Goal: Task Accomplishment & Management: Manage account settings

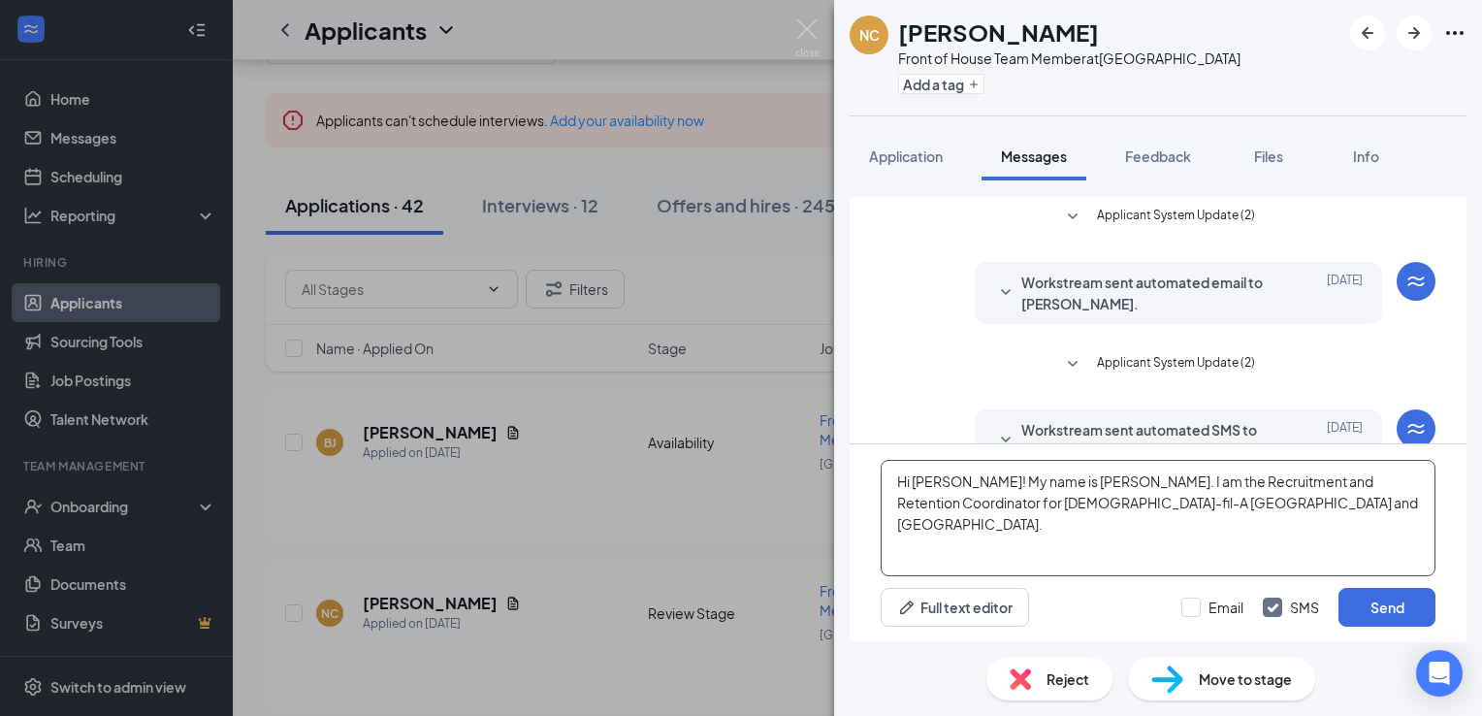
scroll to position [138, 0]
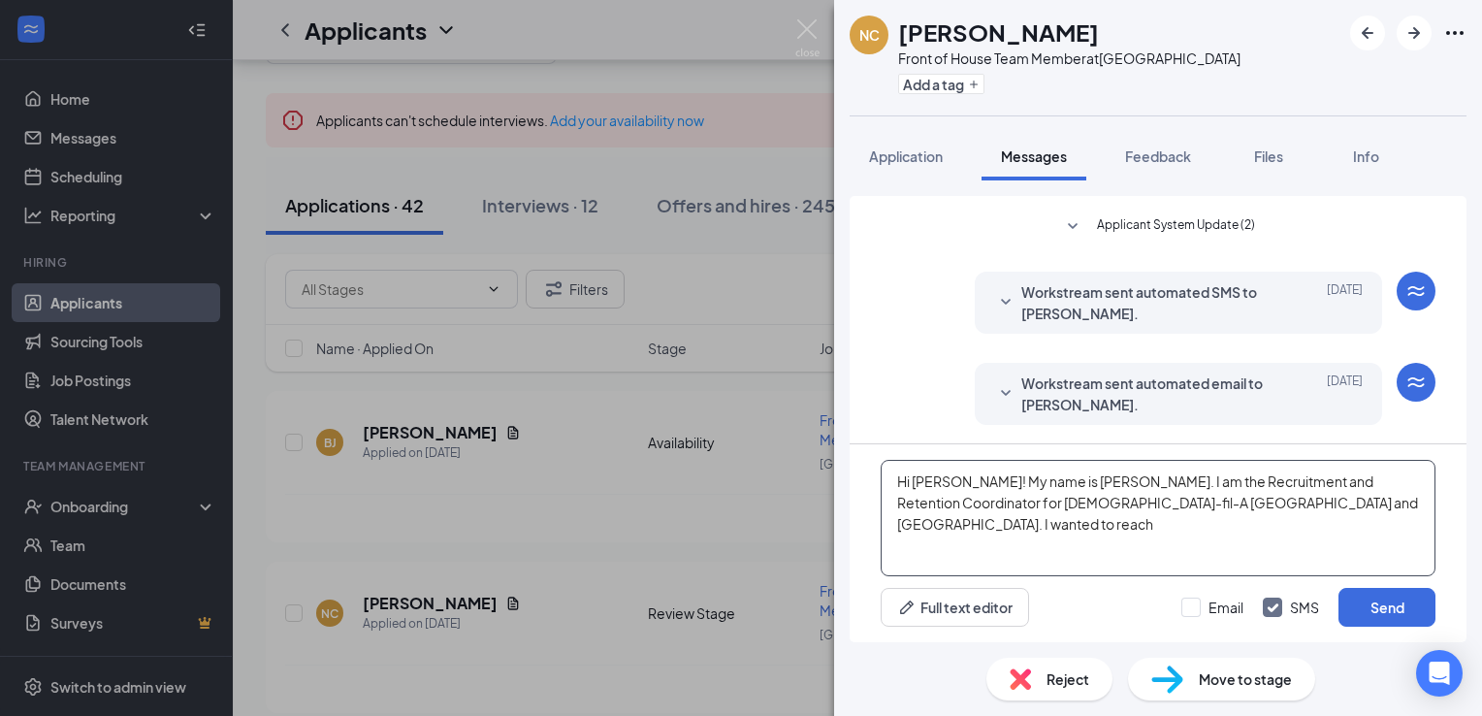
click at [1294, 498] on textarea "Hi [PERSON_NAME]! My name is [PERSON_NAME]. I am the Recruitment and Retention …" at bounding box center [1157, 518] width 555 height 116
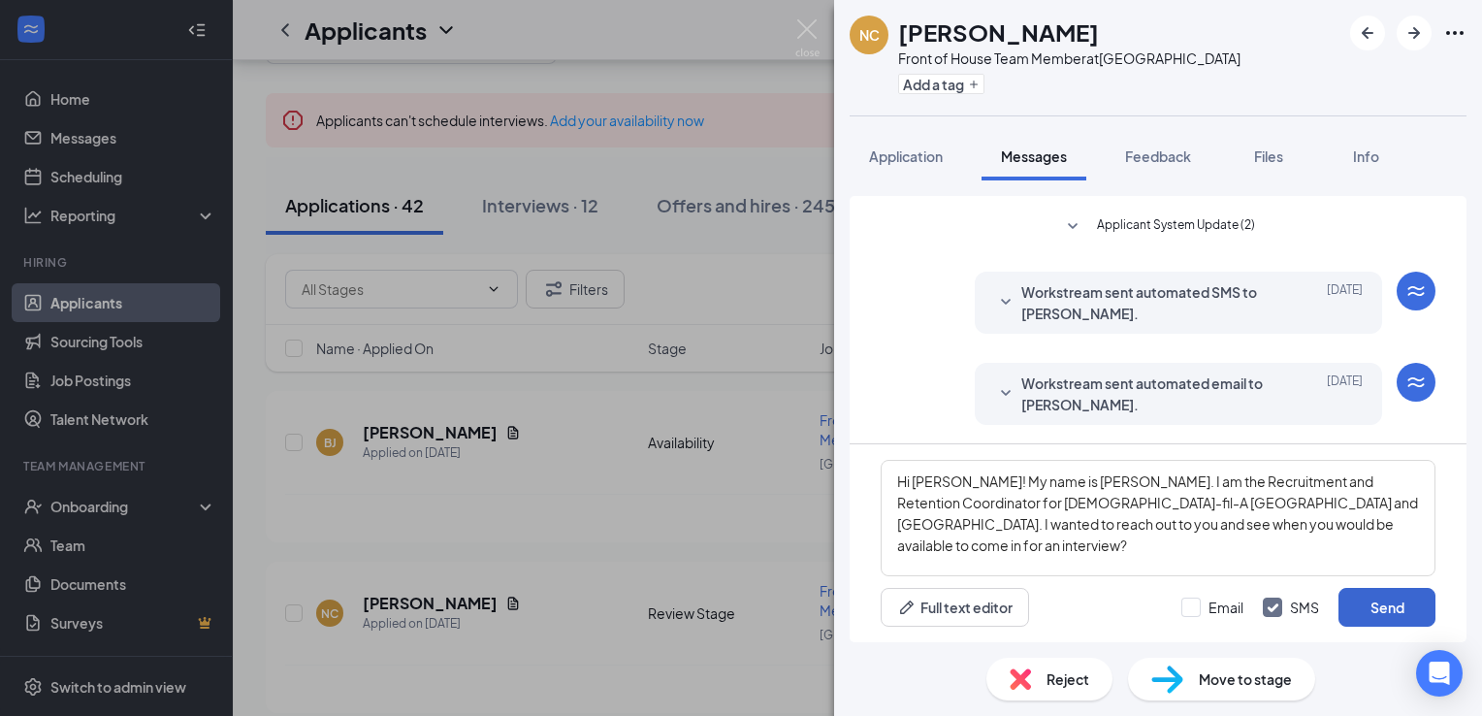
type textarea "Hi [PERSON_NAME]! My name is [PERSON_NAME]. I am the Recruitment and Retention …"
click at [1378, 610] on button "Send" at bounding box center [1386, 607] width 97 height 39
click at [969, 86] on icon "Plus" at bounding box center [974, 85] width 12 height 12
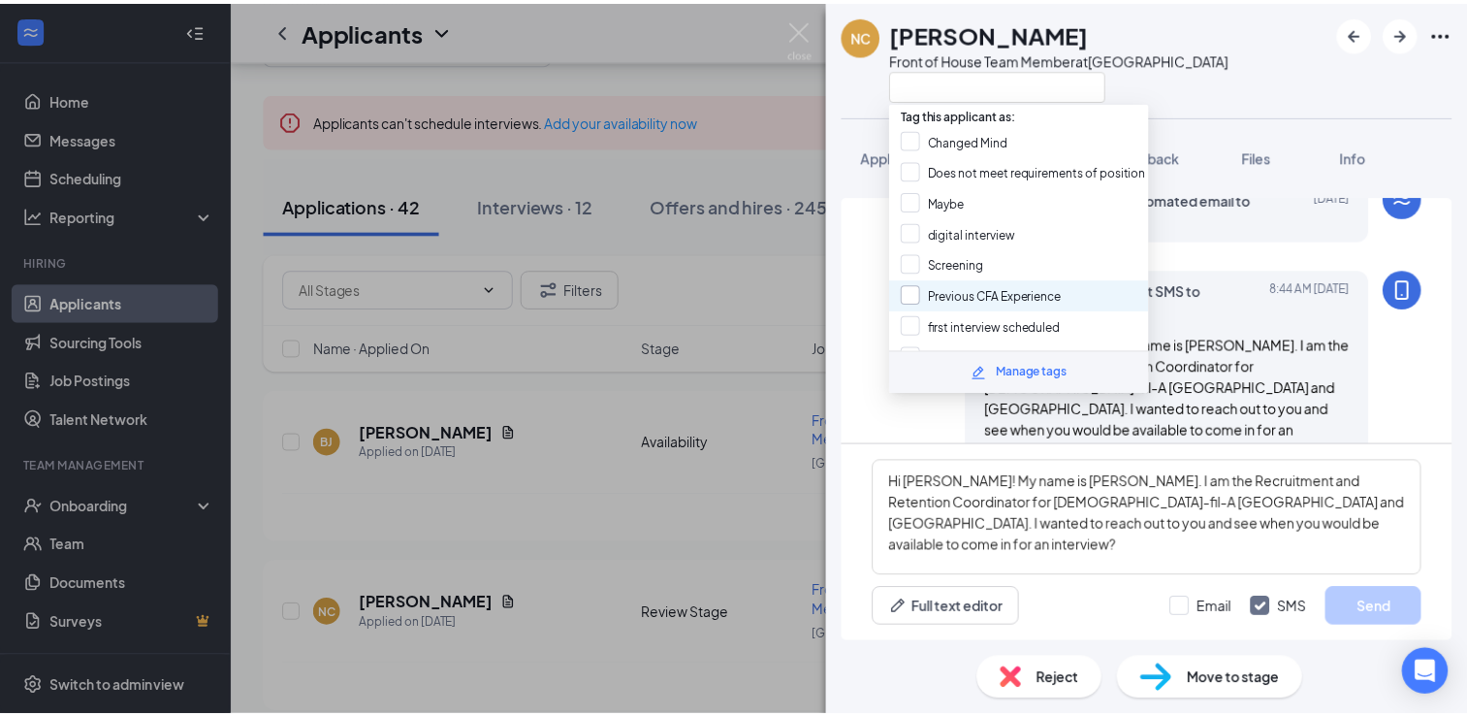
scroll to position [326, 0]
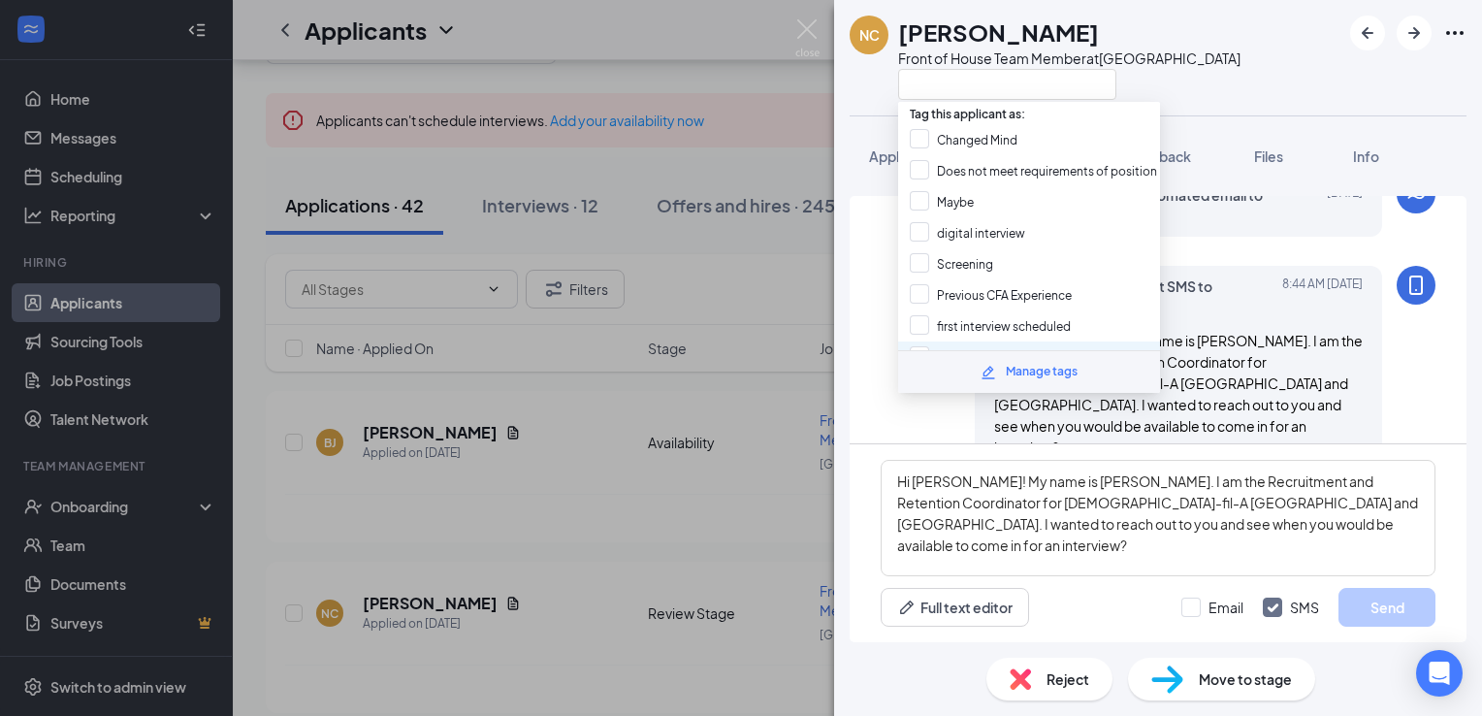
click at [1004, 341] on div "waiting on response" at bounding box center [1029, 356] width 262 height 31
checkbox input "true"
click at [807, 34] on img at bounding box center [807, 38] width 24 height 38
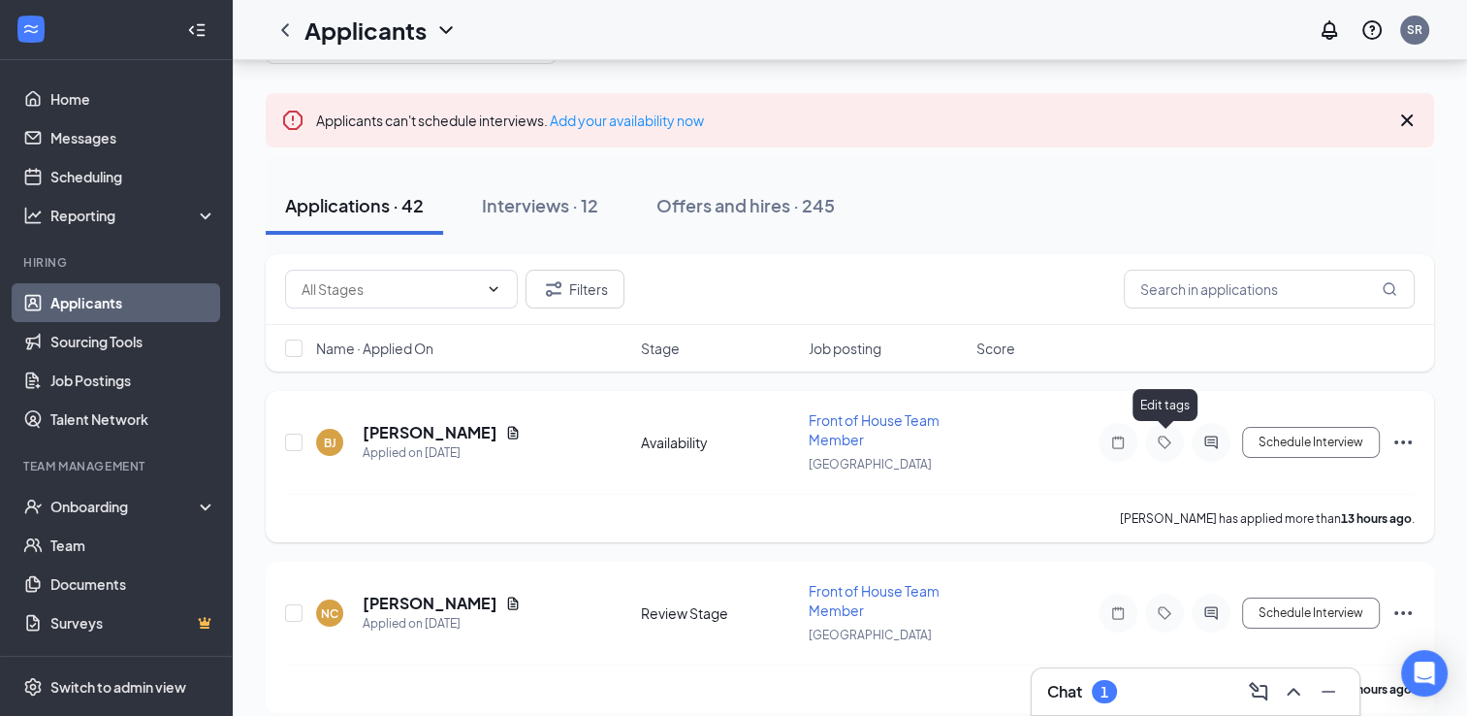
click at [1155, 443] on icon "Tag" at bounding box center [1164, 442] width 23 height 16
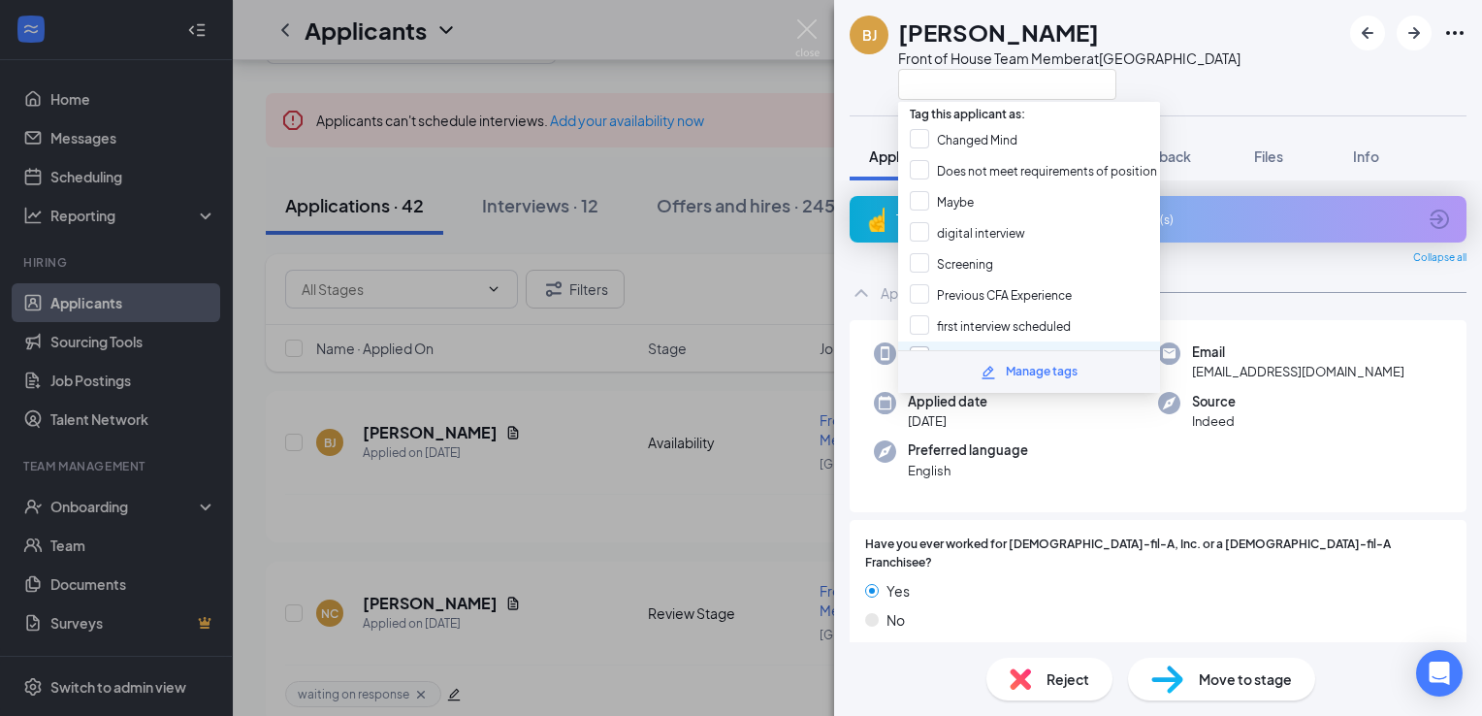
click at [986, 346] on input "waiting on response" at bounding box center [979, 356] width 139 height 21
checkbox input "true"
click at [809, 35] on img at bounding box center [807, 38] width 24 height 38
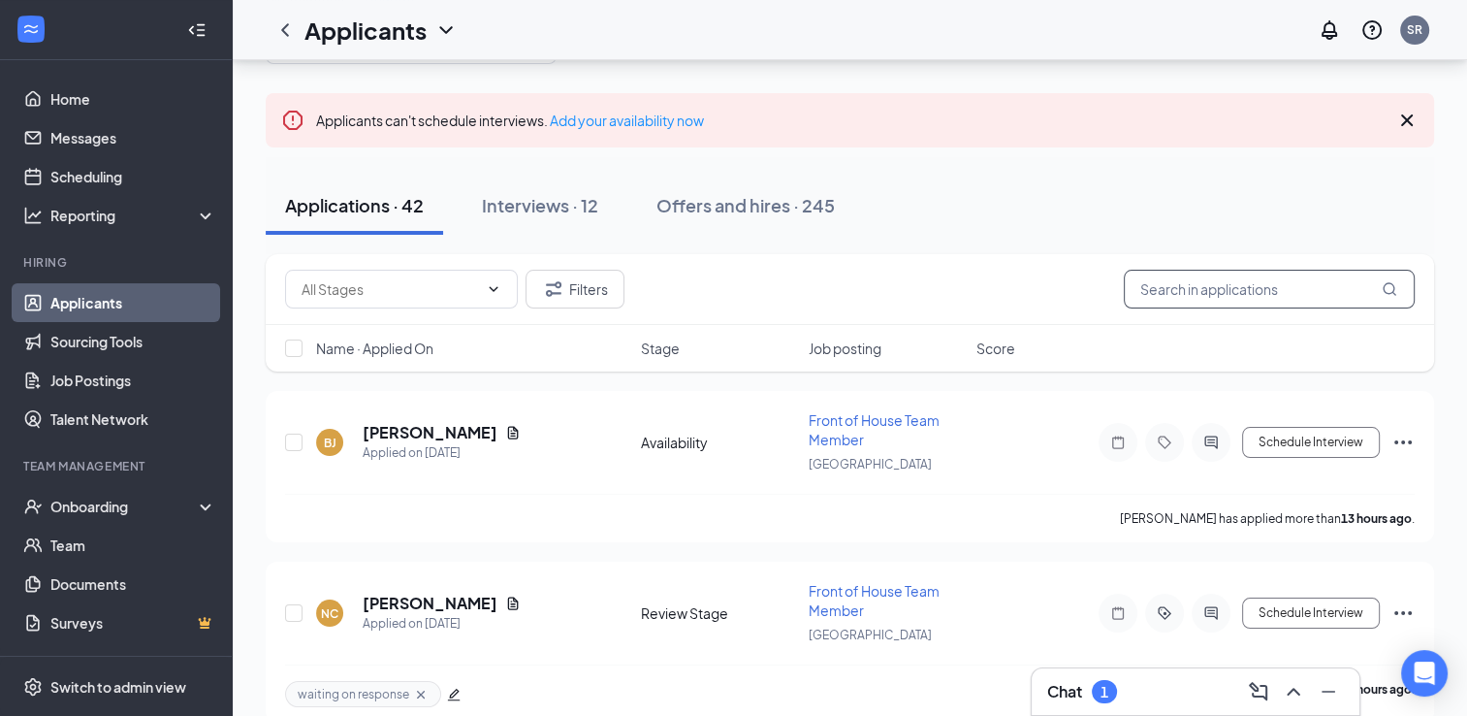
click at [1232, 281] on input "text" at bounding box center [1269, 289] width 291 height 39
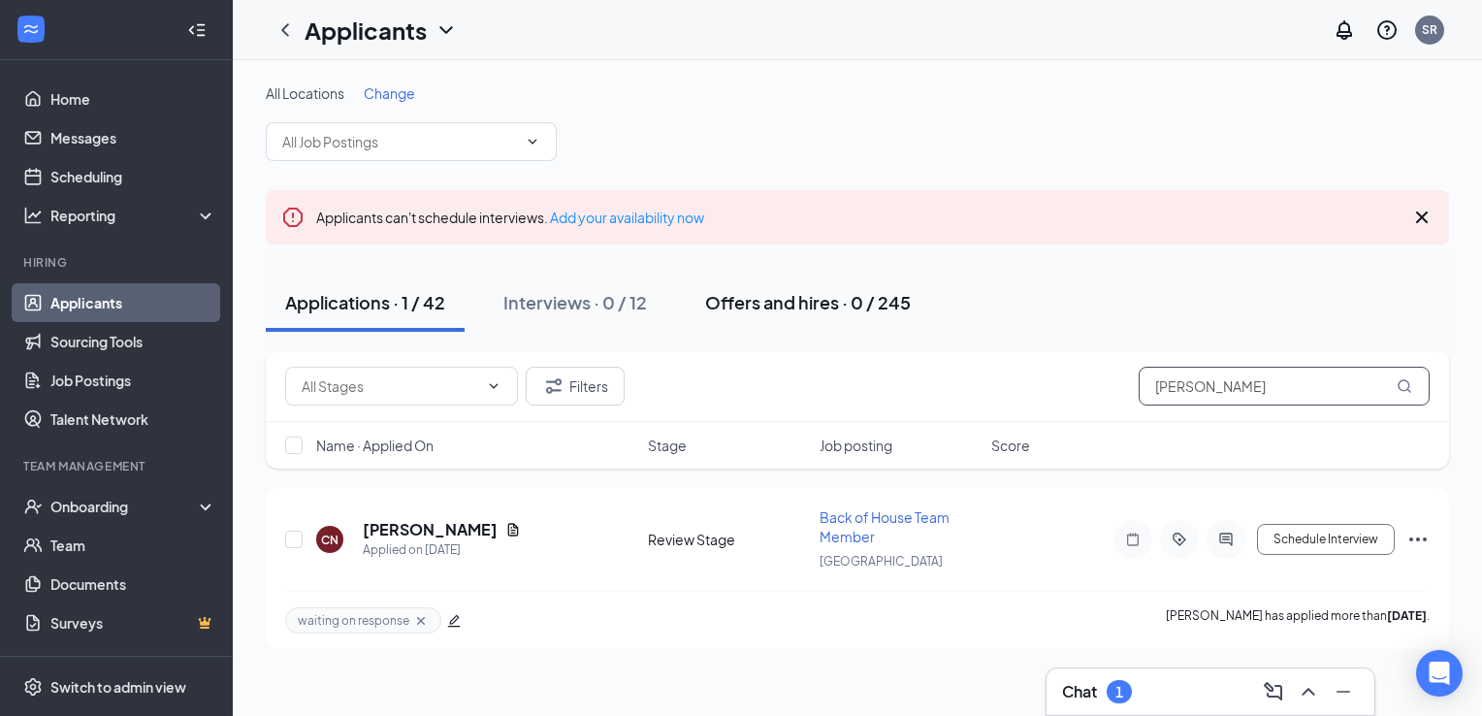
type input "[PERSON_NAME]"
click at [745, 308] on div "Offers and hires · 0 / 245" at bounding box center [808, 302] width 206 height 24
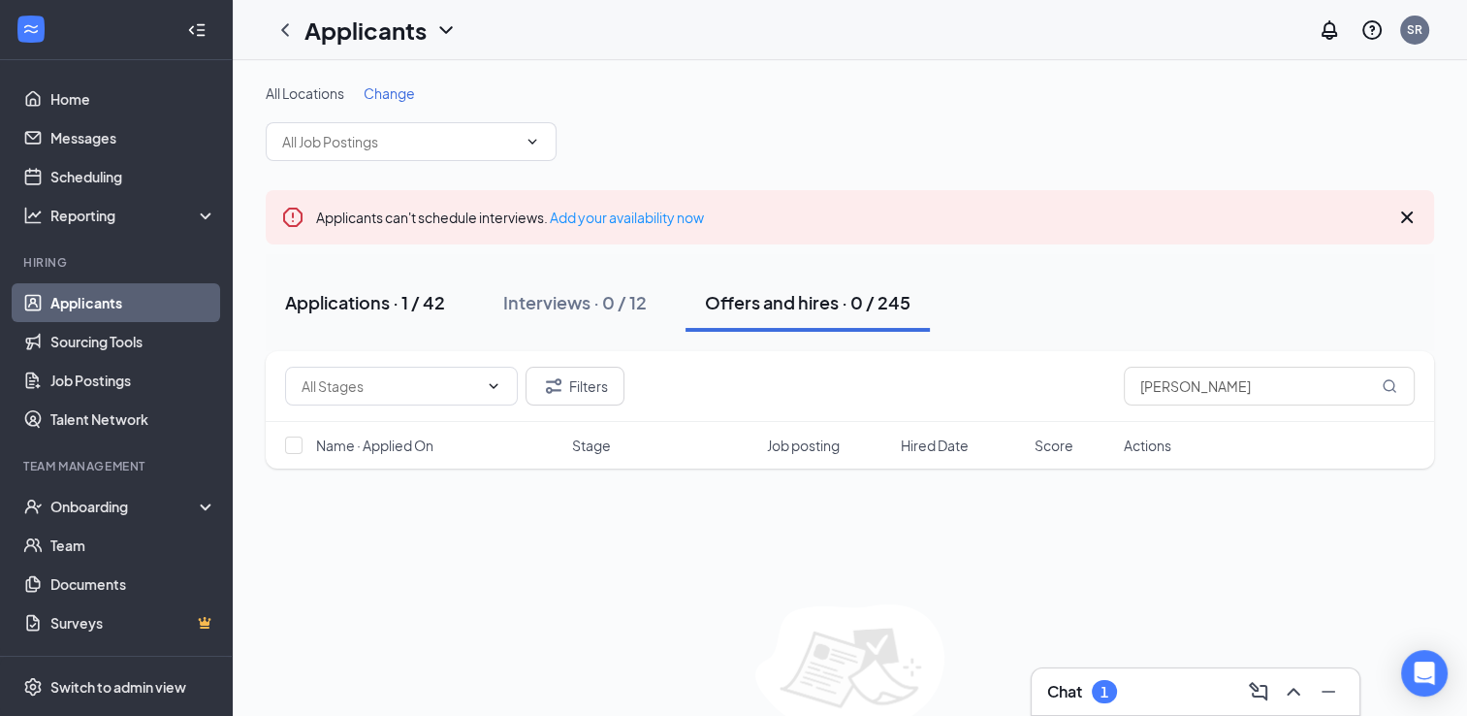
click at [431, 304] on div "Applications · 1 / 42" at bounding box center [365, 302] width 160 height 24
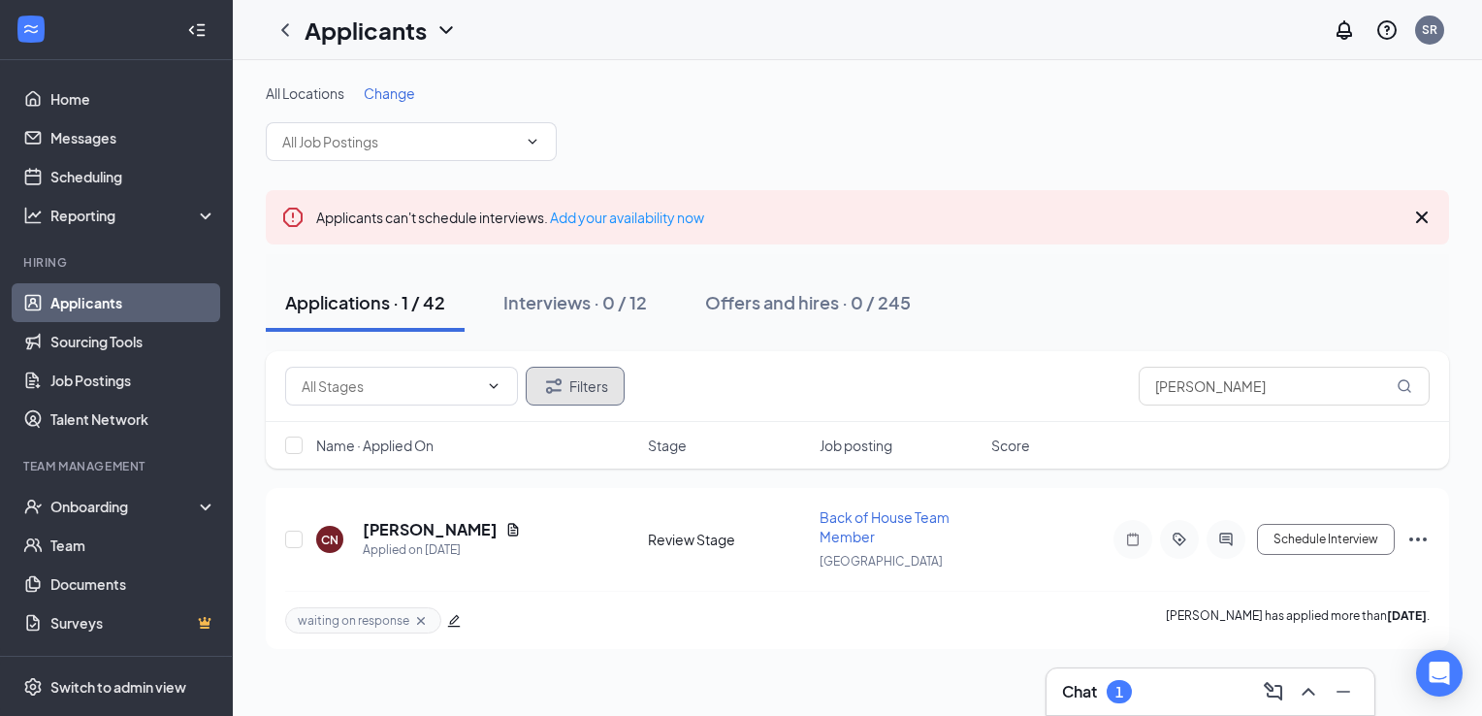
click at [565, 374] on button "Filters" at bounding box center [575, 386] width 99 height 39
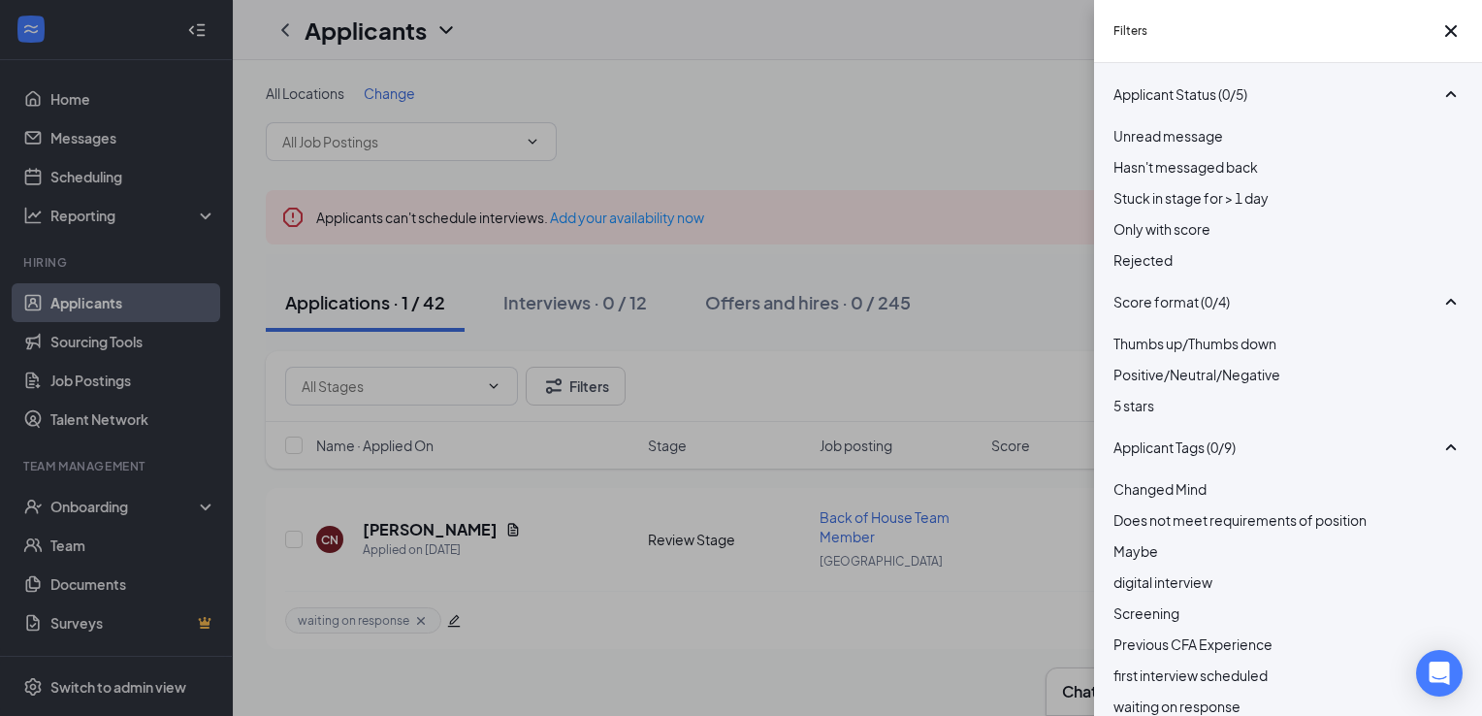
click at [1117, 249] on div at bounding box center [1287, 249] width 349 height 0
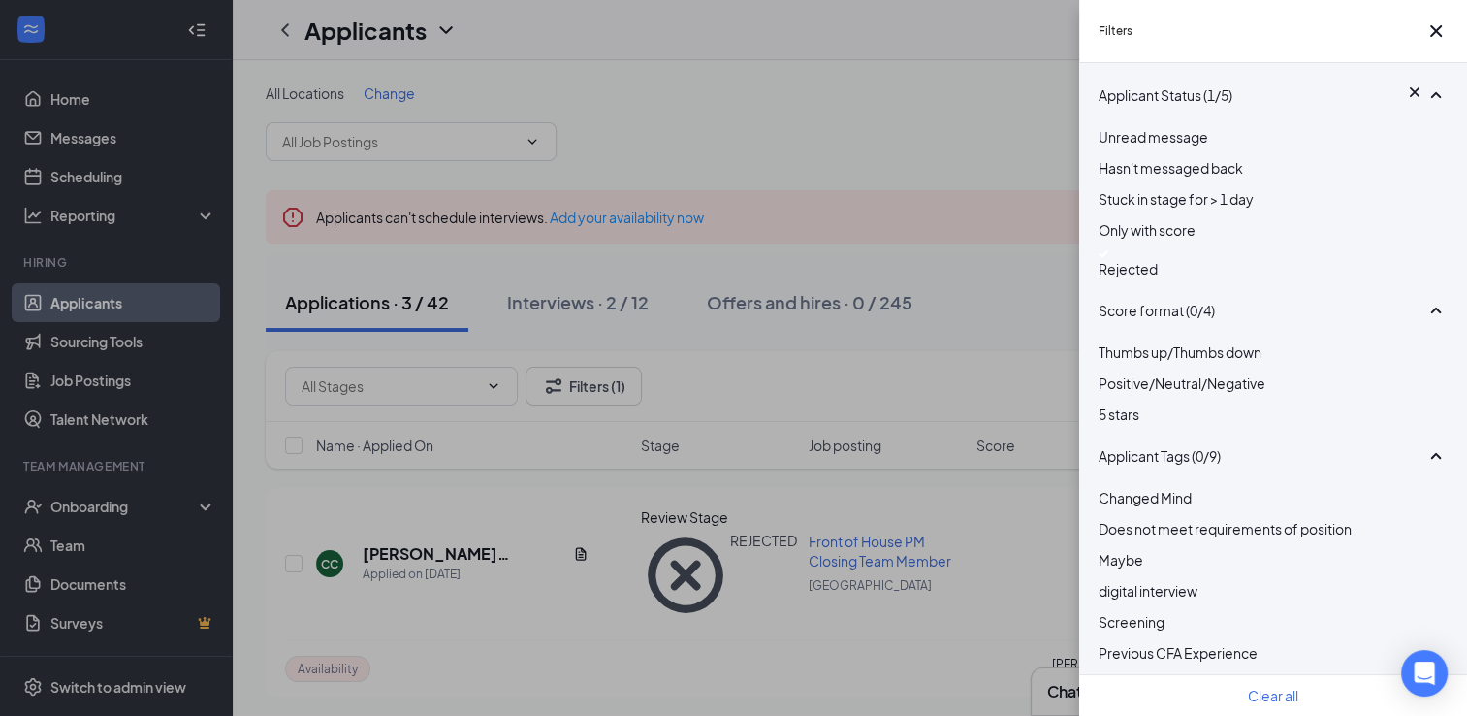
click at [1032, 280] on div "Filters Applicant Status (1/5) Unread message Hasn't messaged back Stuck in sta…" at bounding box center [733, 358] width 1467 height 716
click at [967, 319] on div "Filters Applicant Status (1/5) Unread message Hasn't messaged back Stuck in sta…" at bounding box center [733, 358] width 1467 height 716
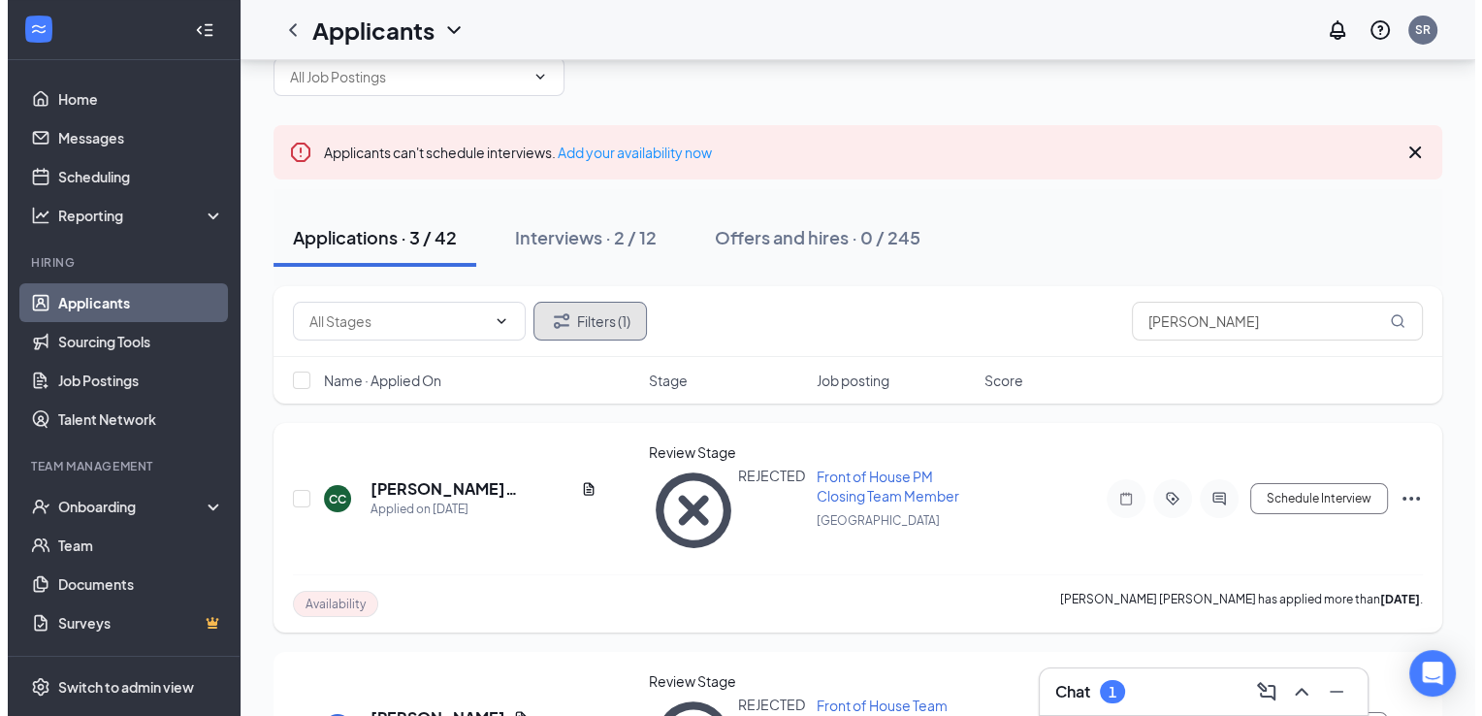
scroll to position [97, 0]
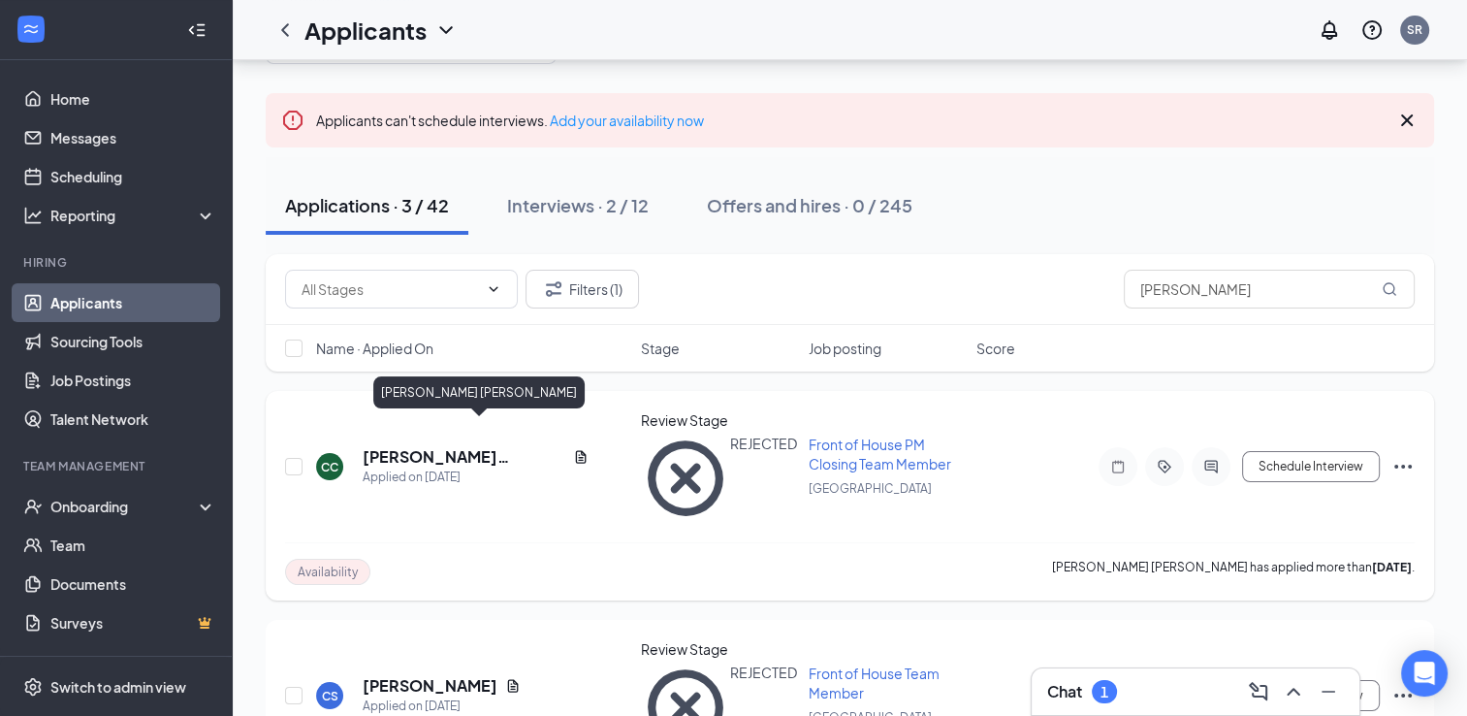
click at [469, 446] on h5 "[PERSON_NAME] [PERSON_NAME]" at bounding box center [464, 456] width 203 height 21
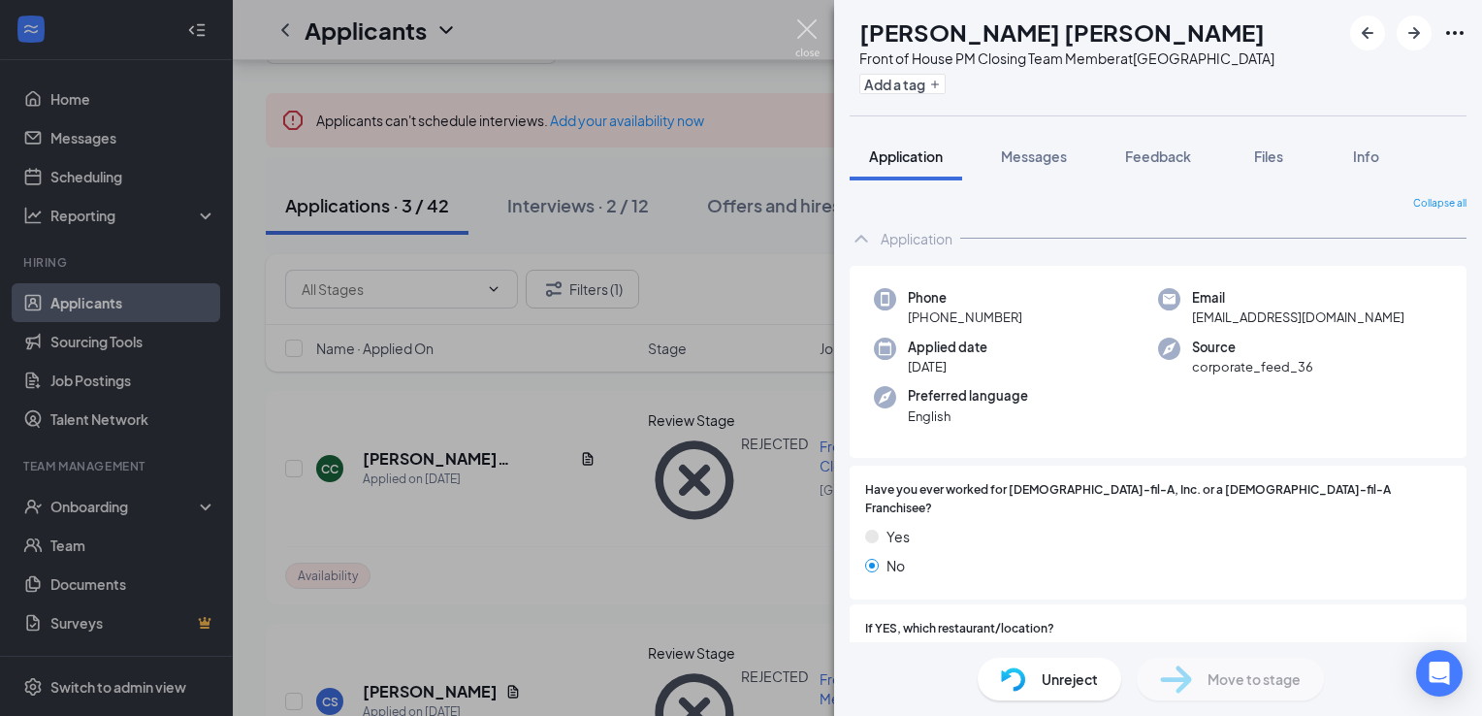
click at [800, 34] on img at bounding box center [807, 38] width 24 height 38
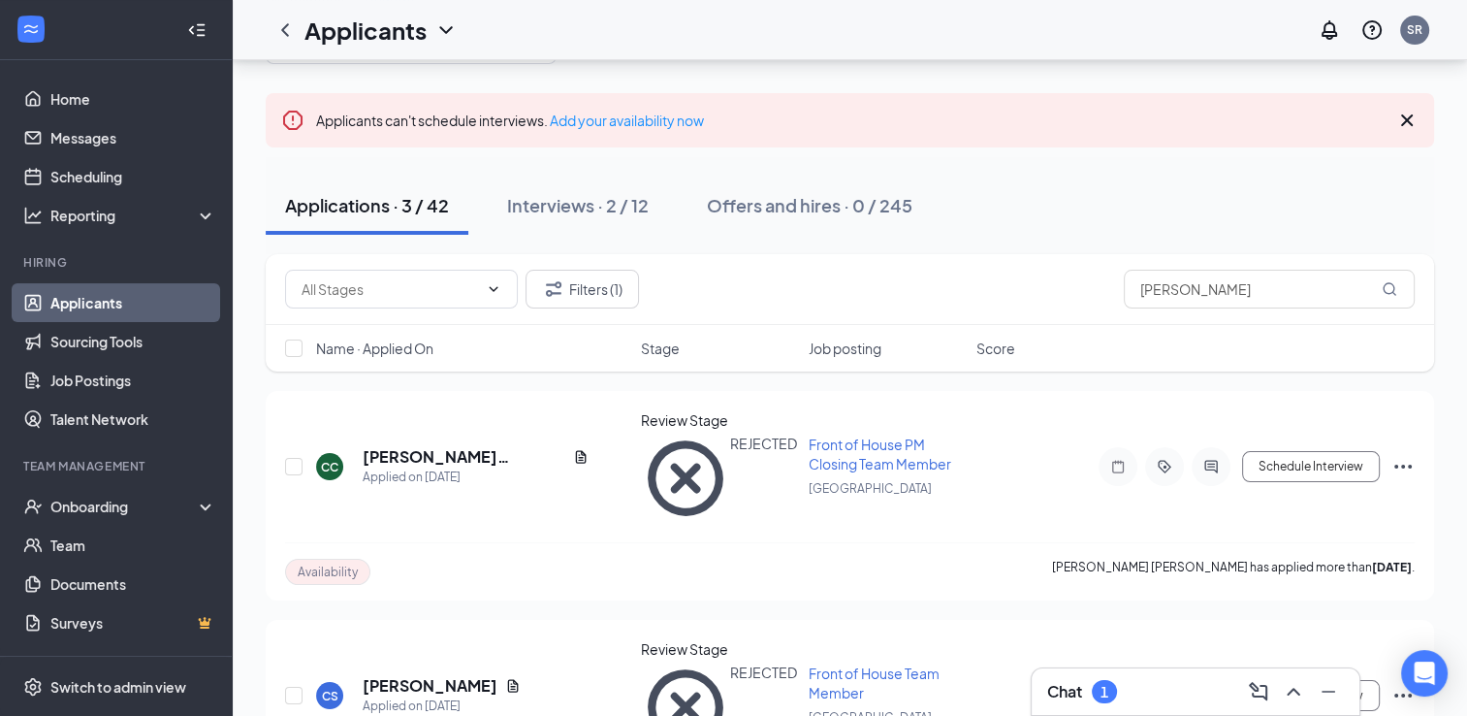
click at [1103, 685] on div "1" at bounding box center [1105, 692] width 8 height 16
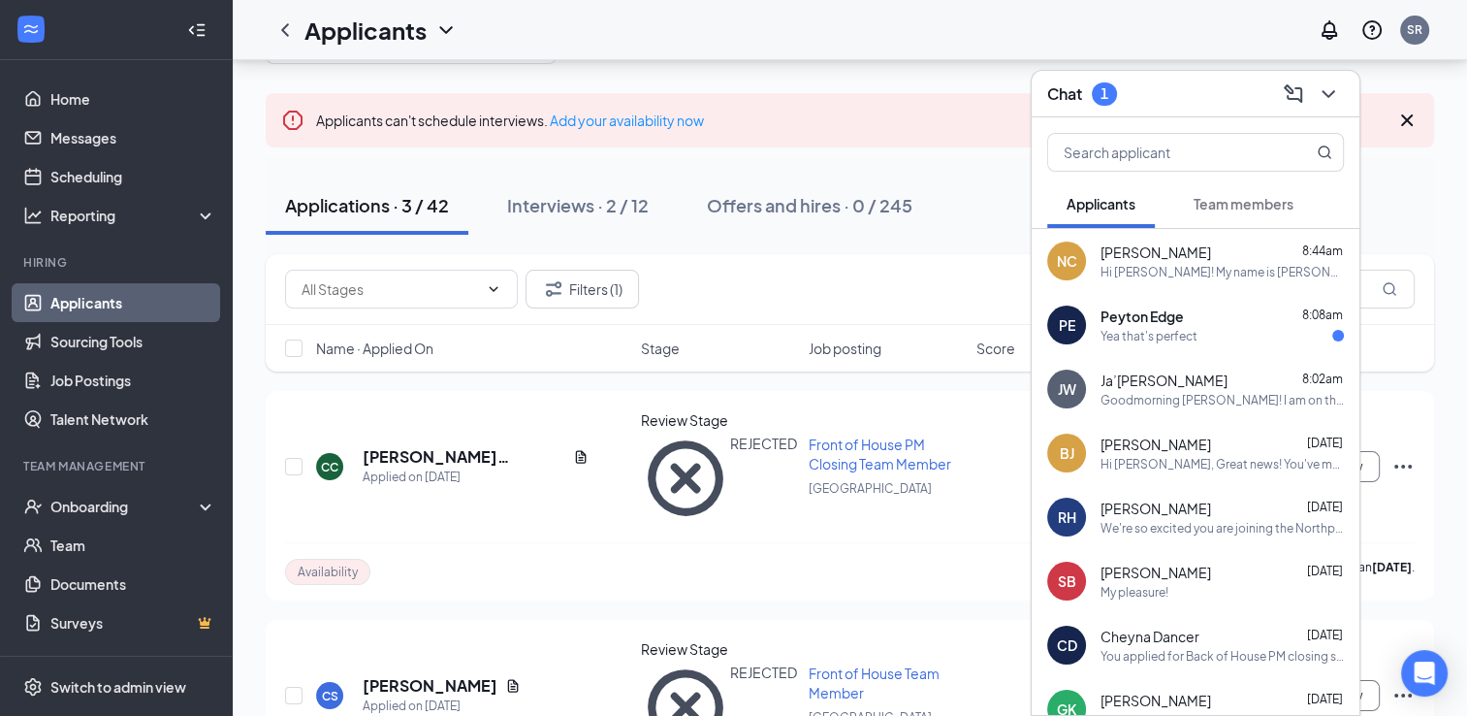
click at [1191, 312] on div "Peyton Edge 8:08am" at bounding box center [1222, 315] width 243 height 19
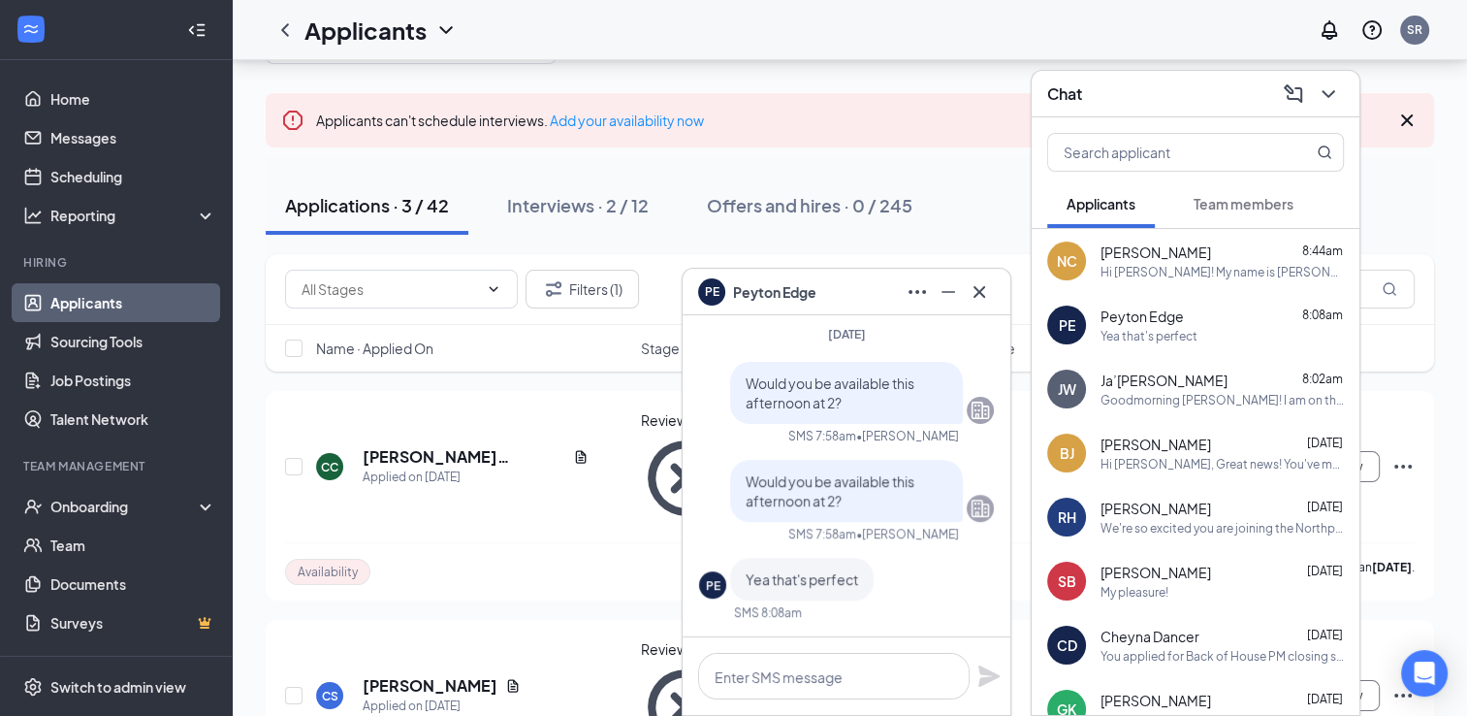
click at [878, 695] on div at bounding box center [847, 676] width 328 height 78
click at [919, 671] on textarea at bounding box center [834, 676] width 272 height 47
drag, startPoint x: 931, startPoint y: 669, endPoint x: 815, endPoint y: 661, distance: 116.6
click at [798, 665] on textarea at bounding box center [834, 676] width 272 height 47
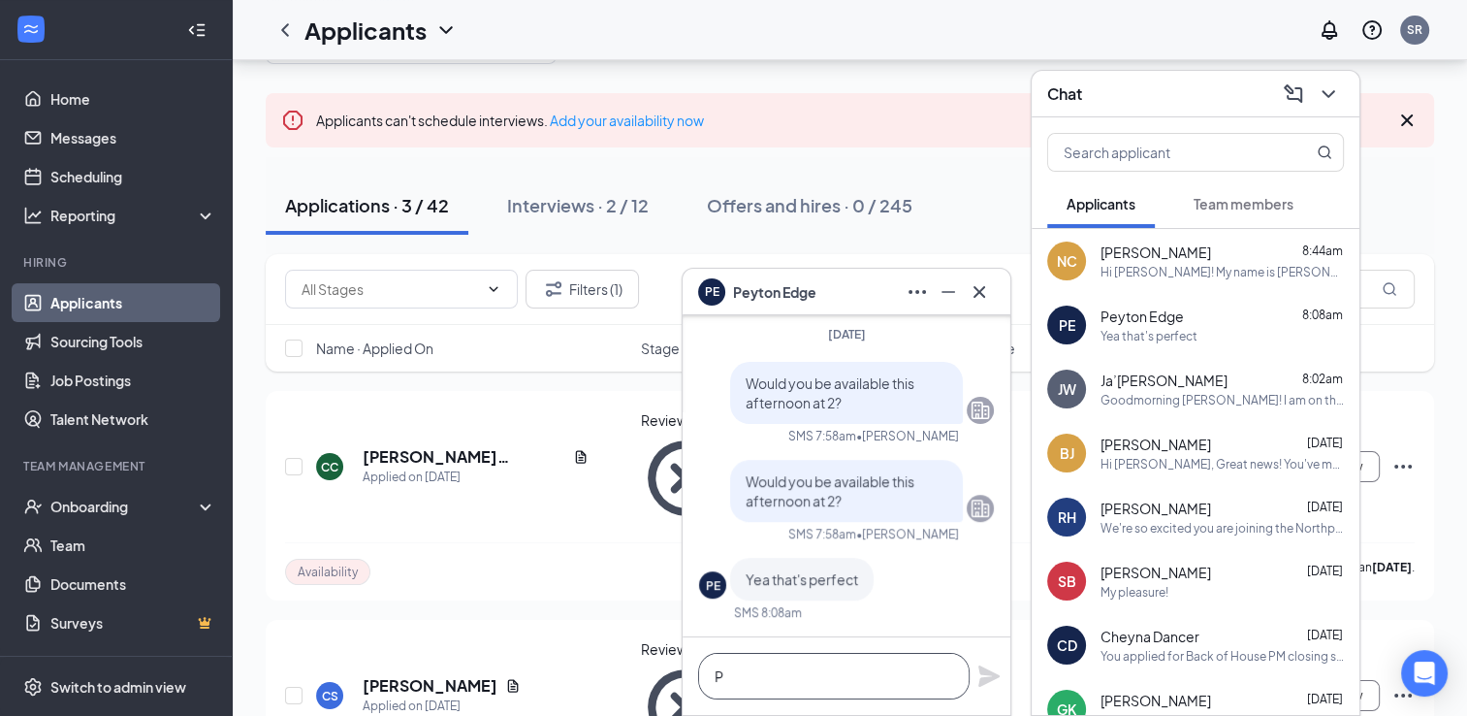
scroll to position [0, 0]
click at [912, 683] on textarea "Perfect! I will schedule you" at bounding box center [834, 676] width 272 height 47
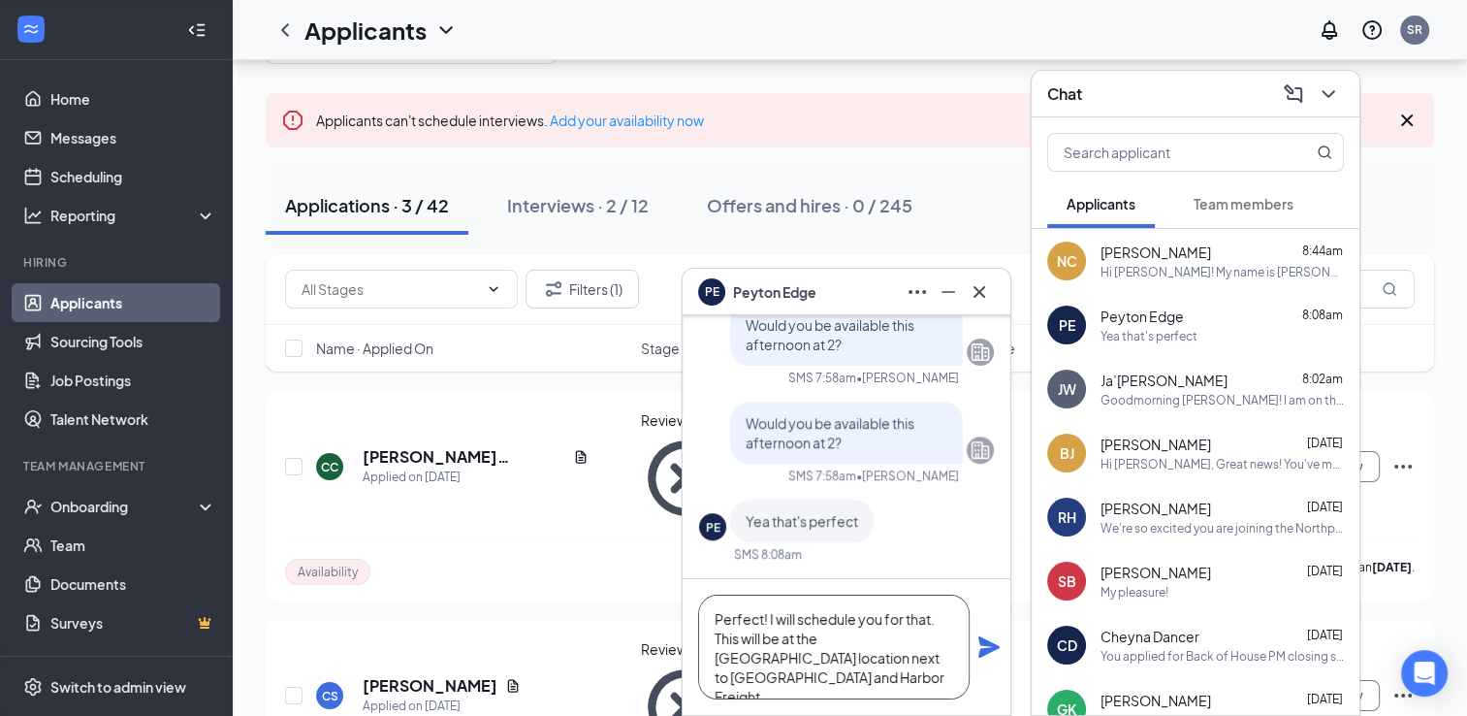
type textarea "Perfect! I will schedule you for that. This will be at the [GEOGRAPHIC_DATA] lo…"
click at [982, 644] on icon "Plane" at bounding box center [988, 646] width 21 height 21
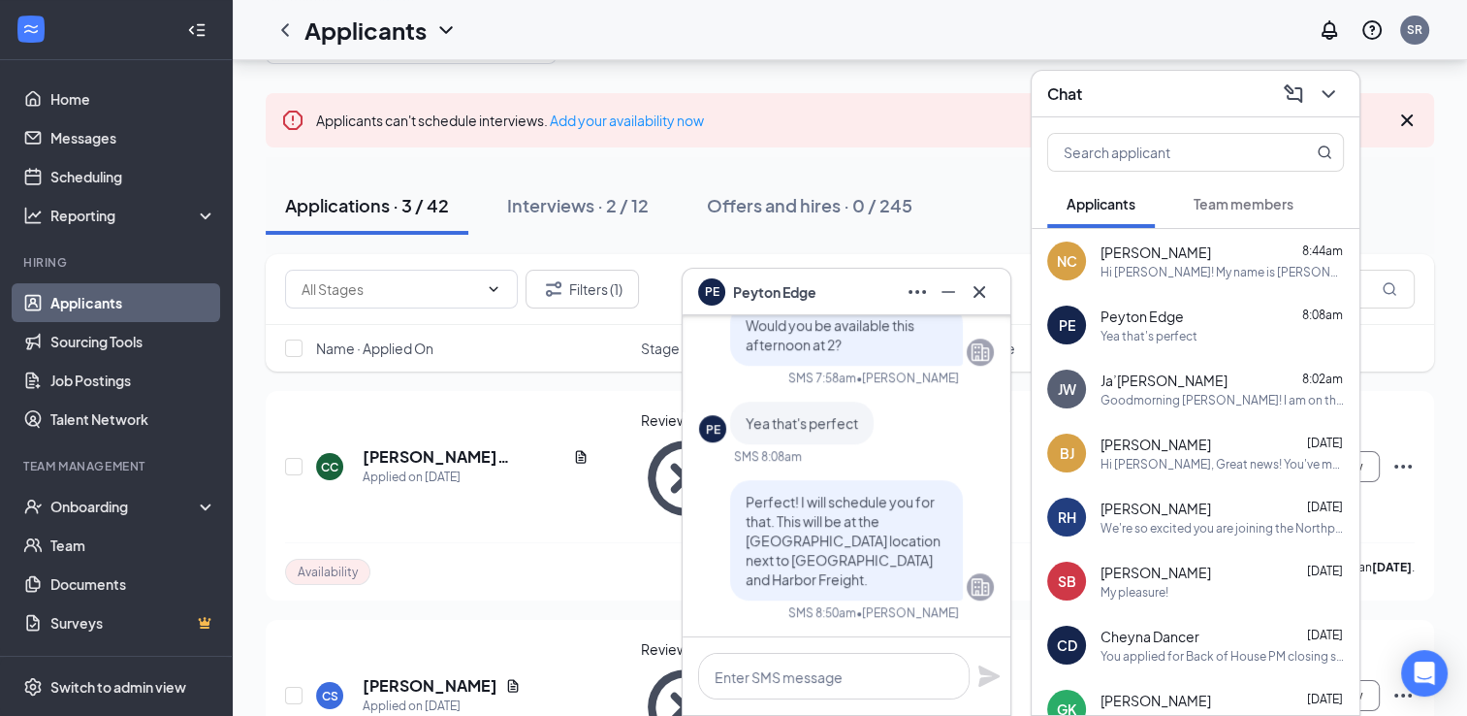
click at [1153, 89] on div "Chat" at bounding box center [1195, 94] width 297 height 30
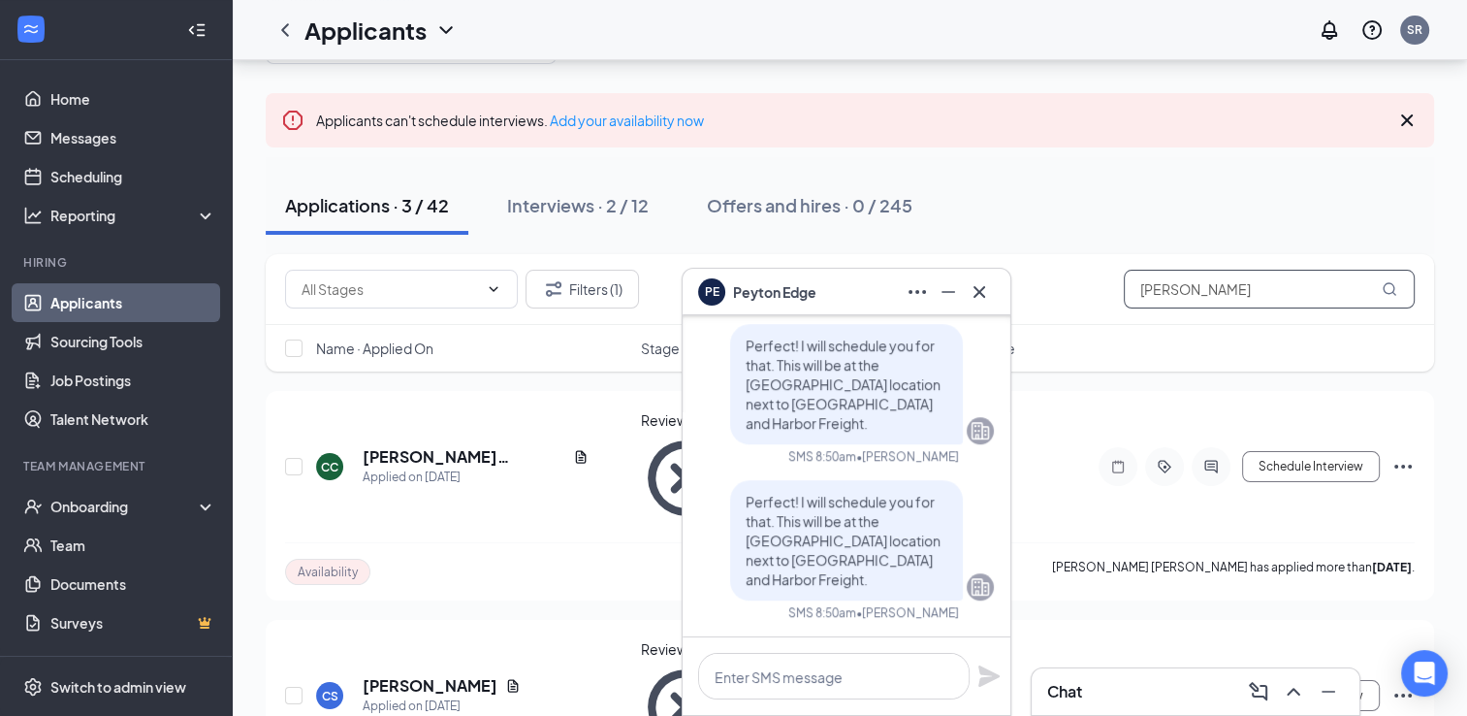
drag, startPoint x: 1221, startPoint y: 304, endPoint x: 1082, endPoint y: 323, distance: 139.9
click at [1086, 325] on div "Filters (1) [PERSON_NAME] Name · Applied On Stage Job posting Score" at bounding box center [850, 312] width 1168 height 117
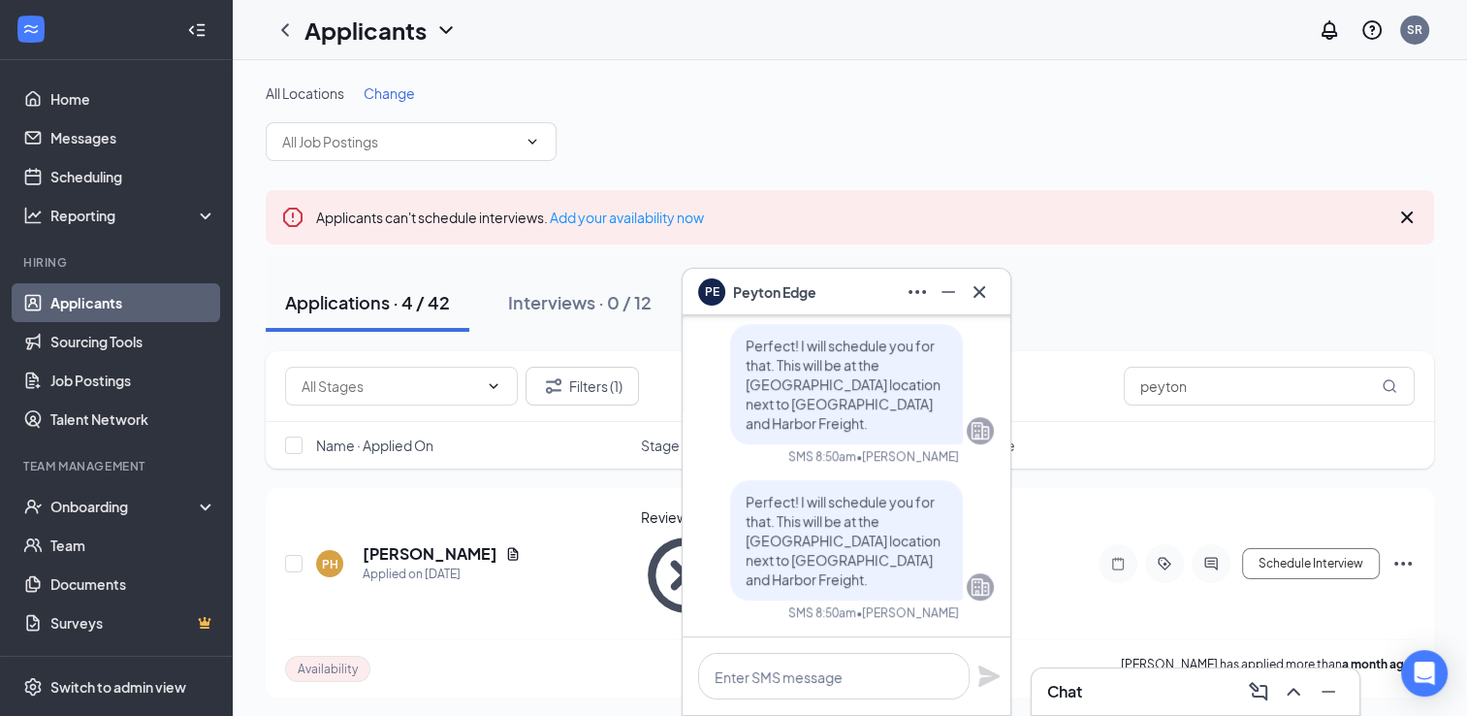
click at [834, 279] on div "[PERSON_NAME] Edge" at bounding box center [846, 291] width 297 height 31
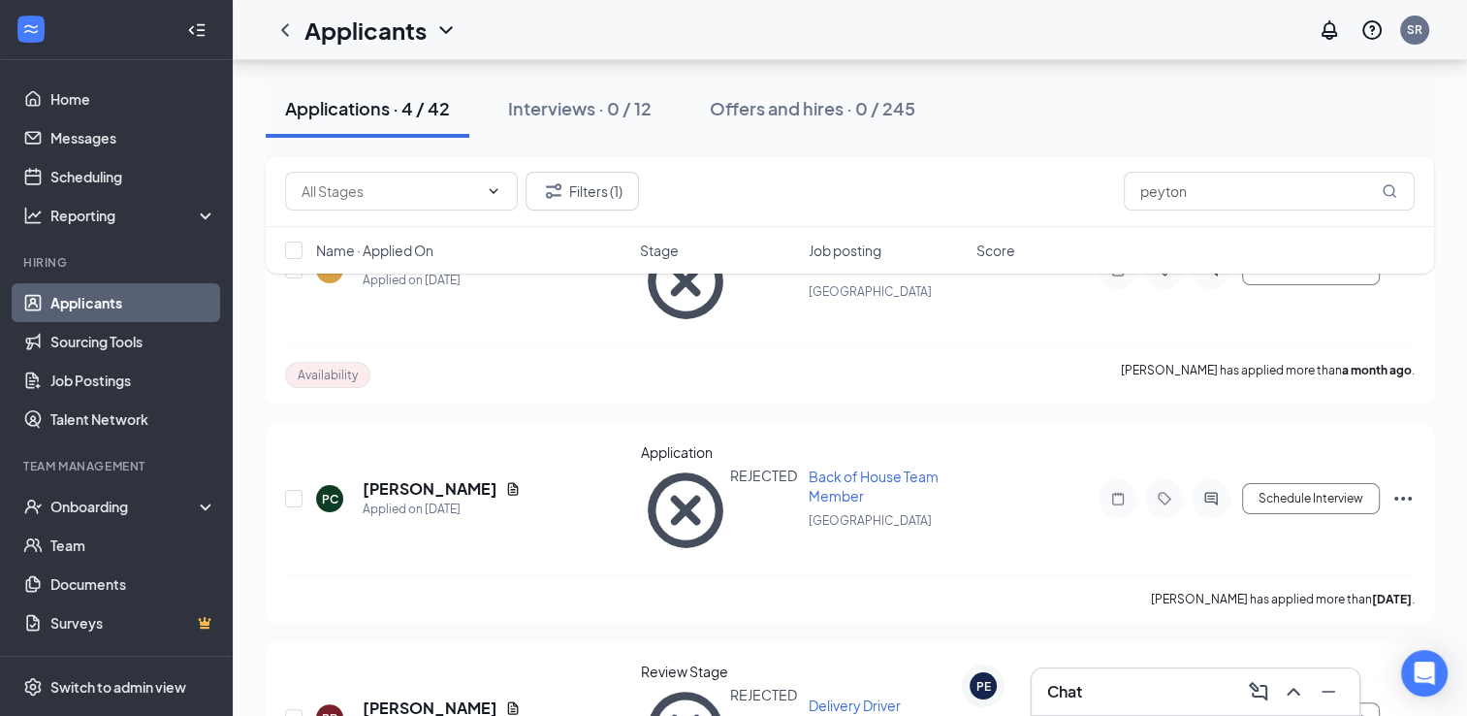
scroll to position [438, 0]
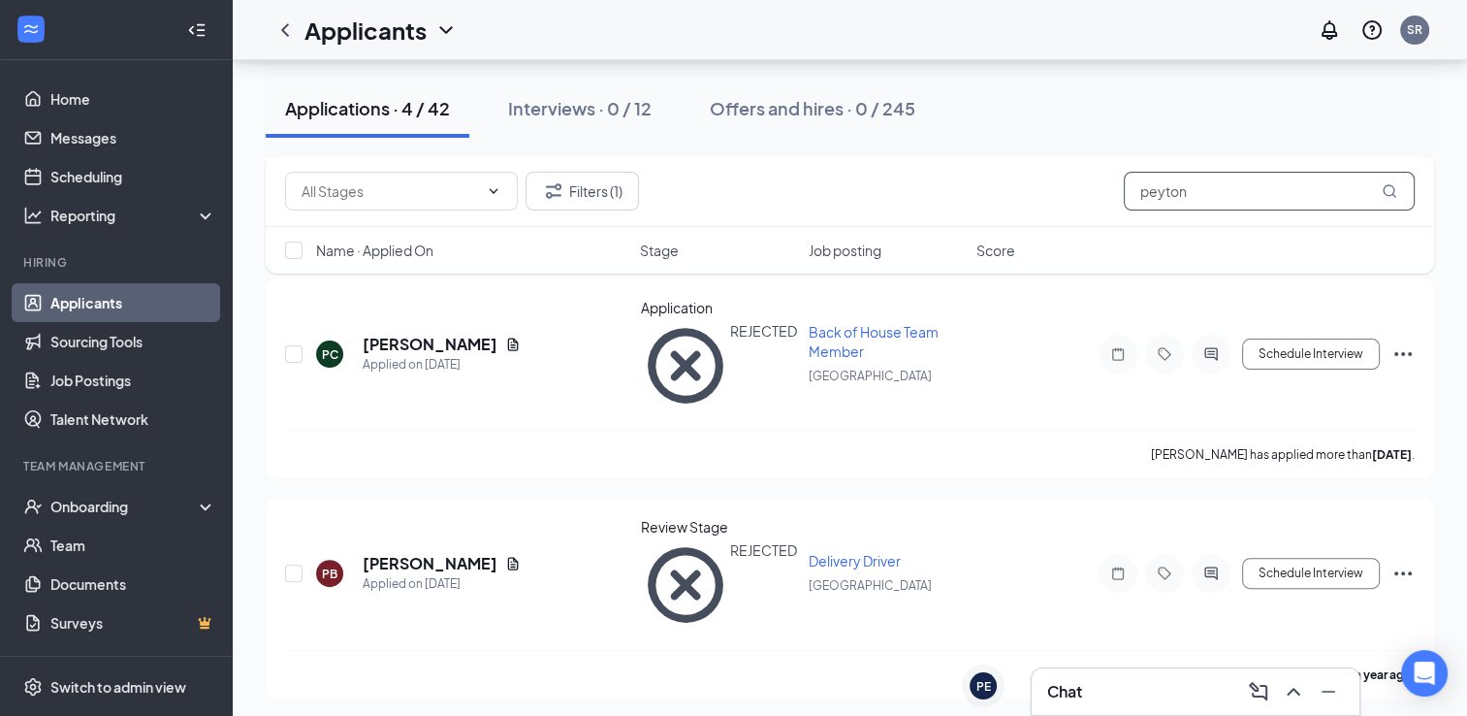
click at [1233, 190] on input "peyton" at bounding box center [1269, 191] width 291 height 39
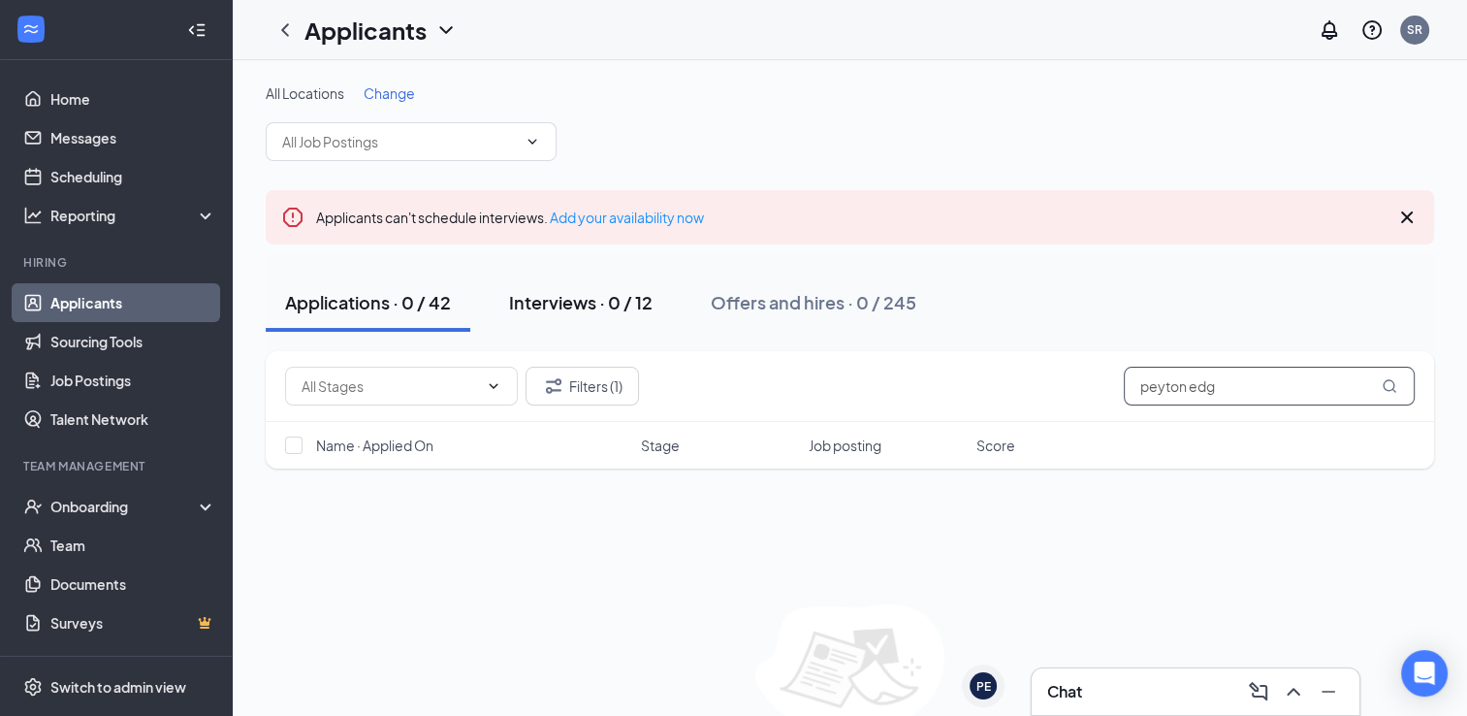
type input "peyton edg"
click at [652, 304] on div "Interviews · 0 / 12" at bounding box center [581, 302] width 144 height 24
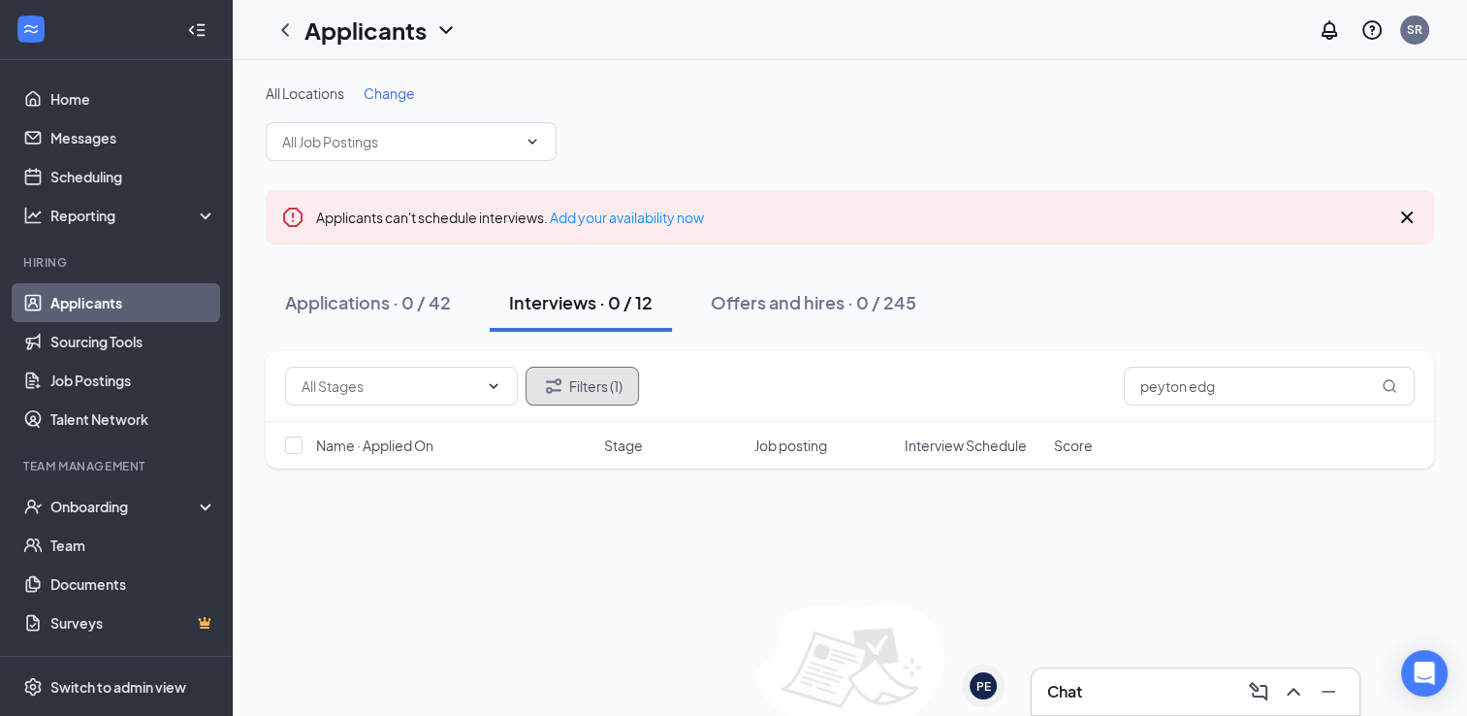
click at [590, 381] on button "Filters (1)" at bounding box center [582, 386] width 113 height 39
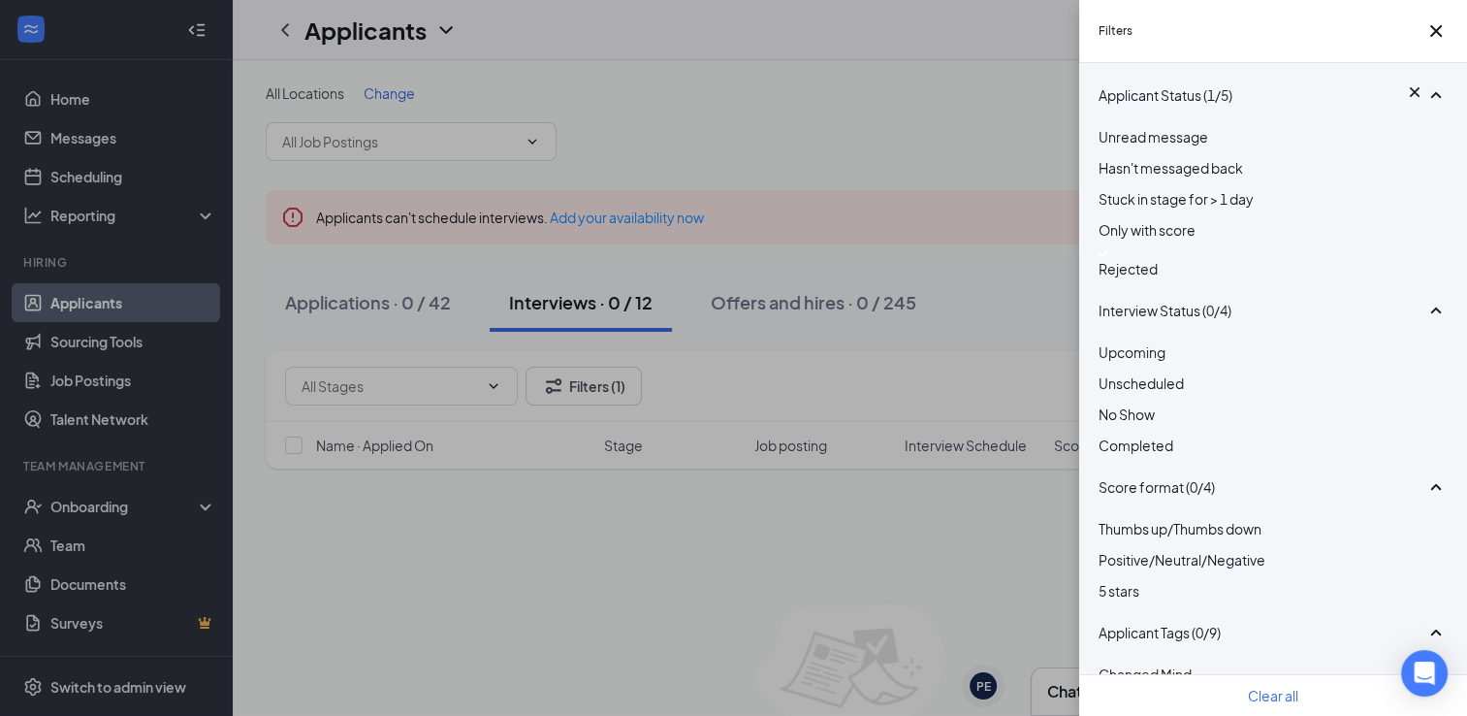
click at [1113, 258] on div at bounding box center [1273, 254] width 349 height 8
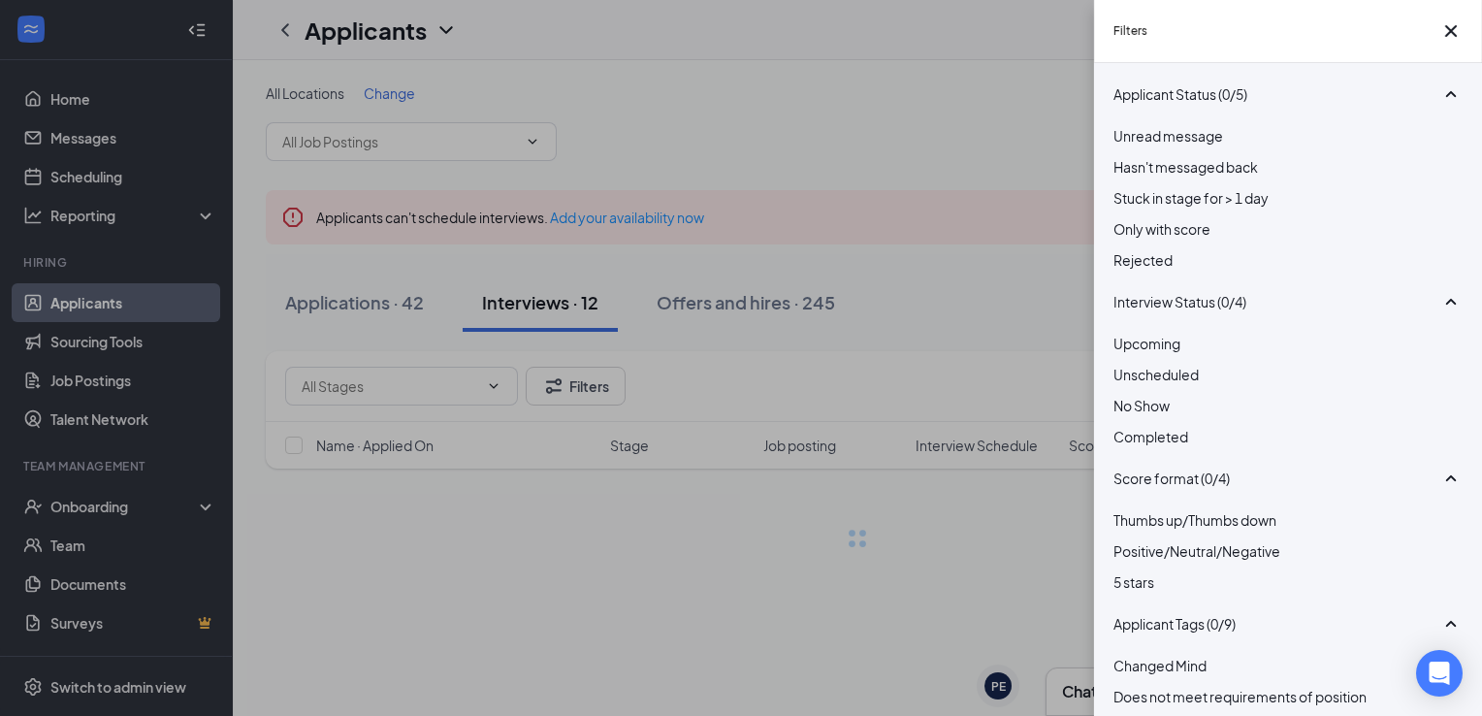
click at [1021, 250] on div "Filters Applicant Status (0/5) Unread message Hasn't messaged back Stuck in sta…" at bounding box center [741, 358] width 1482 height 716
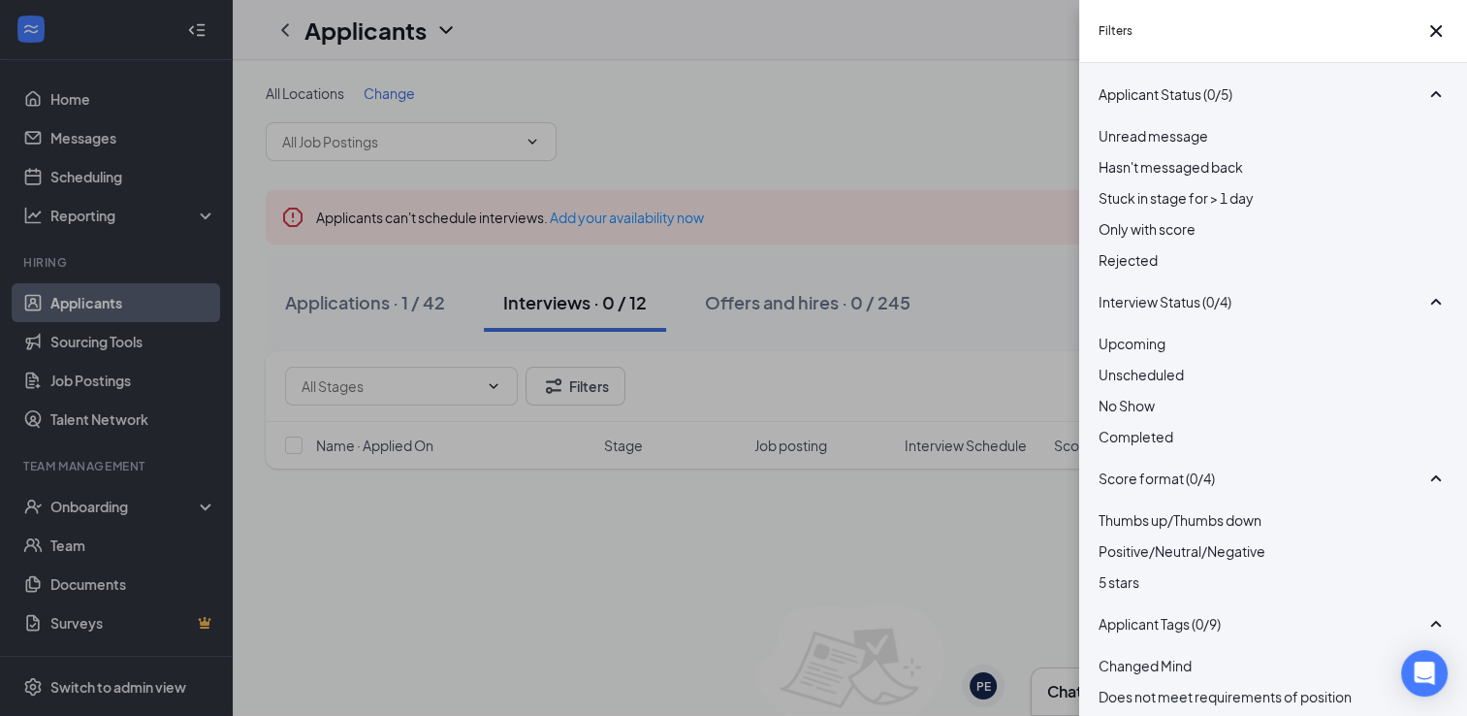
click at [427, 318] on div "Filters Applicant Status (0/5) Unread message Hasn't messaged back Stuck in sta…" at bounding box center [733, 358] width 1467 height 716
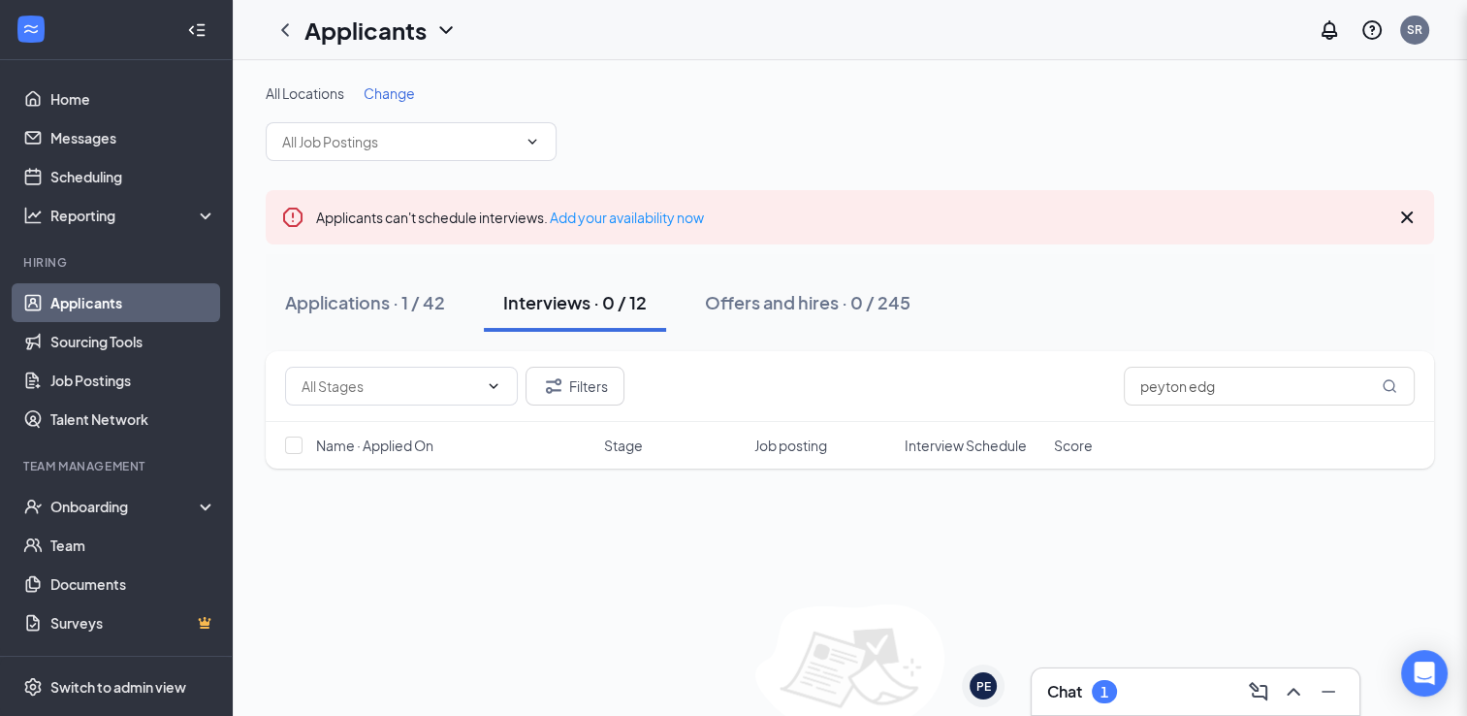
click at [435, 302] on div "Filters Applicant Status (0/5) Unread message Hasn't messaged back Stuck in sta…" at bounding box center [733, 358] width 1467 height 716
click at [368, 304] on div "Applications · 1 / 42" at bounding box center [365, 302] width 160 height 24
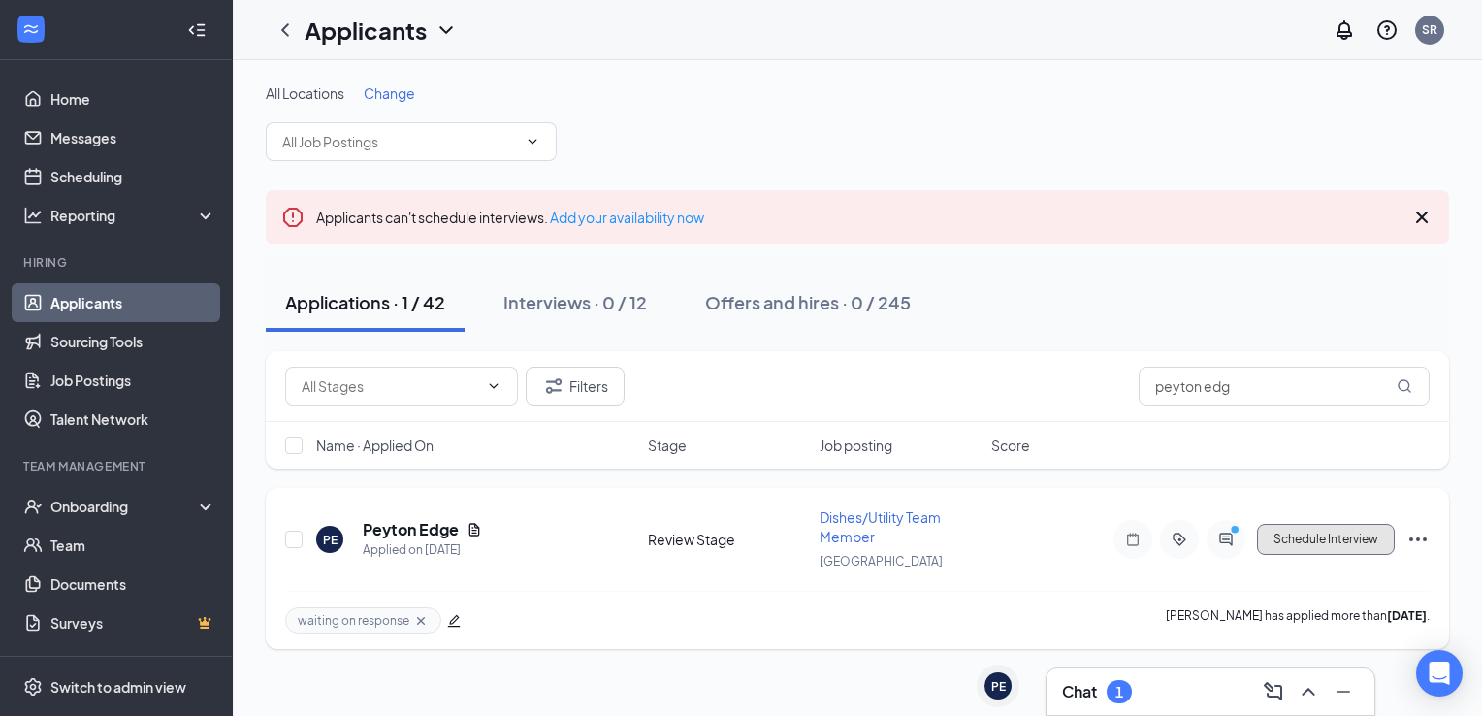
click at [1266, 529] on button "Schedule Interview" at bounding box center [1326, 539] width 138 height 31
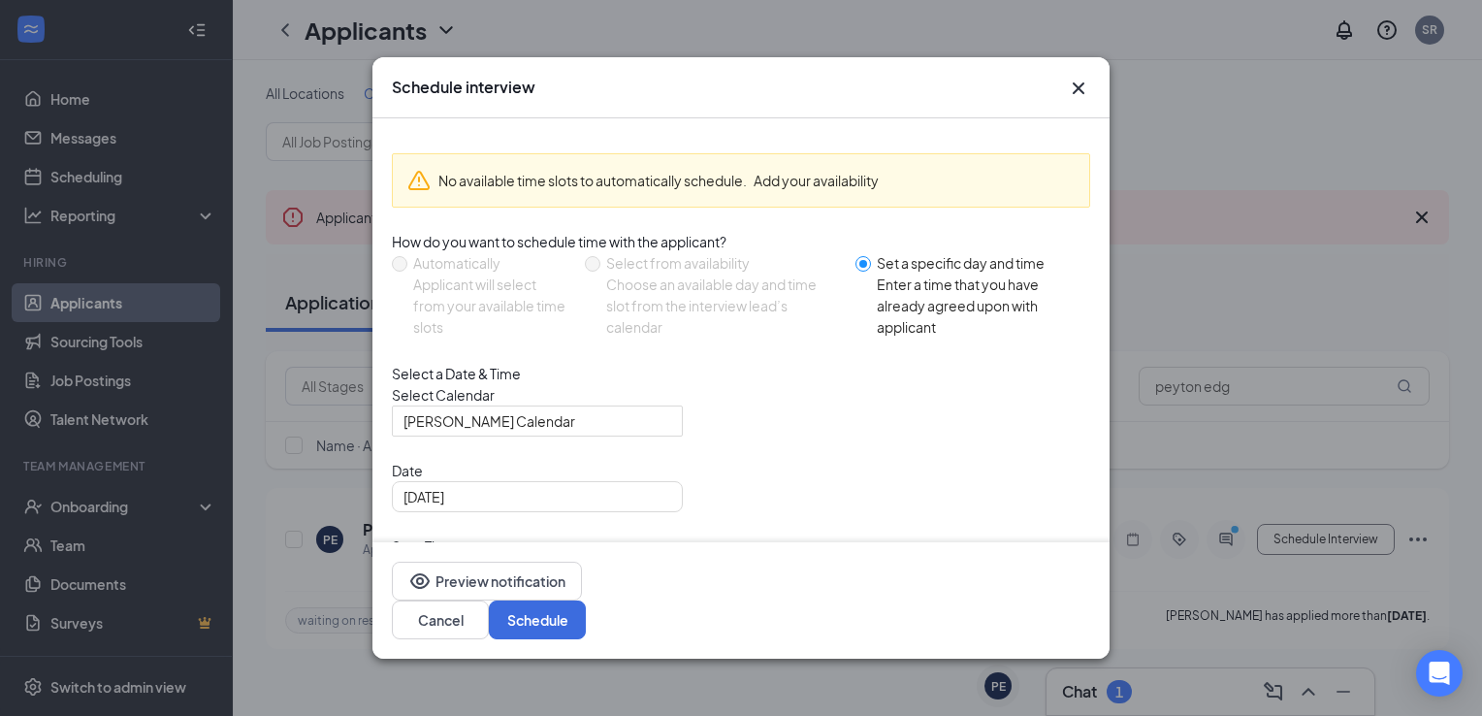
click at [498, 558] on span "09:00 AM" at bounding box center [450, 584] width 95 height 52
click at [461, 676] on span "09:30 AM" at bounding box center [431, 690] width 57 height 29
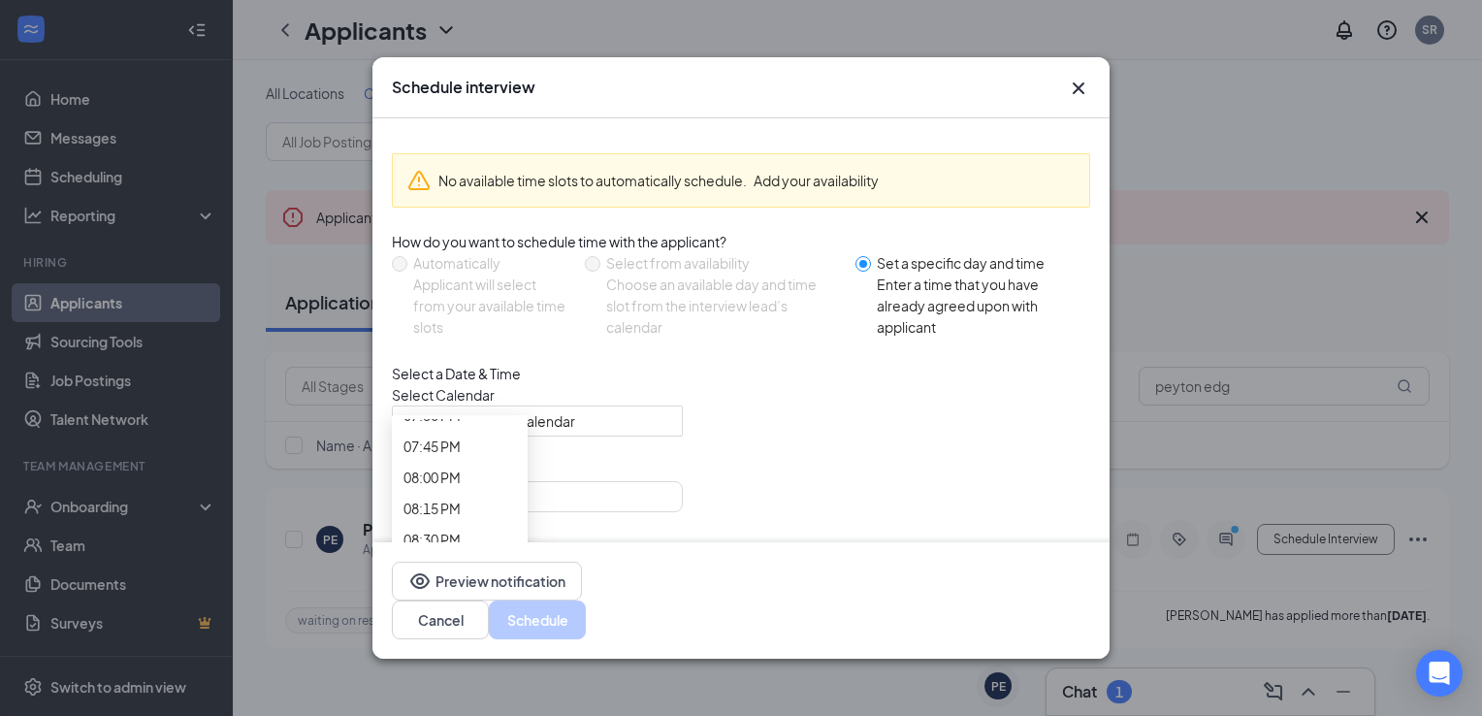
click at [586, 616] on button "Schedule" at bounding box center [537, 619] width 97 height 39
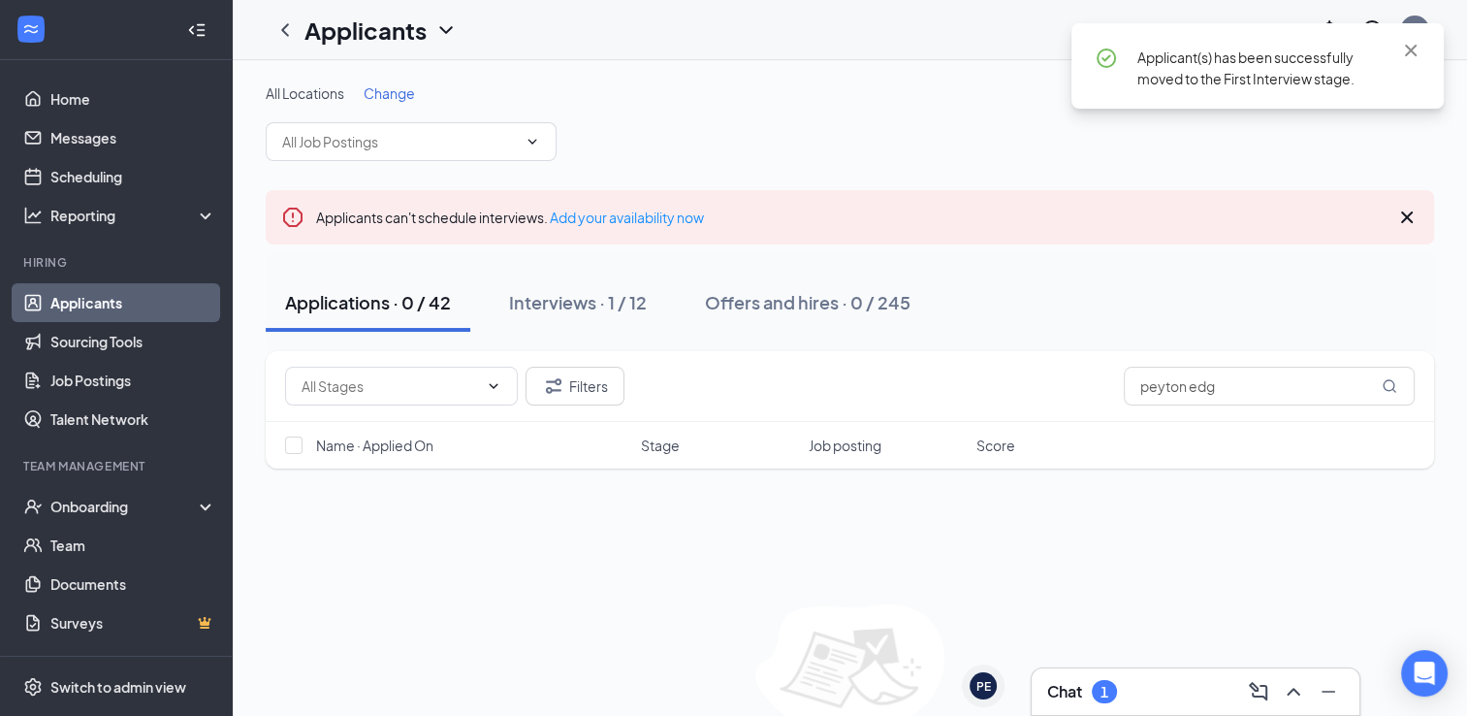
click at [1089, 680] on div "Chat 1" at bounding box center [1082, 691] width 70 height 23
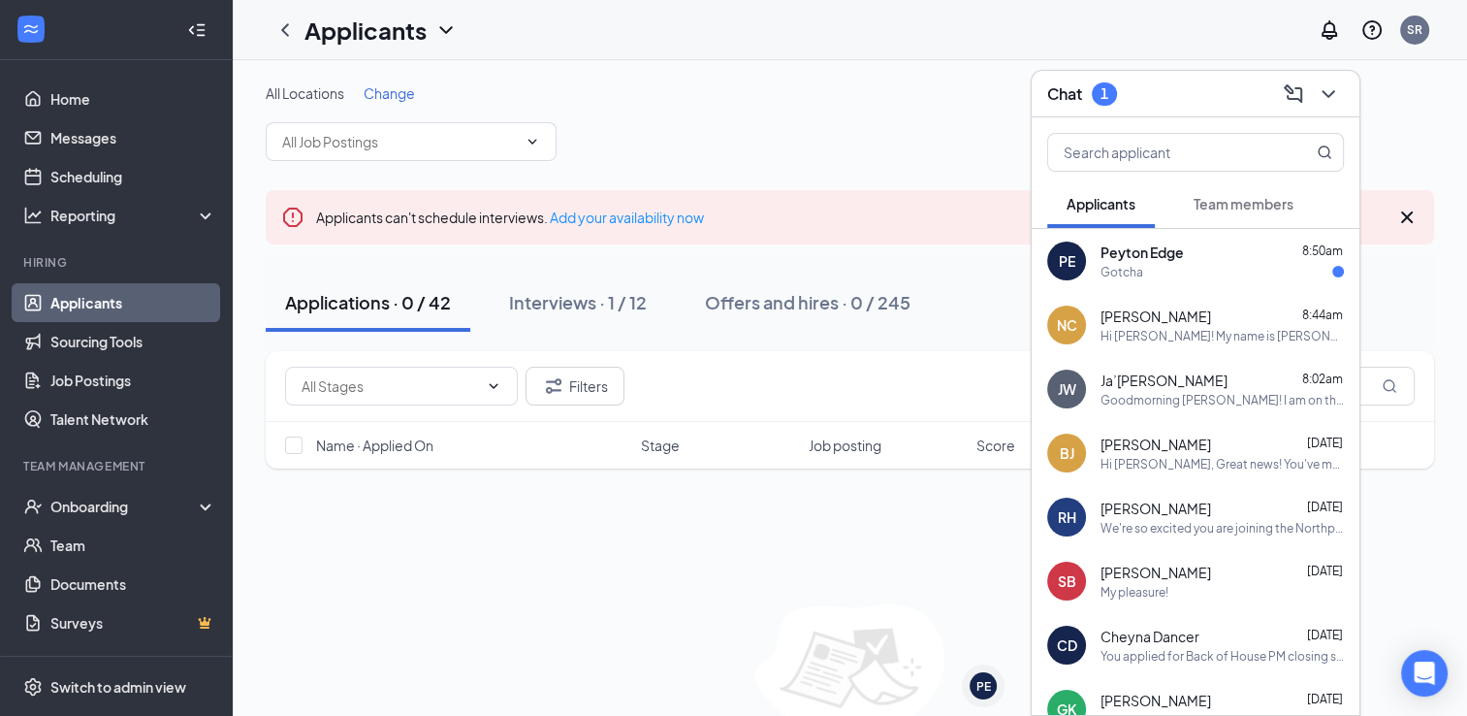
click at [1216, 252] on div "Peyton Edge 8:50am" at bounding box center [1222, 251] width 243 height 19
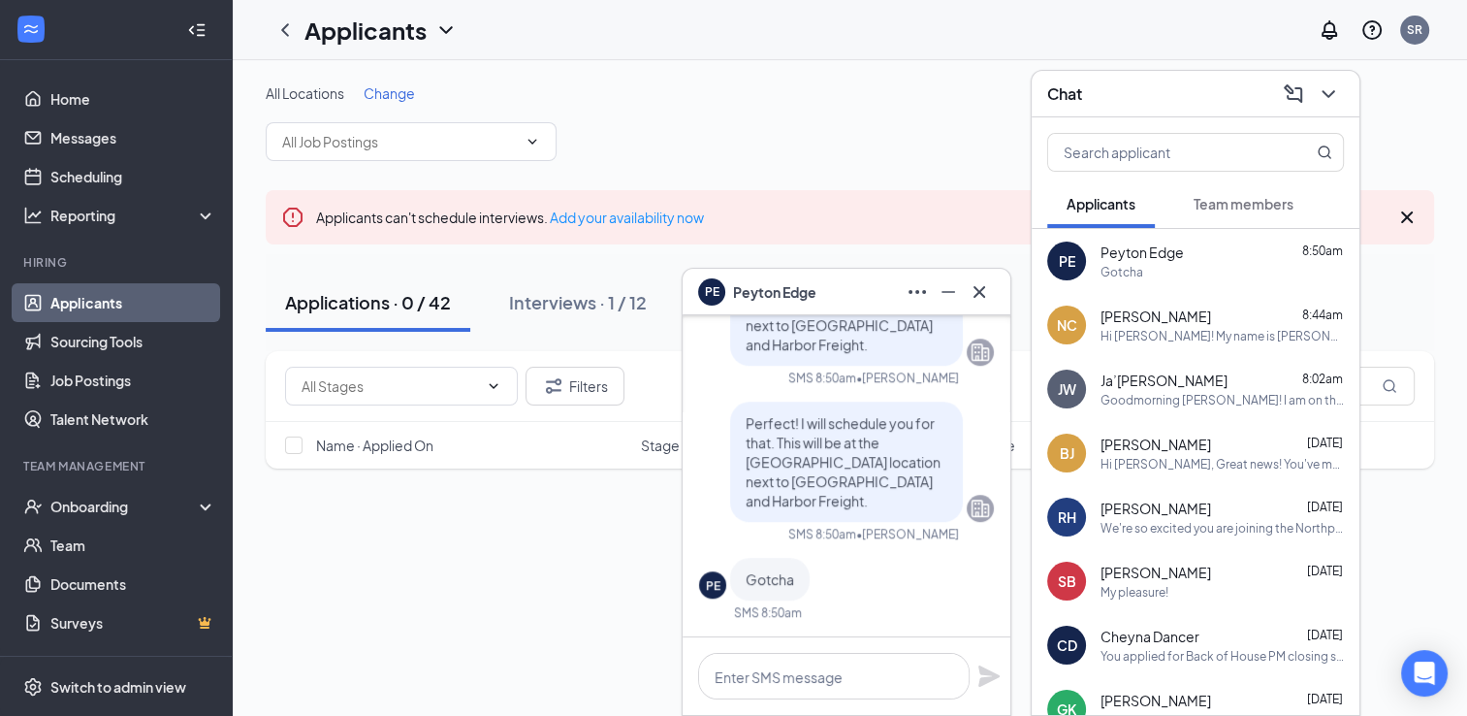
click at [1146, 80] on div "Chat" at bounding box center [1195, 94] width 297 height 30
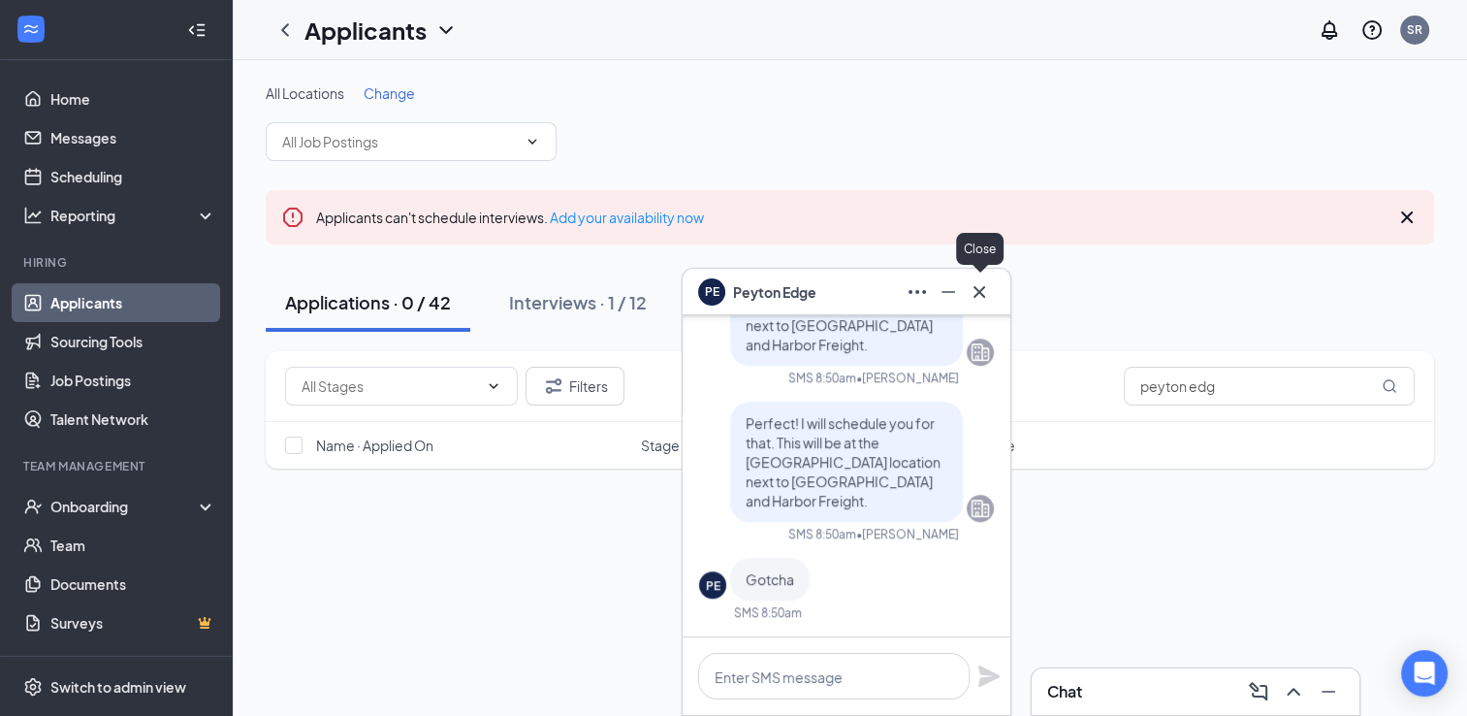
drag, startPoint x: 974, startPoint y: 306, endPoint x: 898, endPoint y: 310, distance: 75.7
click at [975, 304] on button at bounding box center [979, 291] width 31 height 31
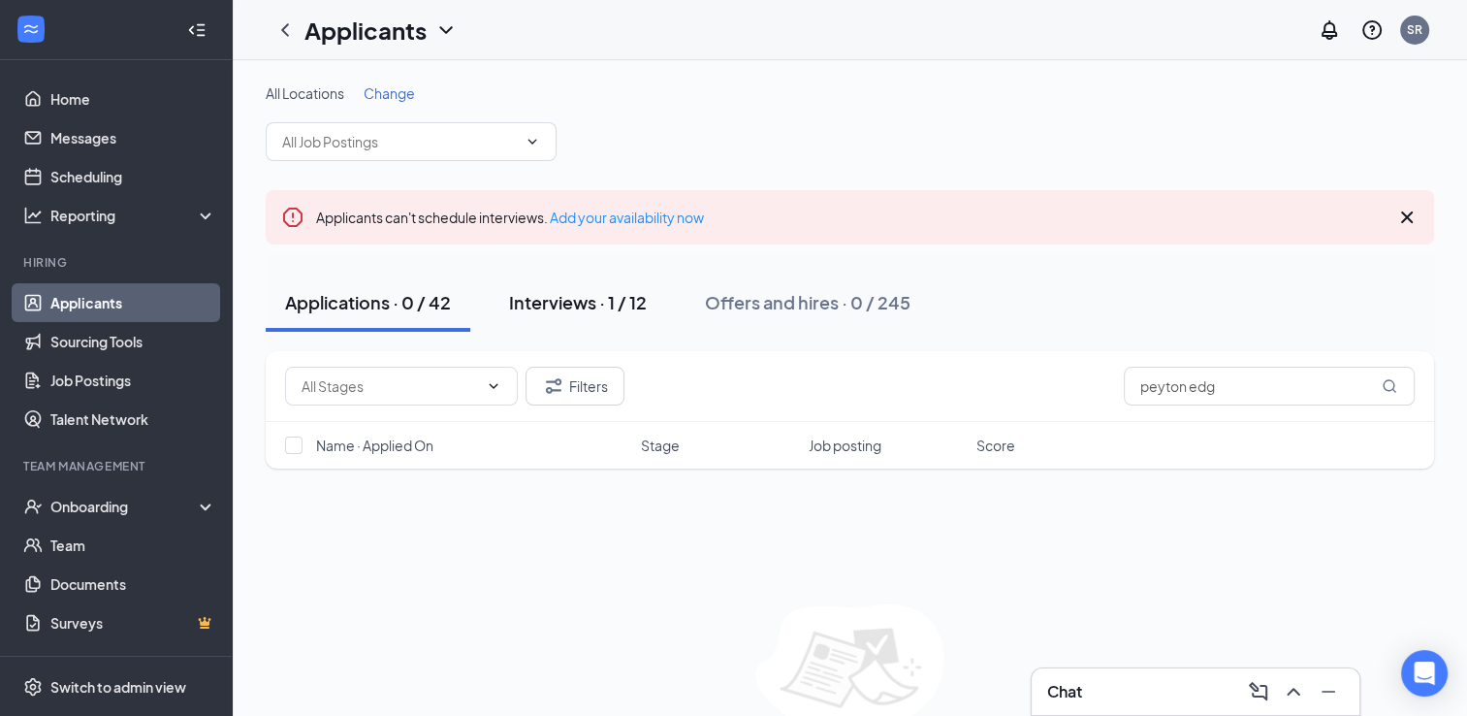
drag, startPoint x: 545, startPoint y: 289, endPoint x: 613, endPoint y: 297, distance: 68.3
click at [546, 290] on div "Interviews · 1 / 12" at bounding box center [578, 302] width 138 height 24
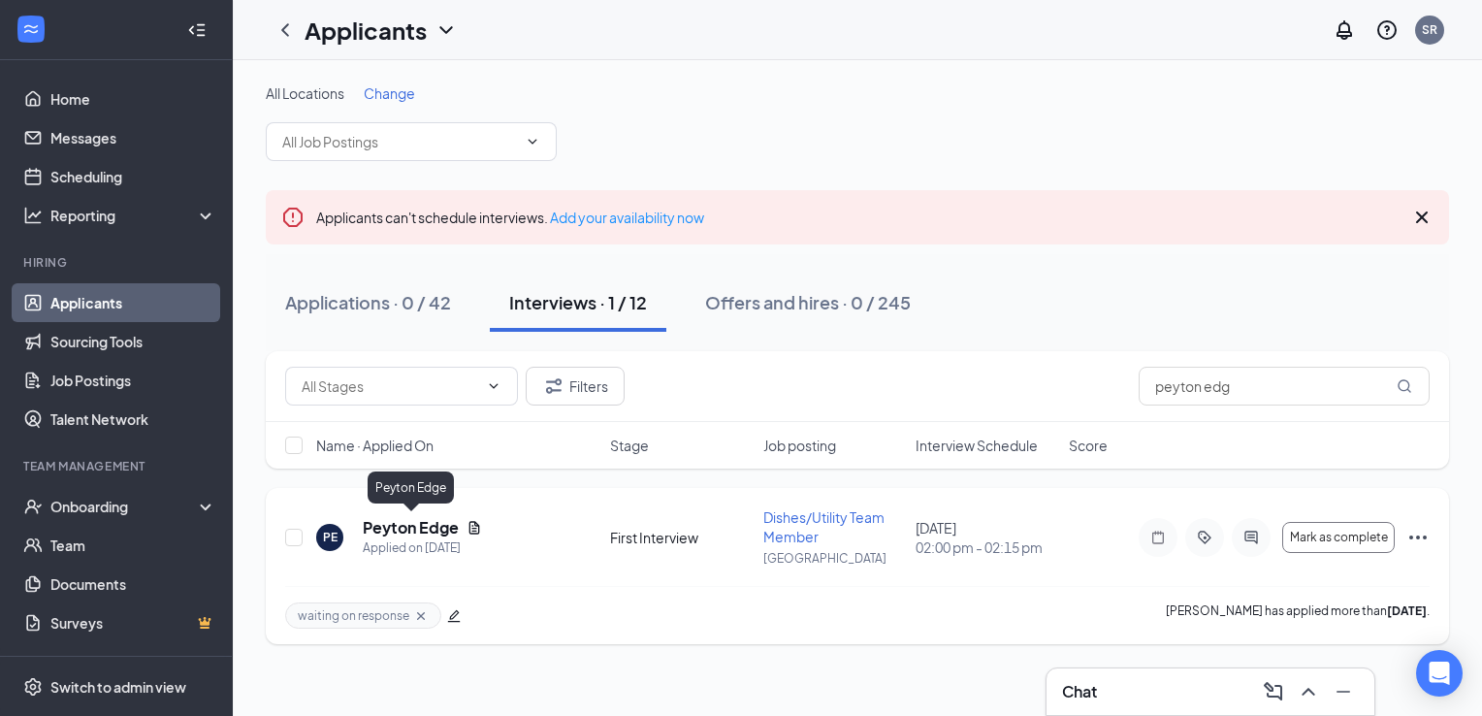
click at [429, 517] on h5 "Peyton Edge" at bounding box center [411, 527] width 96 height 21
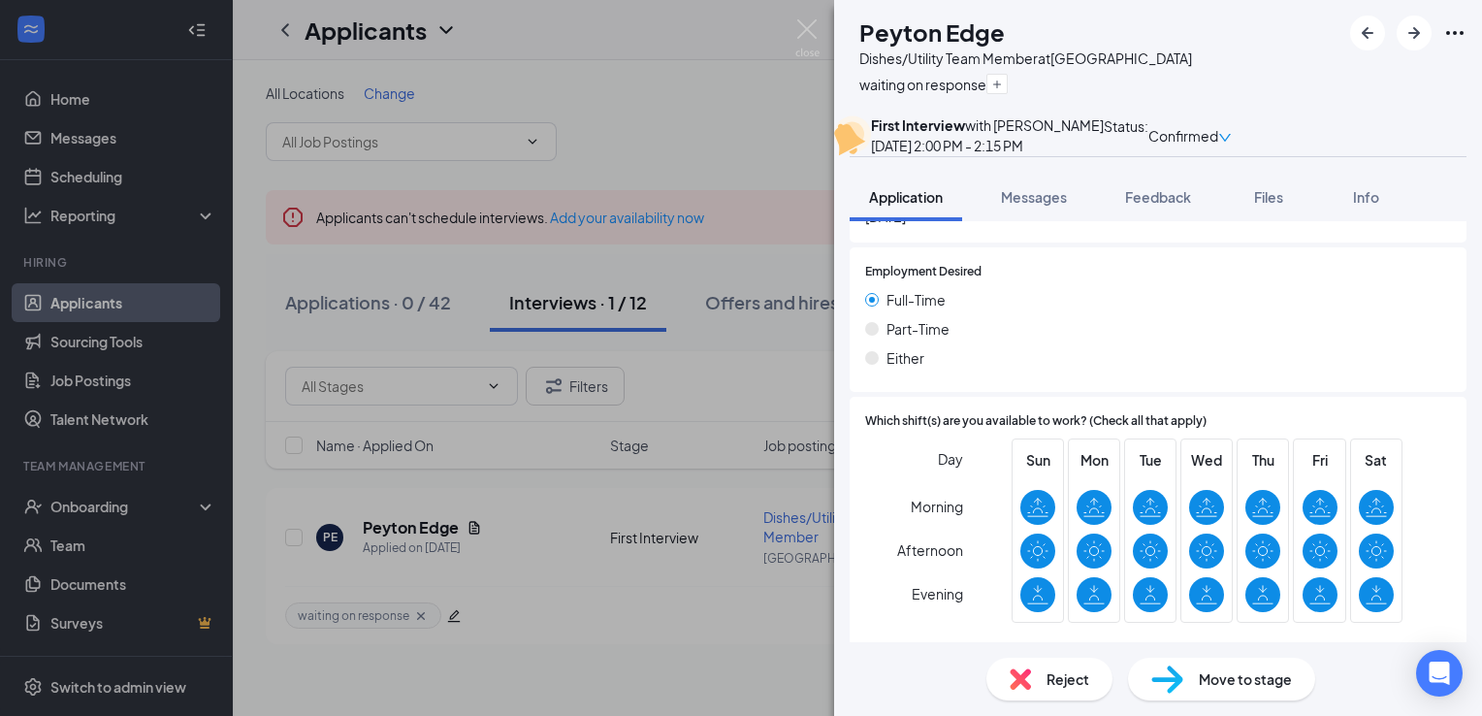
scroll to position [1358, 0]
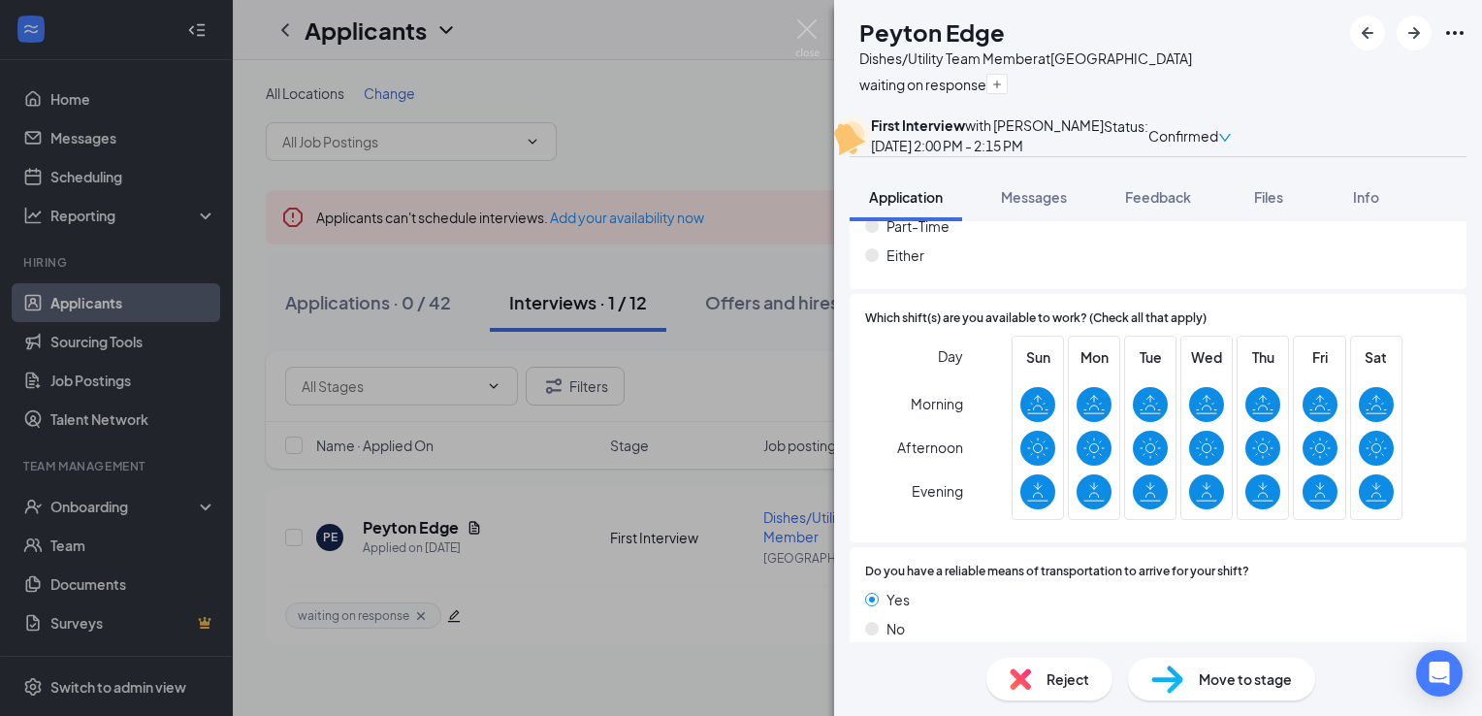
drag, startPoint x: 1292, startPoint y: 240, endPoint x: 830, endPoint y: 195, distance: 463.7
click at [1291, 221] on button "Files" at bounding box center [1269, 197] width 78 height 48
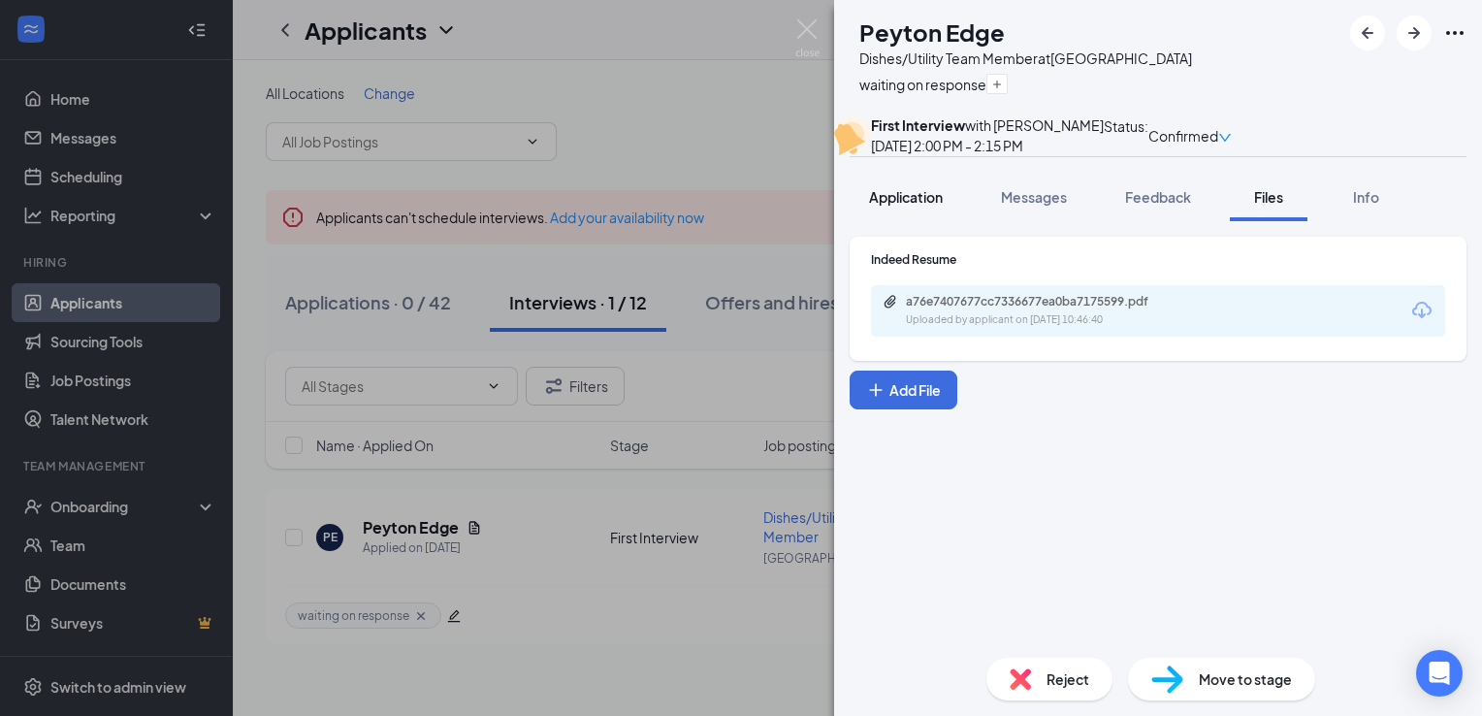
click at [902, 206] on span "Application" at bounding box center [906, 196] width 74 height 17
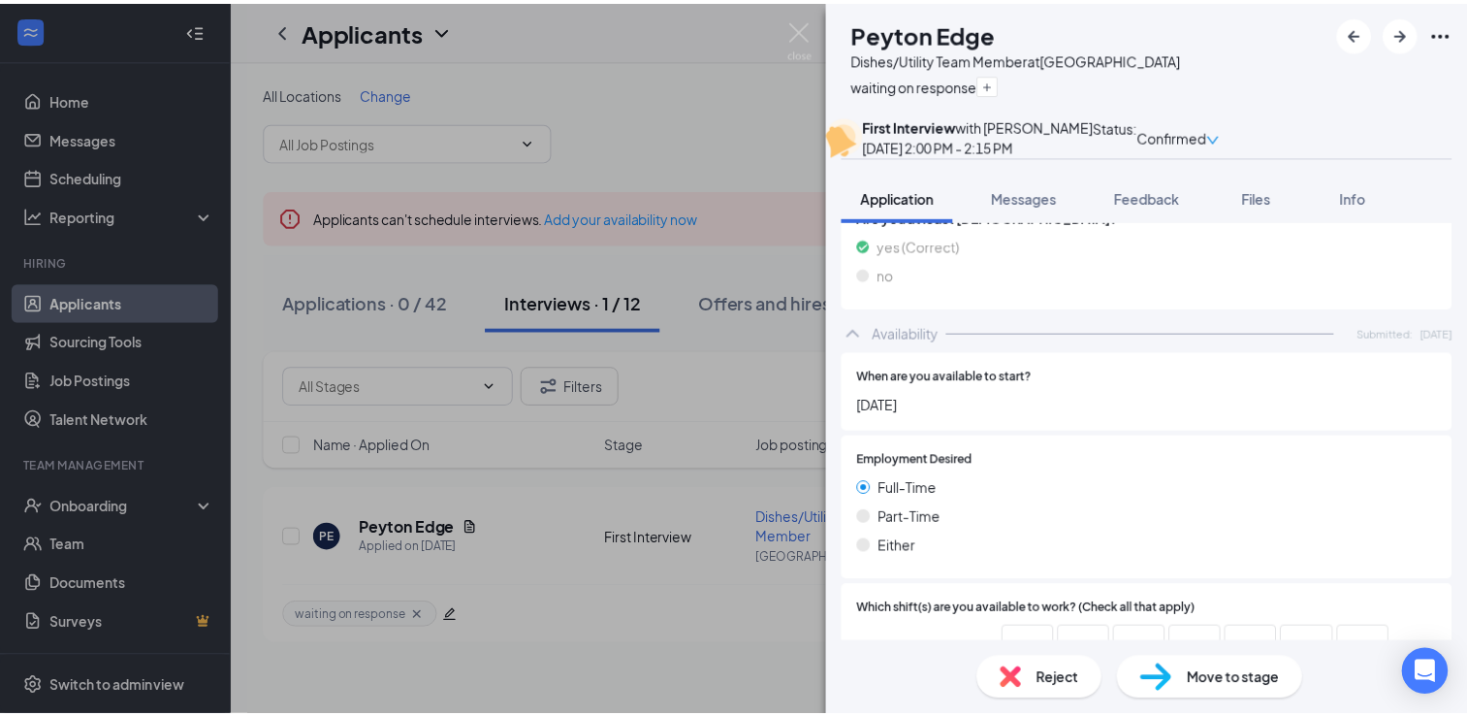
scroll to position [865, 0]
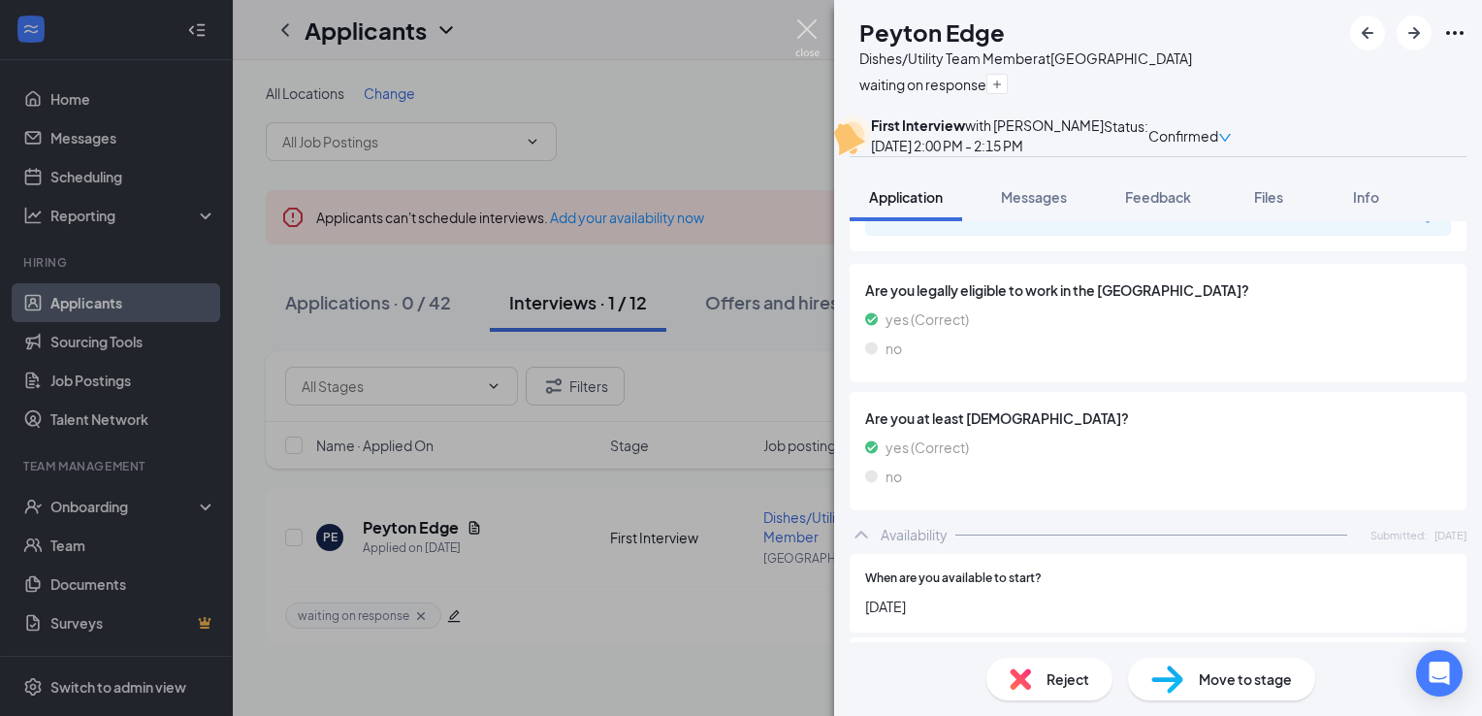
click at [803, 23] on img at bounding box center [807, 38] width 24 height 38
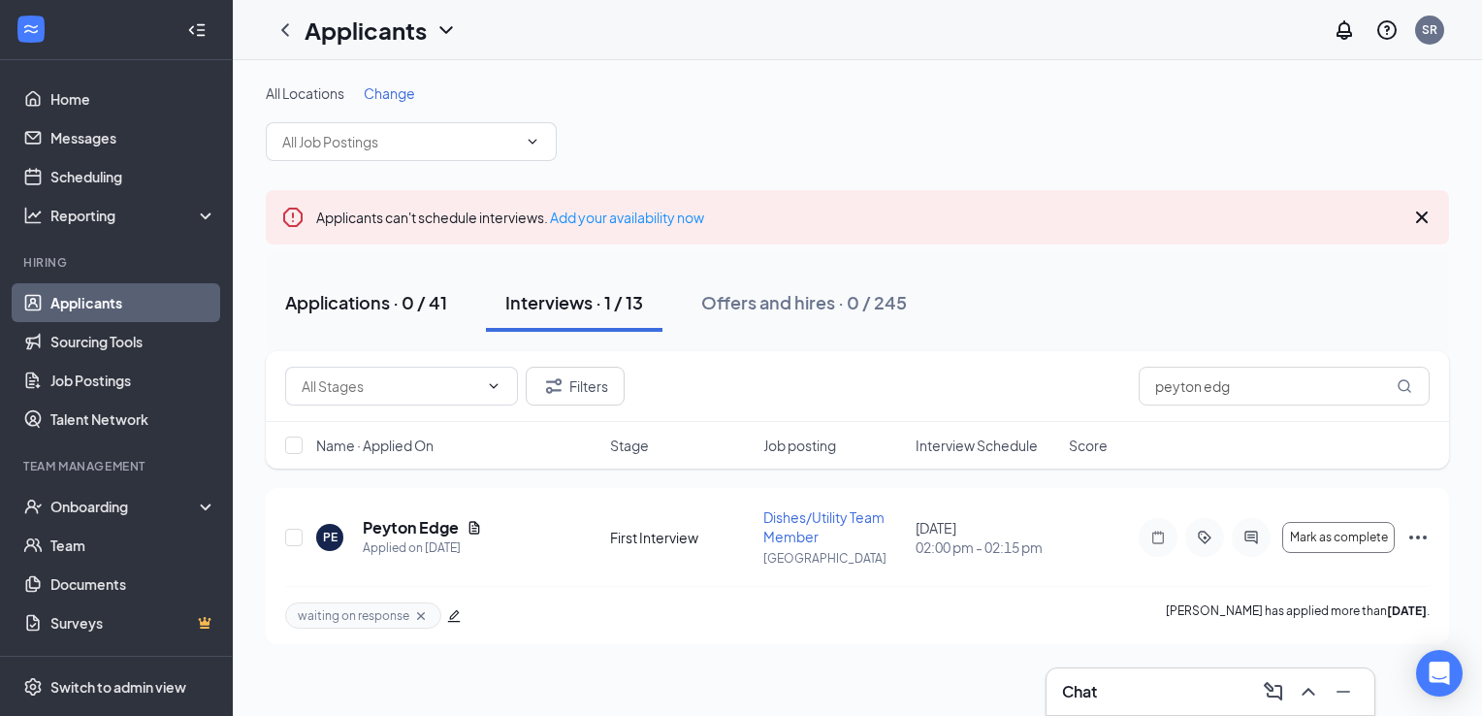
click at [423, 304] on div "Applications · 0 / 41" at bounding box center [366, 302] width 162 height 24
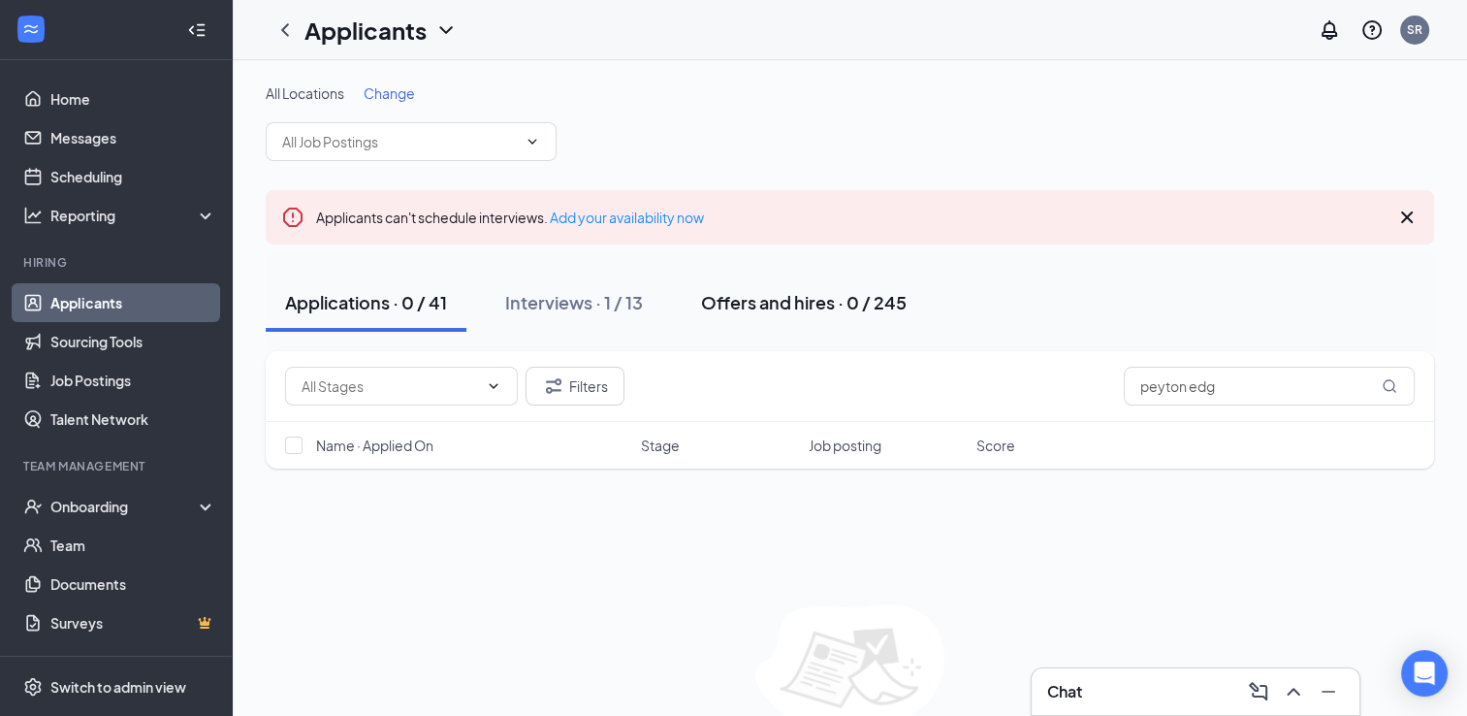
click at [815, 307] on div "Offers and hires · 0 / 245" at bounding box center [804, 302] width 206 height 24
click at [320, 317] on button "Applications · 0 / 41" at bounding box center [366, 302] width 201 height 58
drag, startPoint x: 1176, startPoint y: 400, endPoint x: 894, endPoint y: 424, distance: 283.1
click at [894, 424] on div "Filters peyton edg Name · Applied On Stage Job posting Score" at bounding box center [850, 409] width 1168 height 117
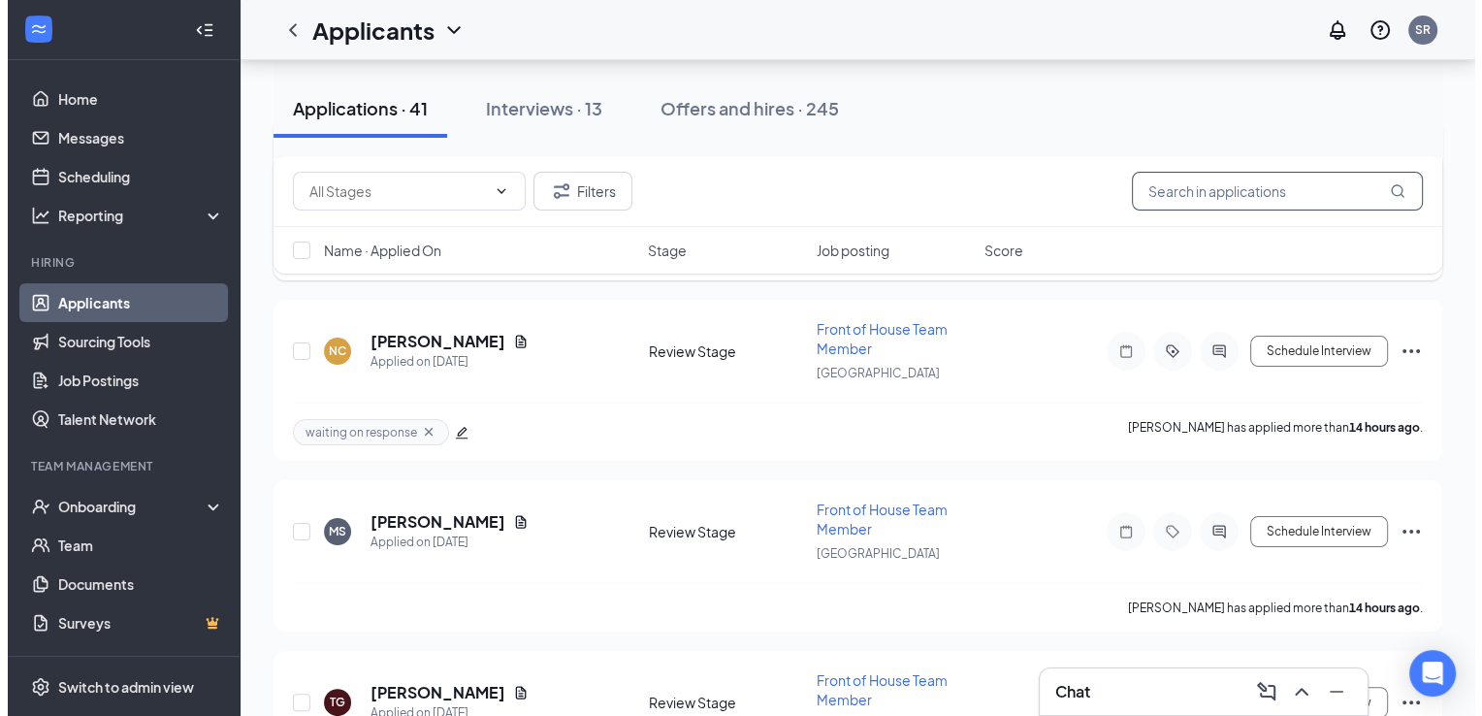
scroll to position [388, 0]
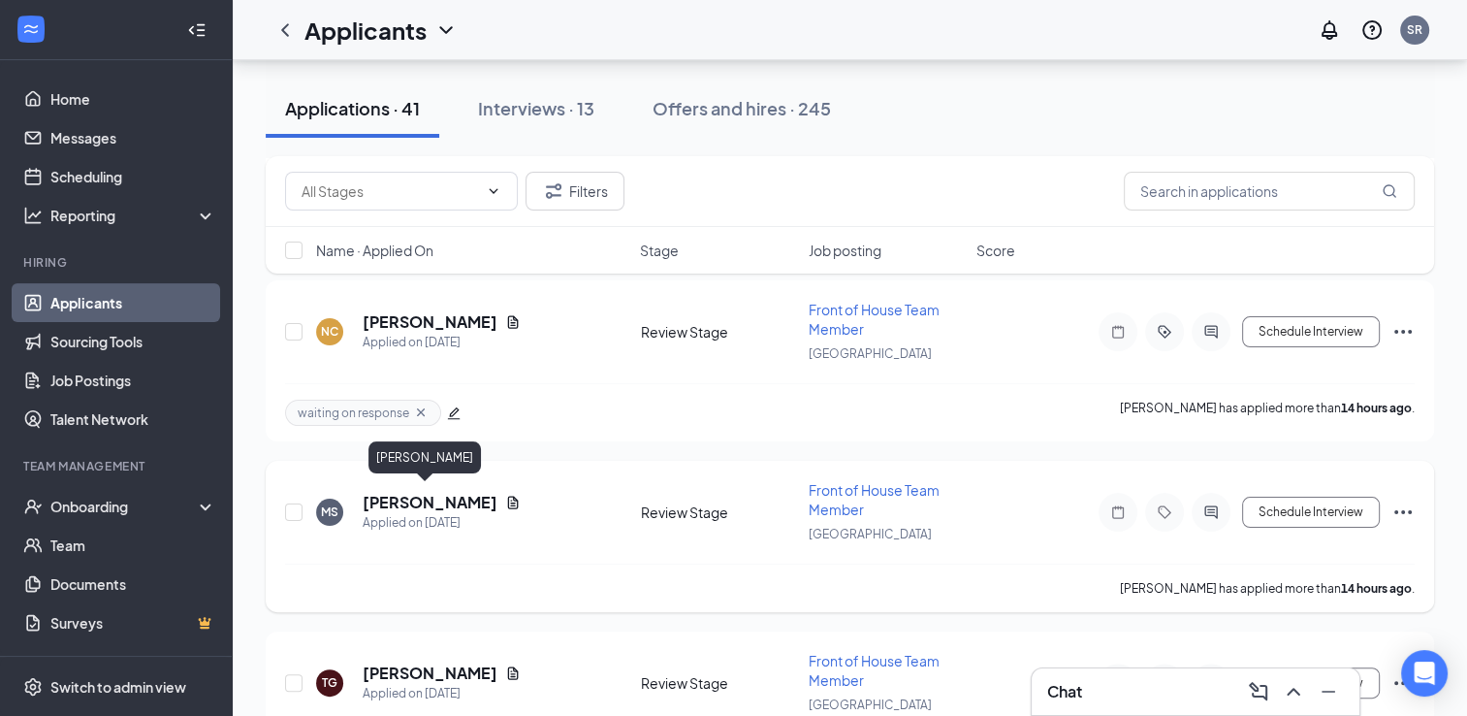
click at [448, 492] on h5 "[PERSON_NAME]" at bounding box center [430, 502] width 135 height 21
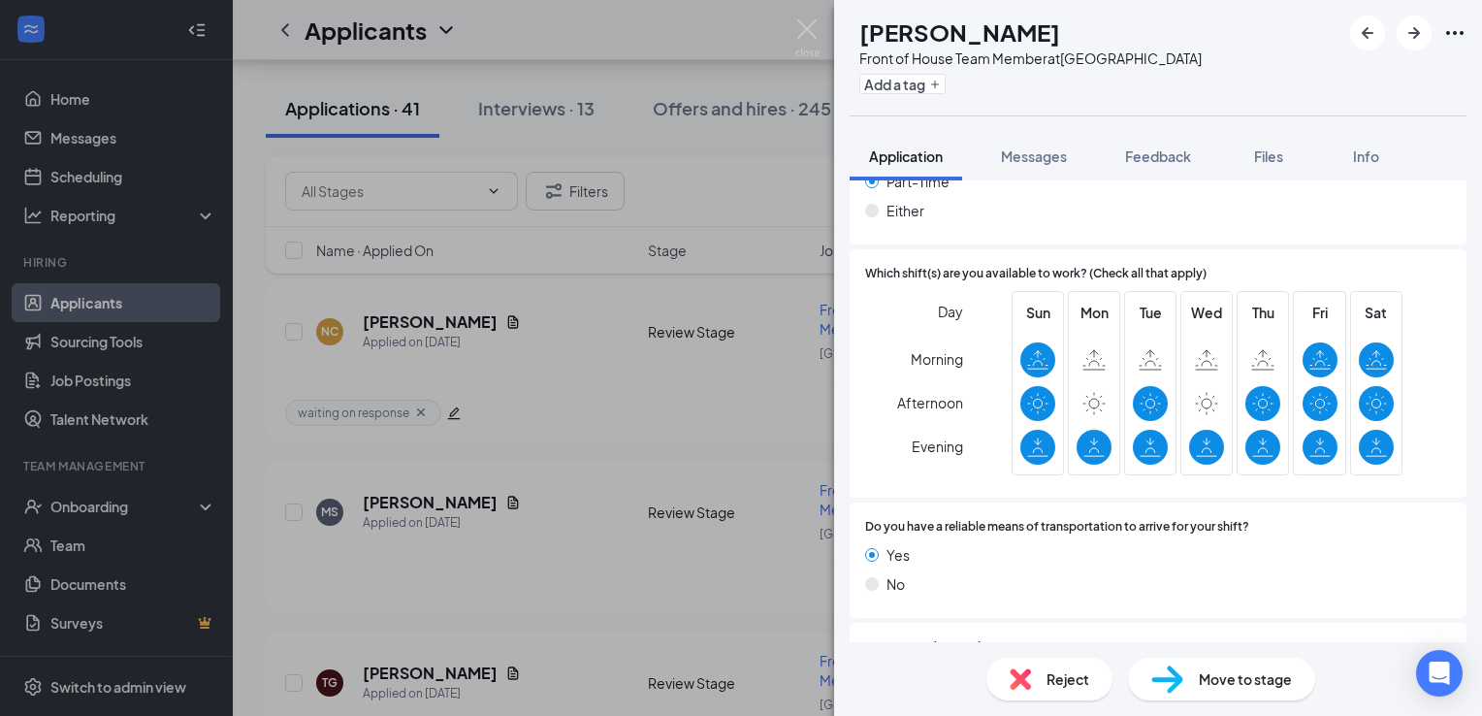
scroll to position [1461, 0]
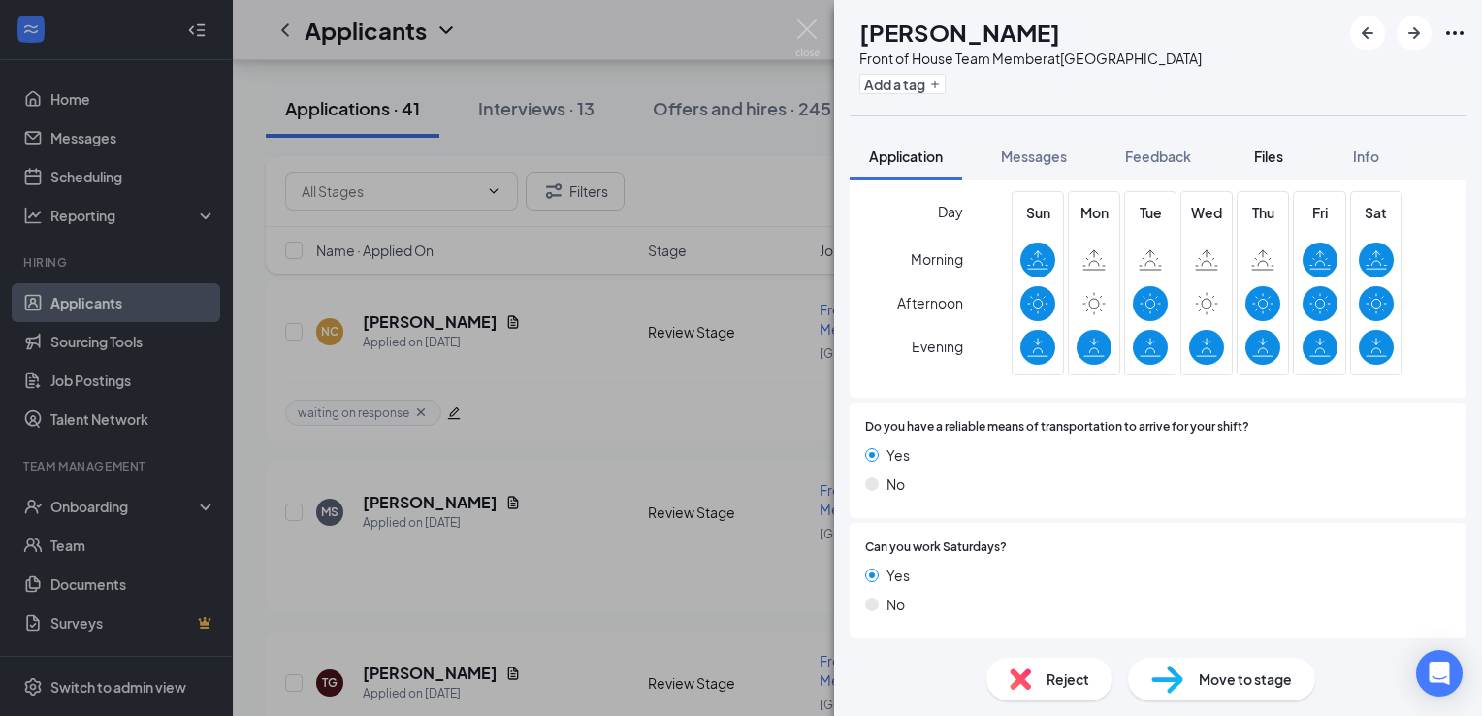
click at [1283, 147] on span "Files" at bounding box center [1268, 155] width 29 height 17
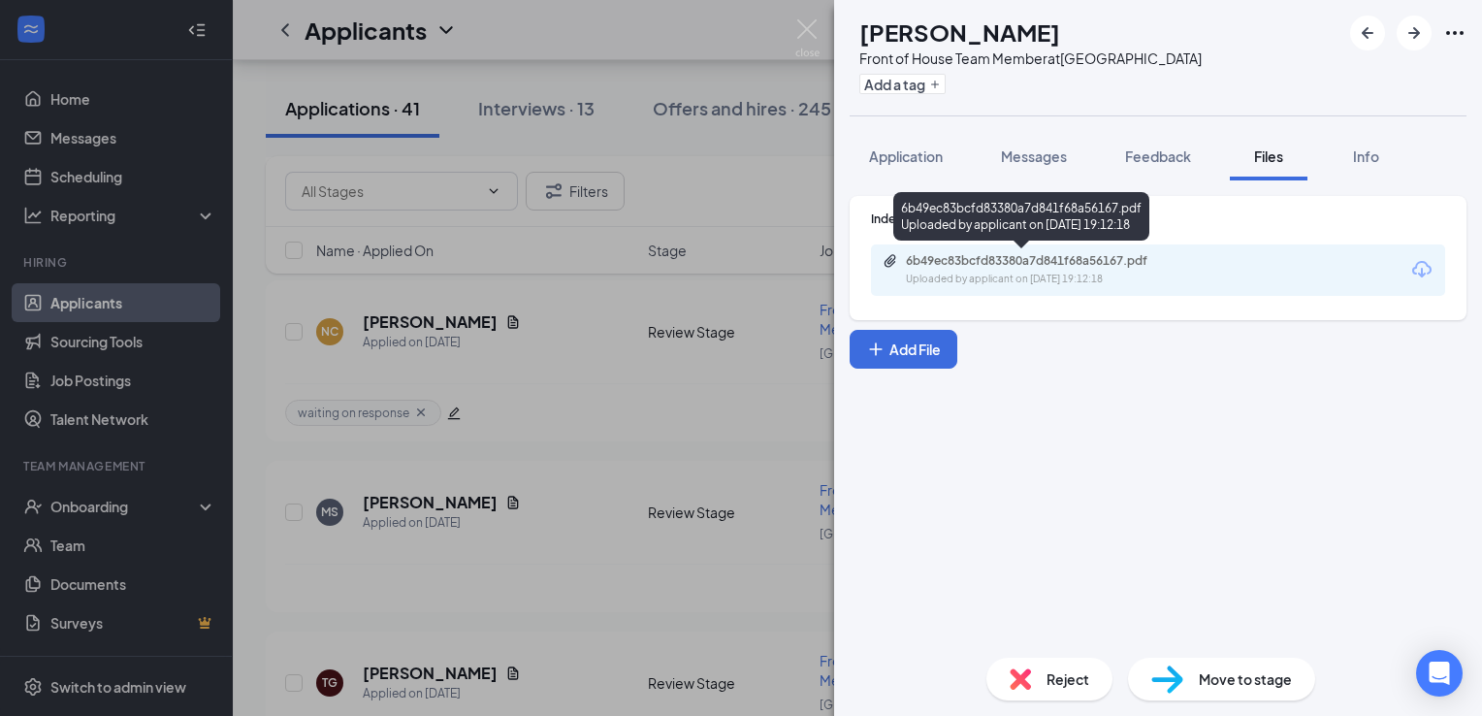
click at [997, 266] on div "6b49ec83bcfd83380a7d841f68a56167.pdf" at bounding box center [1042, 261] width 272 height 16
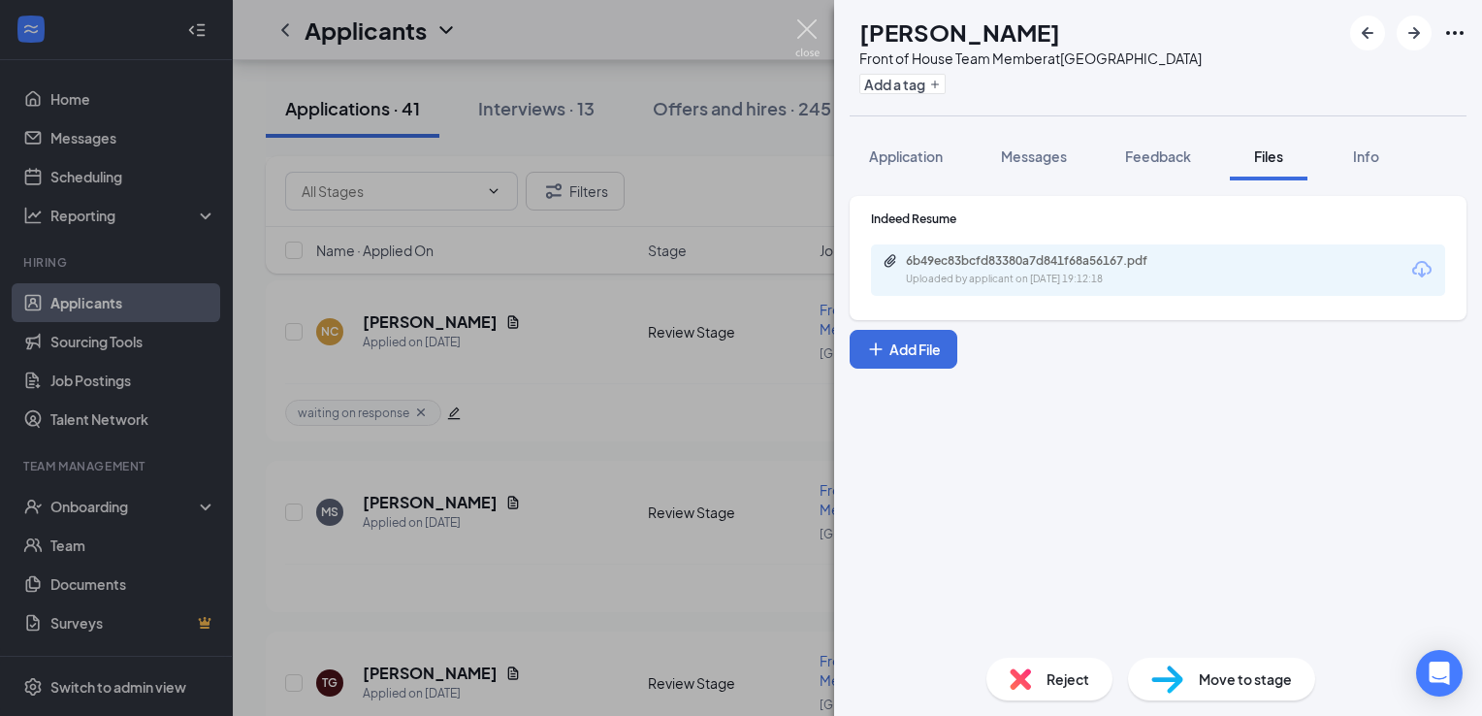
click at [805, 23] on img at bounding box center [807, 38] width 24 height 38
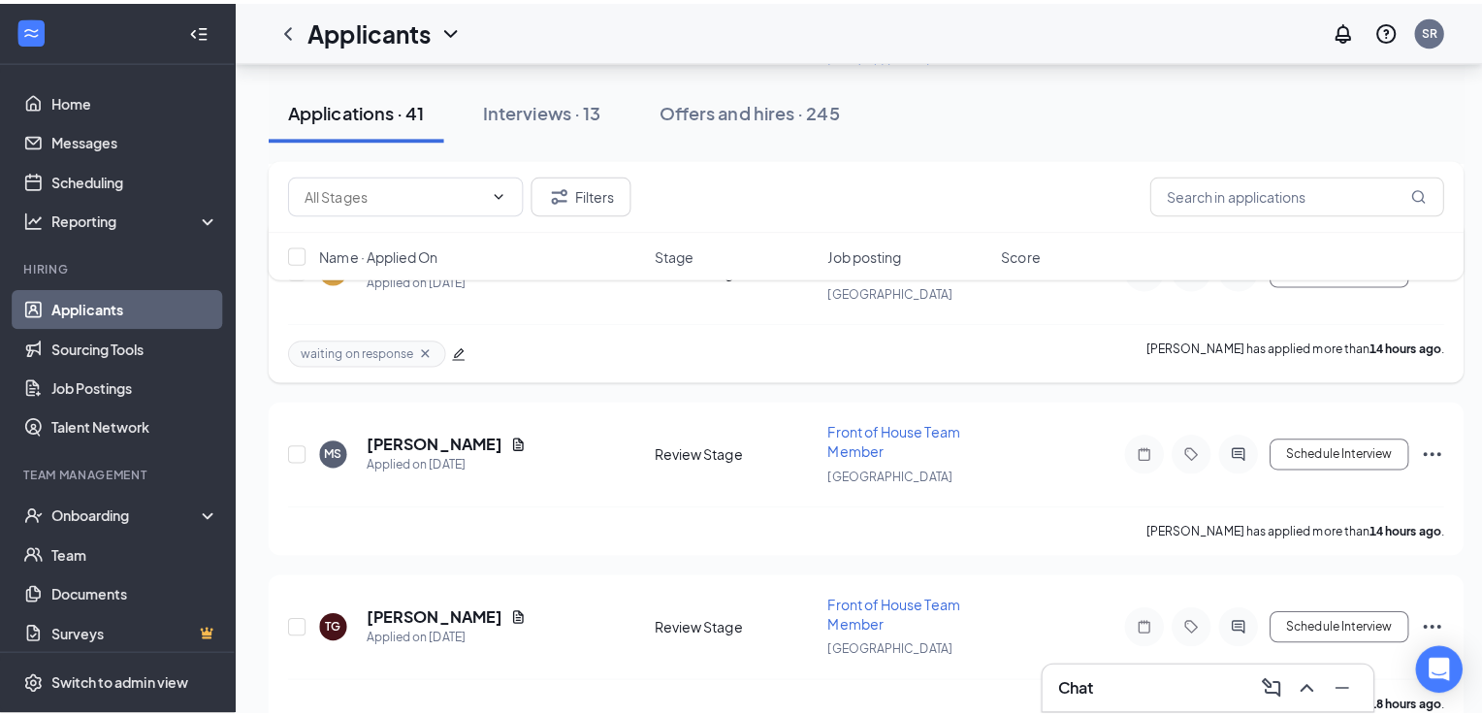
scroll to position [679, 0]
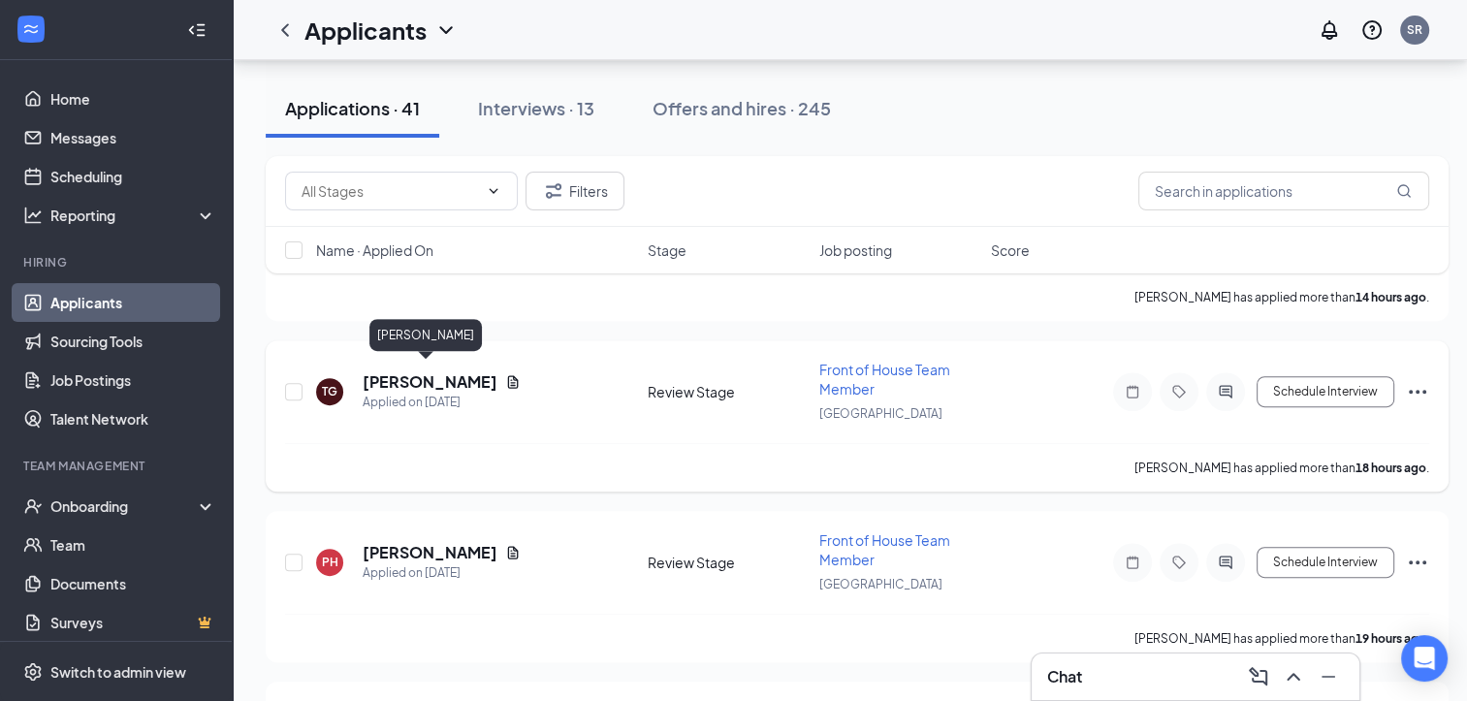
click at [451, 377] on h5 "[PERSON_NAME]" at bounding box center [430, 381] width 135 height 21
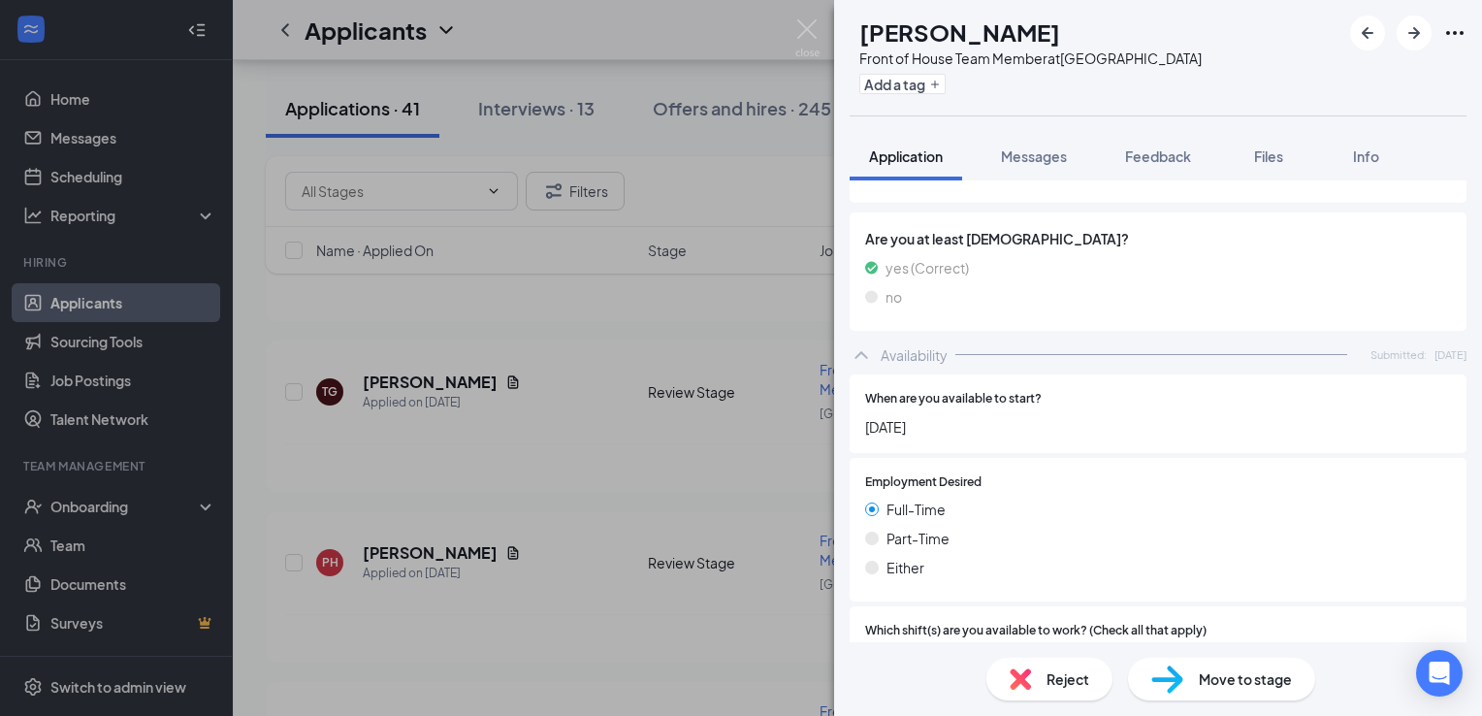
scroll to position [686, 0]
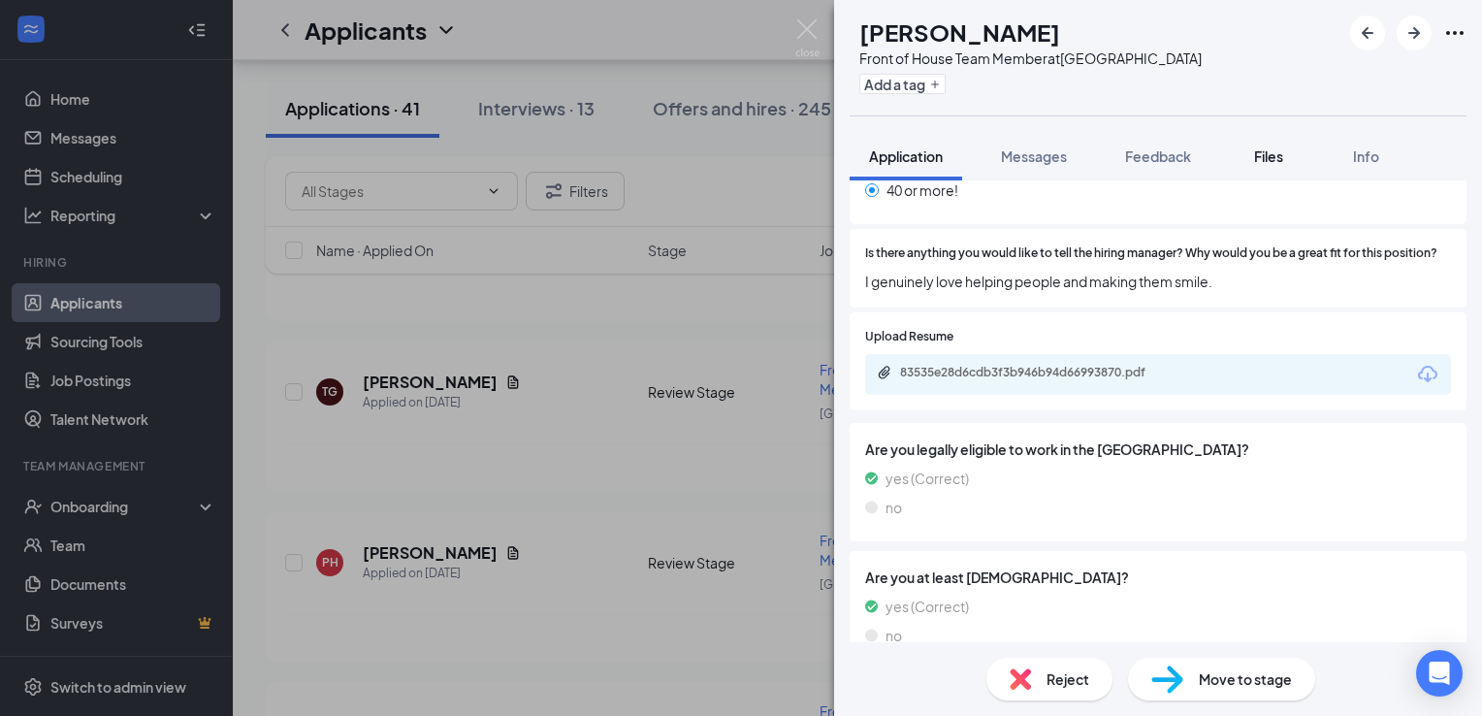
click at [1272, 147] on span "Files" at bounding box center [1268, 155] width 29 height 17
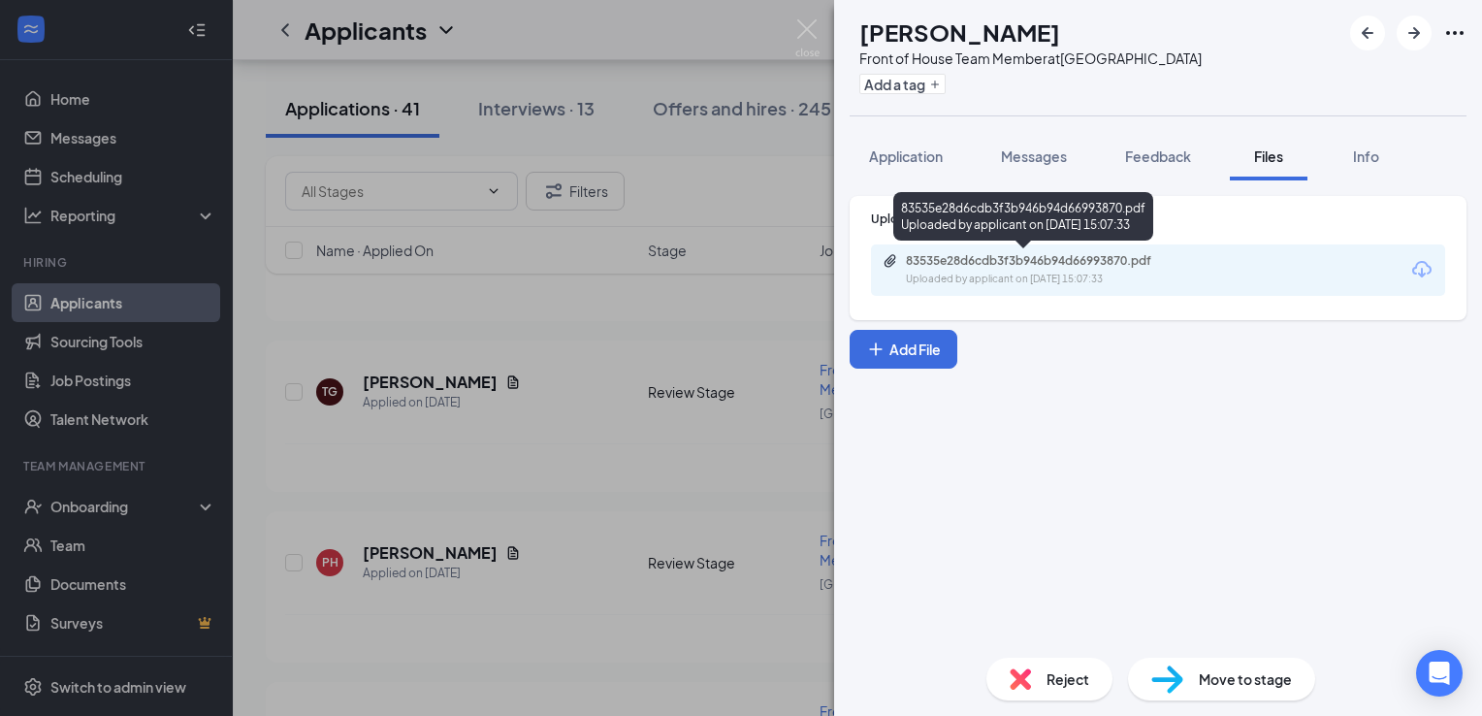
click at [1102, 258] on div "83535e28d6cdb3f3b946b94d66993870.pdf" at bounding box center [1042, 261] width 272 height 16
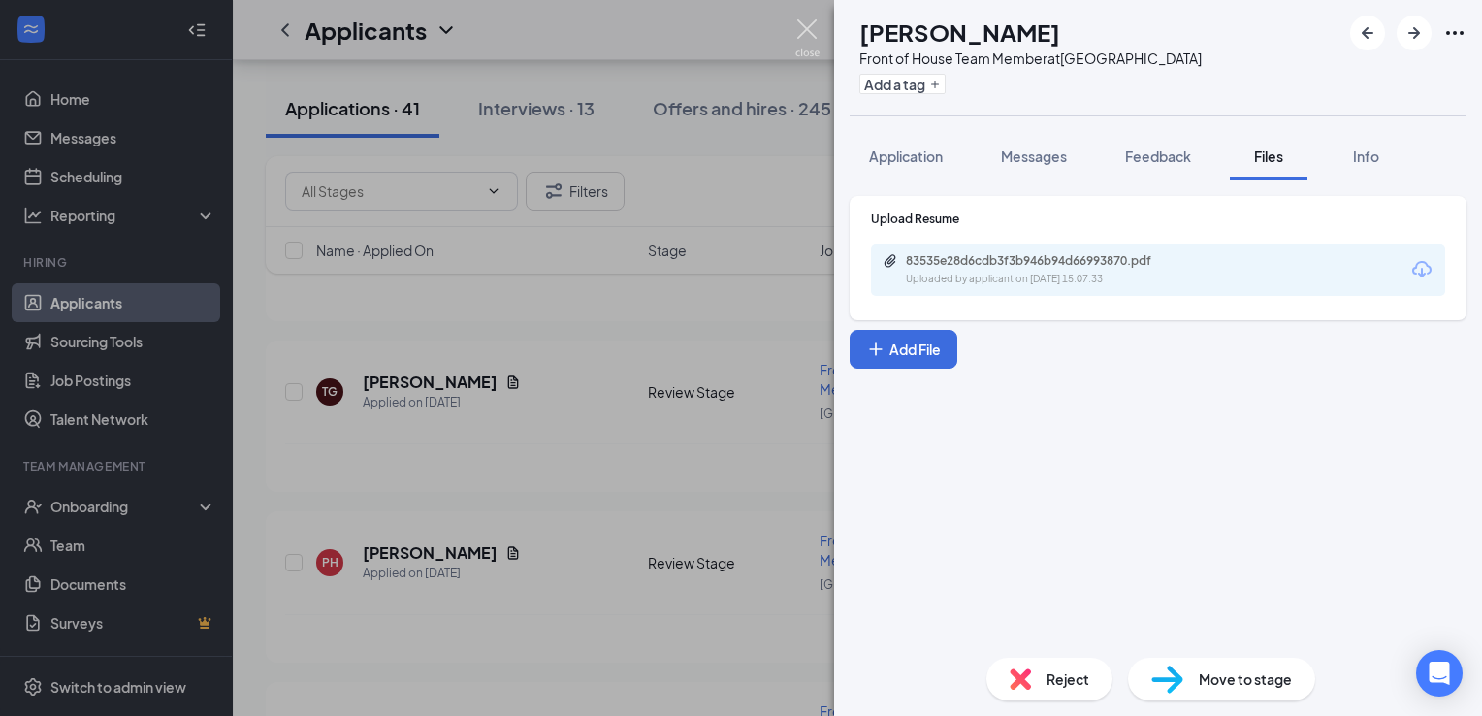
click at [801, 21] on img at bounding box center [807, 38] width 24 height 38
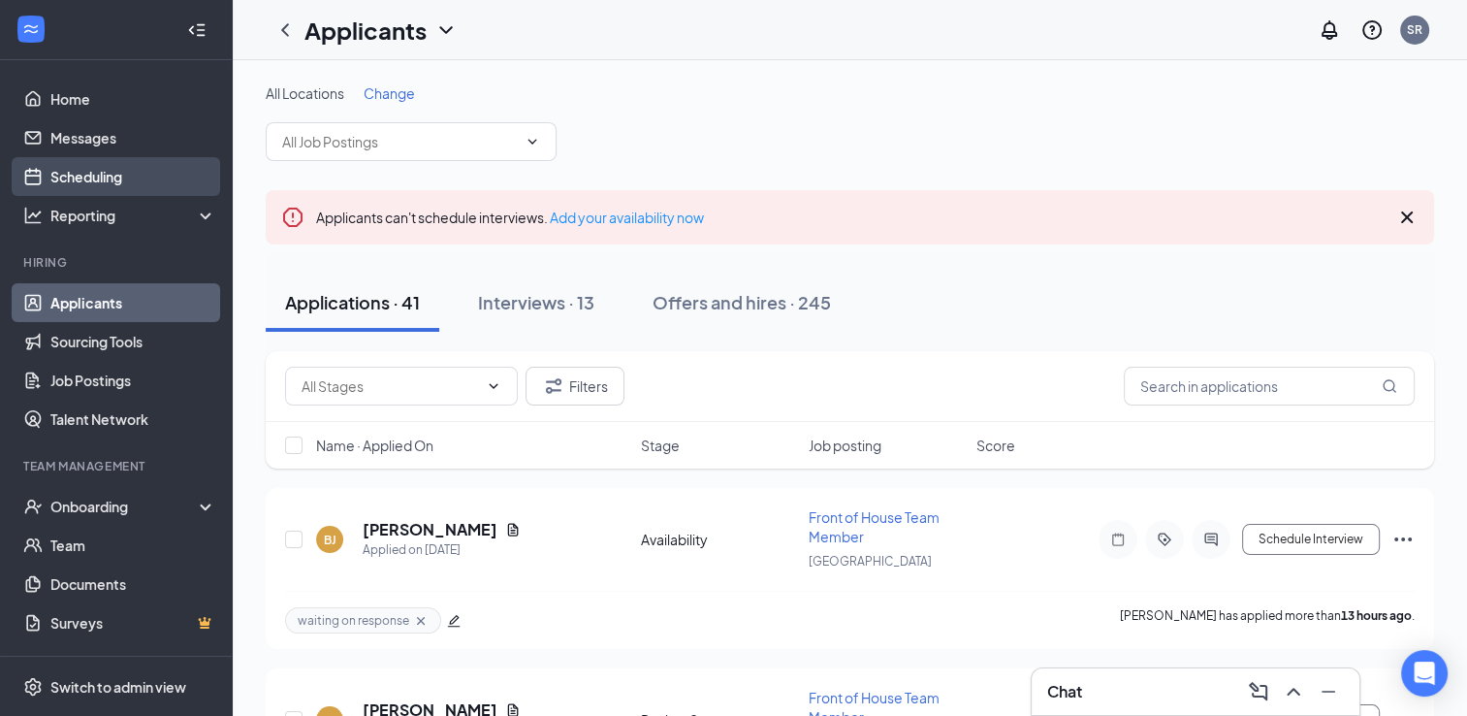
click at [147, 184] on link "Scheduling" at bounding box center [133, 176] width 166 height 39
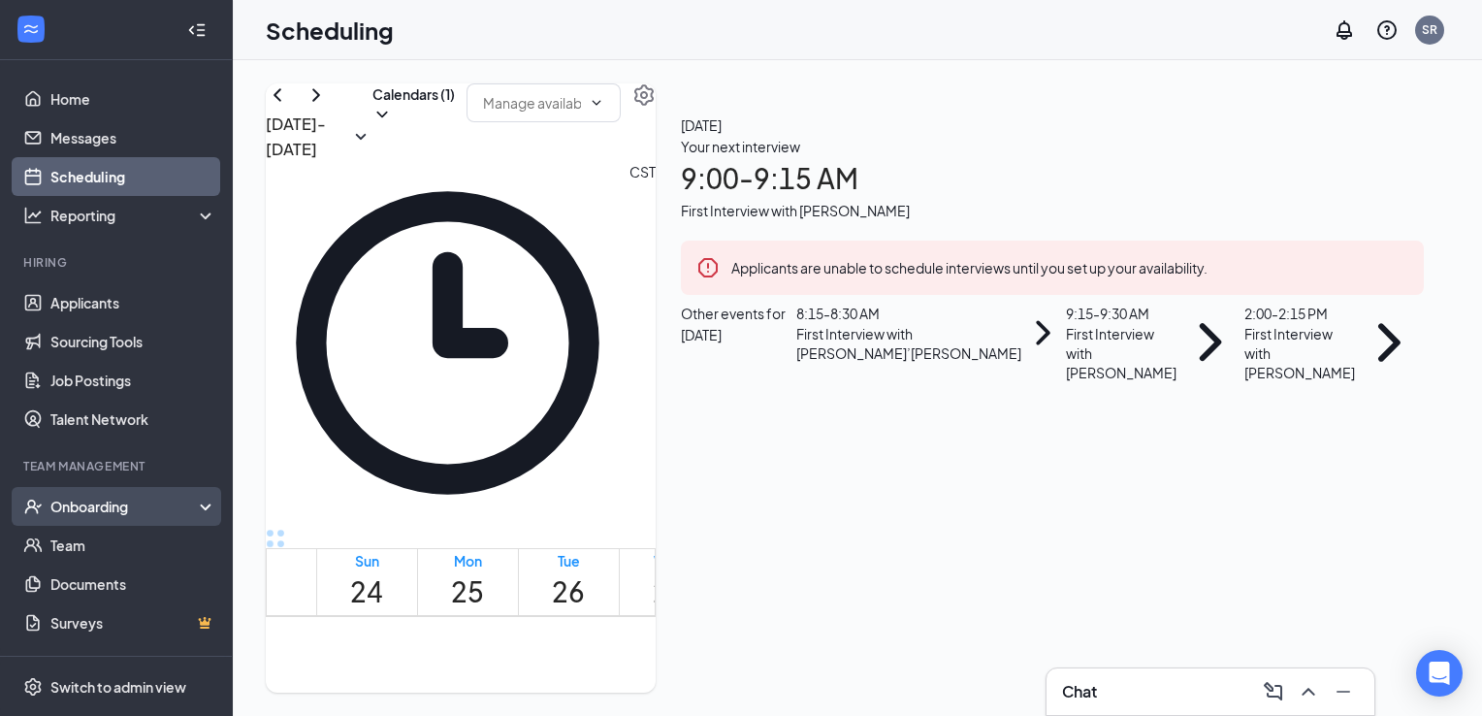
click at [152, 509] on div "Onboarding" at bounding box center [124, 505] width 149 height 19
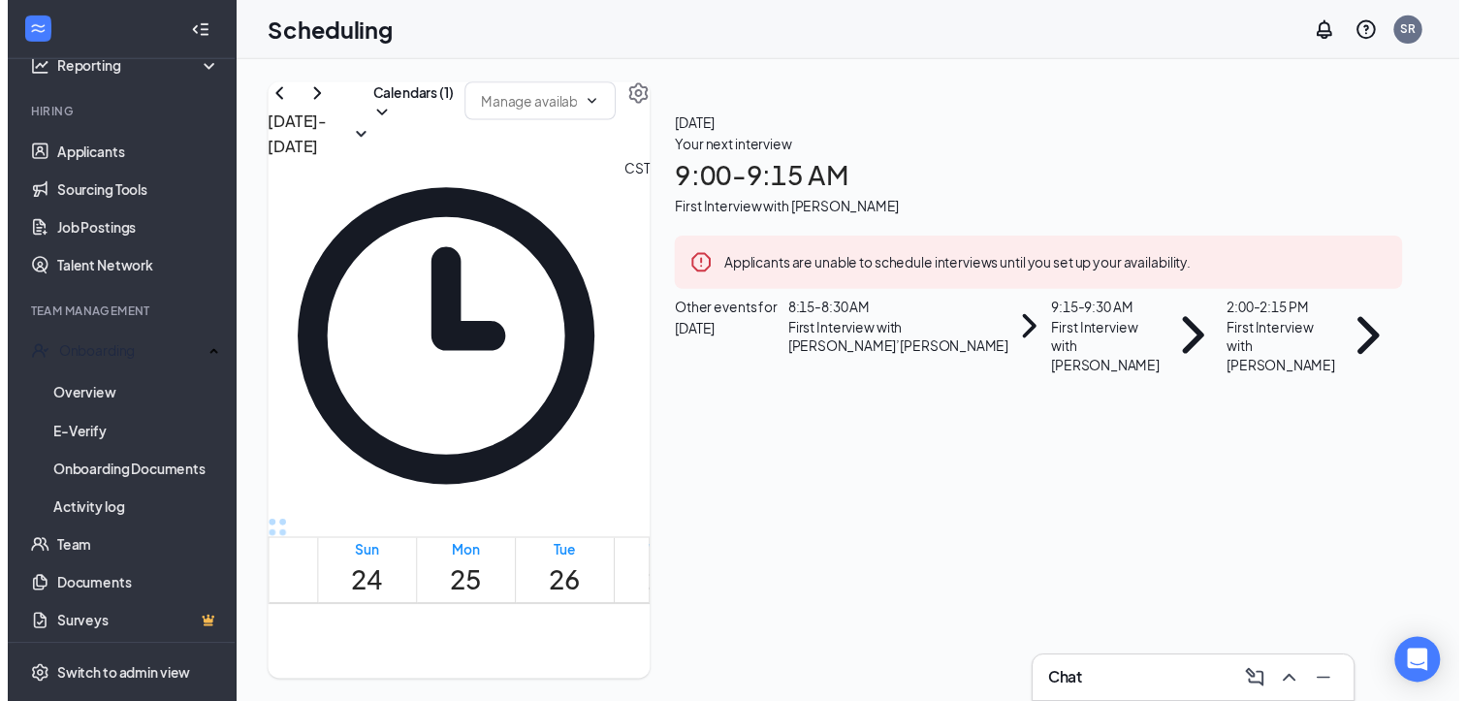
scroll to position [51, 0]
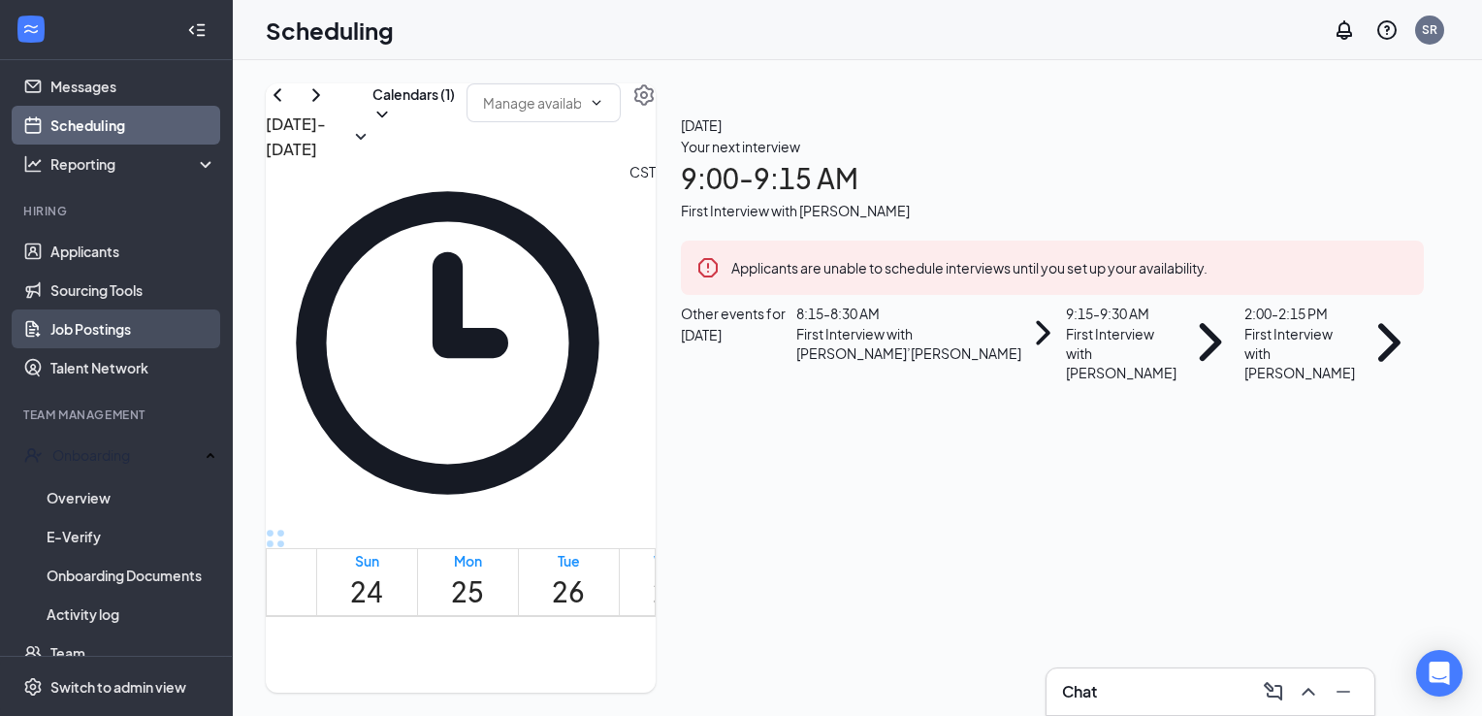
click at [105, 328] on link "Job Postings" at bounding box center [133, 328] width 166 height 39
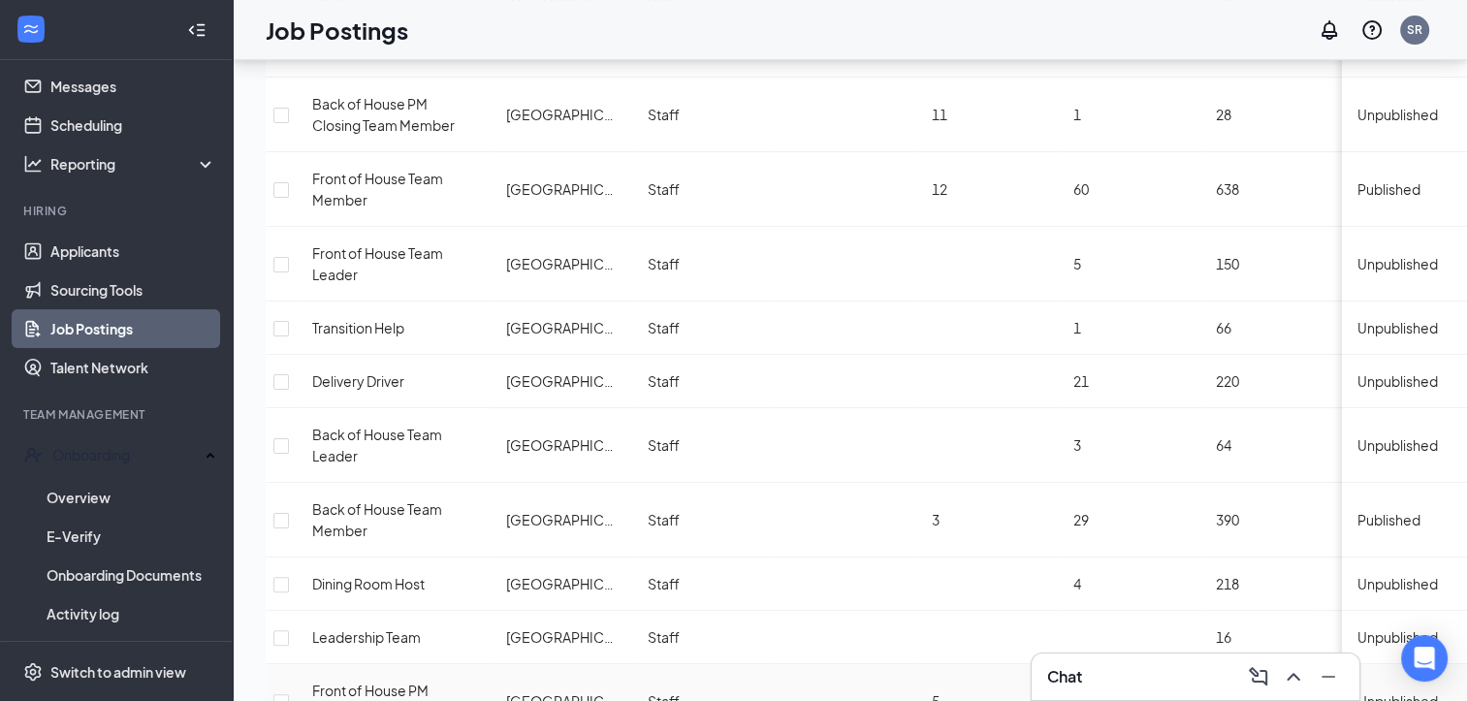
scroll to position [322, 0]
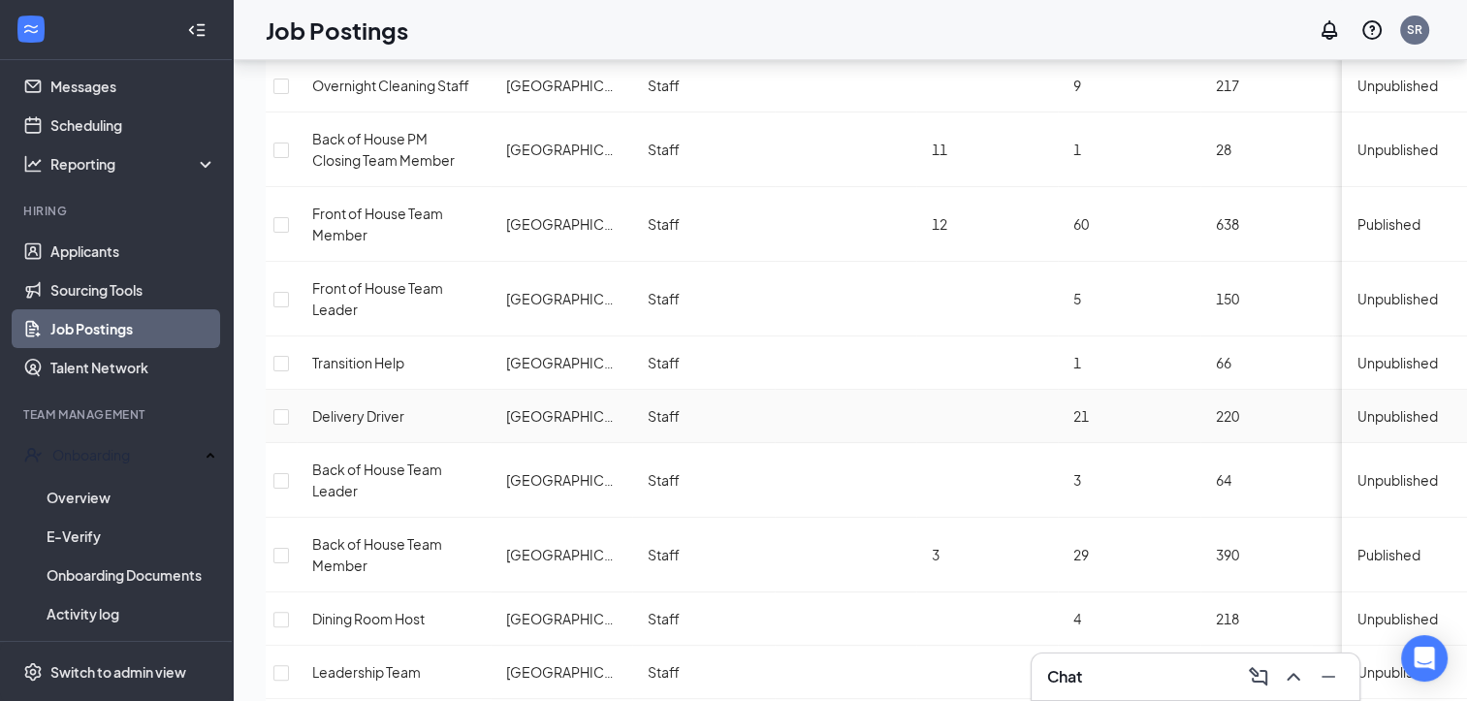
click at [1358, 407] on span "Unpublished" at bounding box center [1398, 415] width 80 height 17
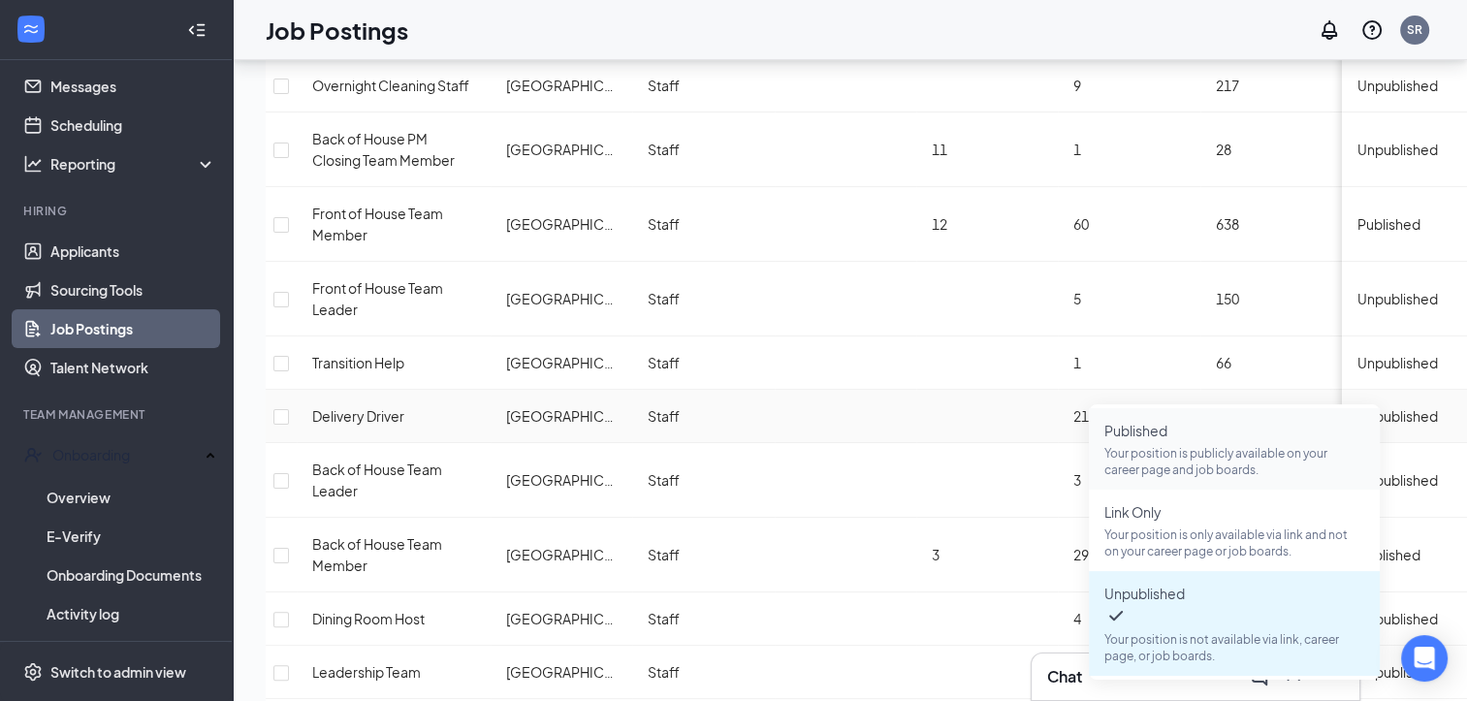
click at [1165, 449] on p "Your position is publicly available on your career page and job boards." at bounding box center [1234, 461] width 260 height 33
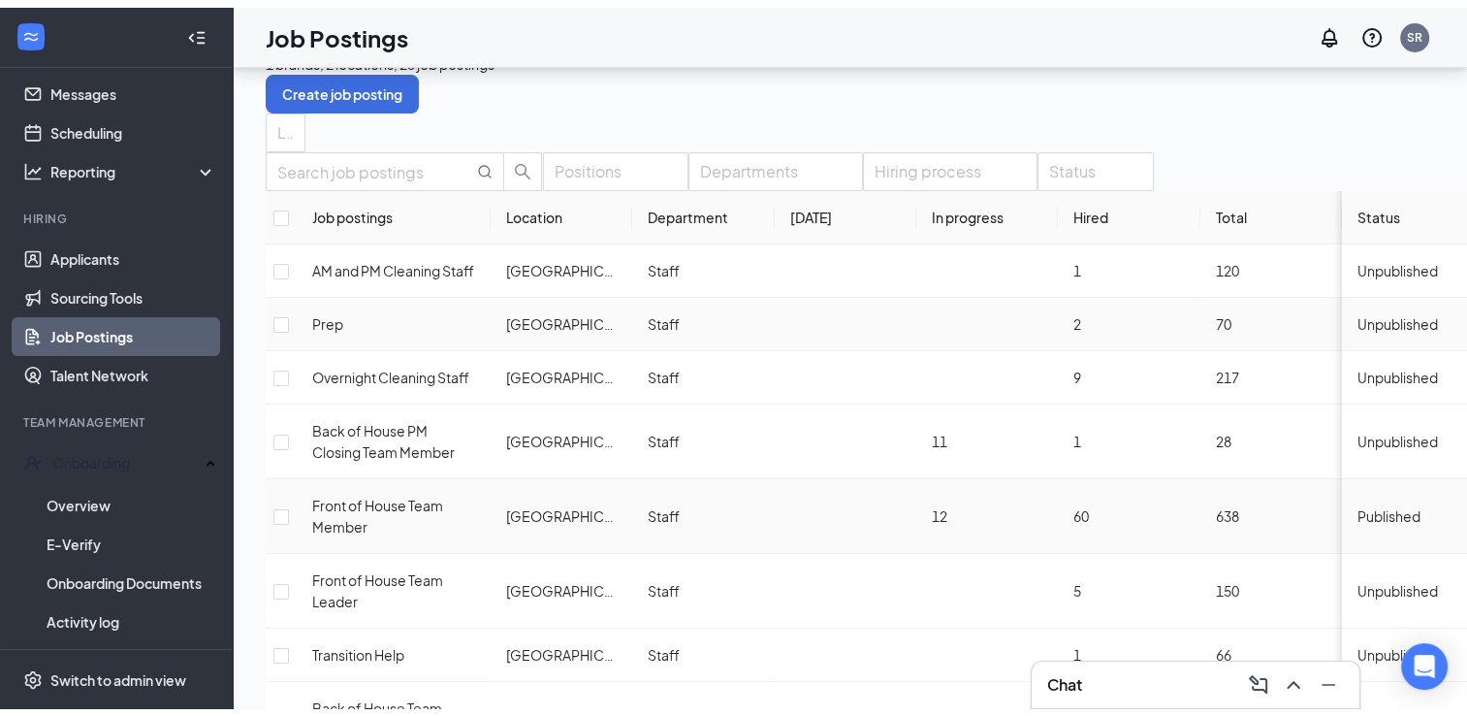
scroll to position [0, 0]
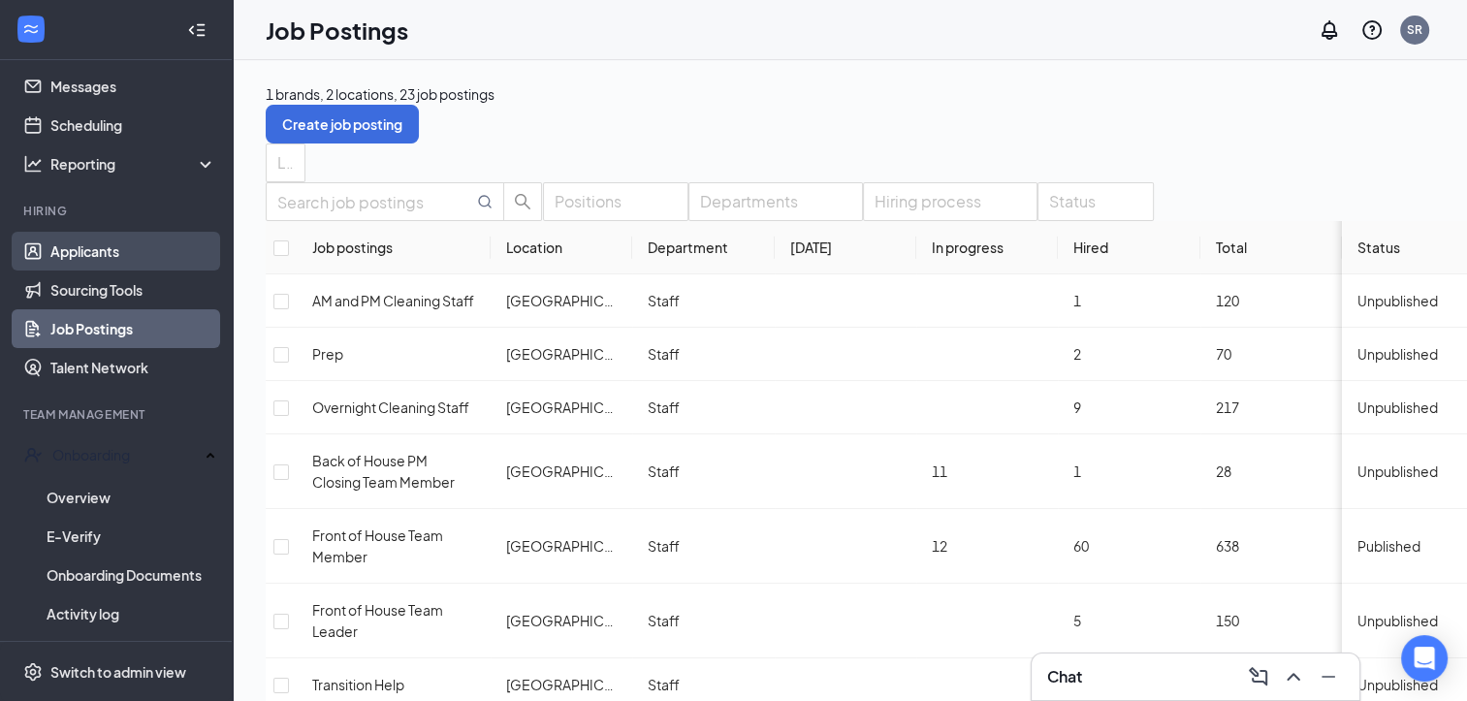
click at [134, 243] on link "Applicants" at bounding box center [133, 251] width 166 height 39
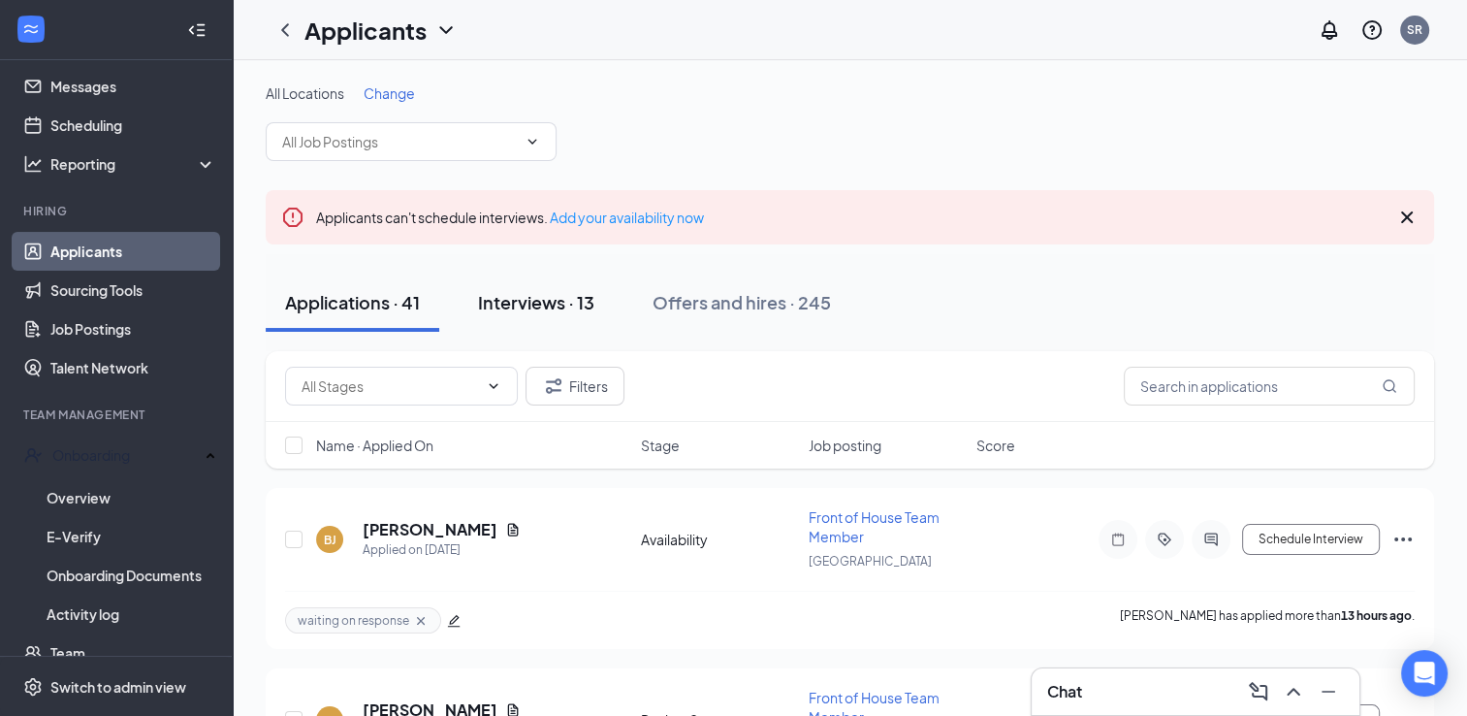
click at [536, 293] on div "Interviews · 13" at bounding box center [536, 302] width 116 height 24
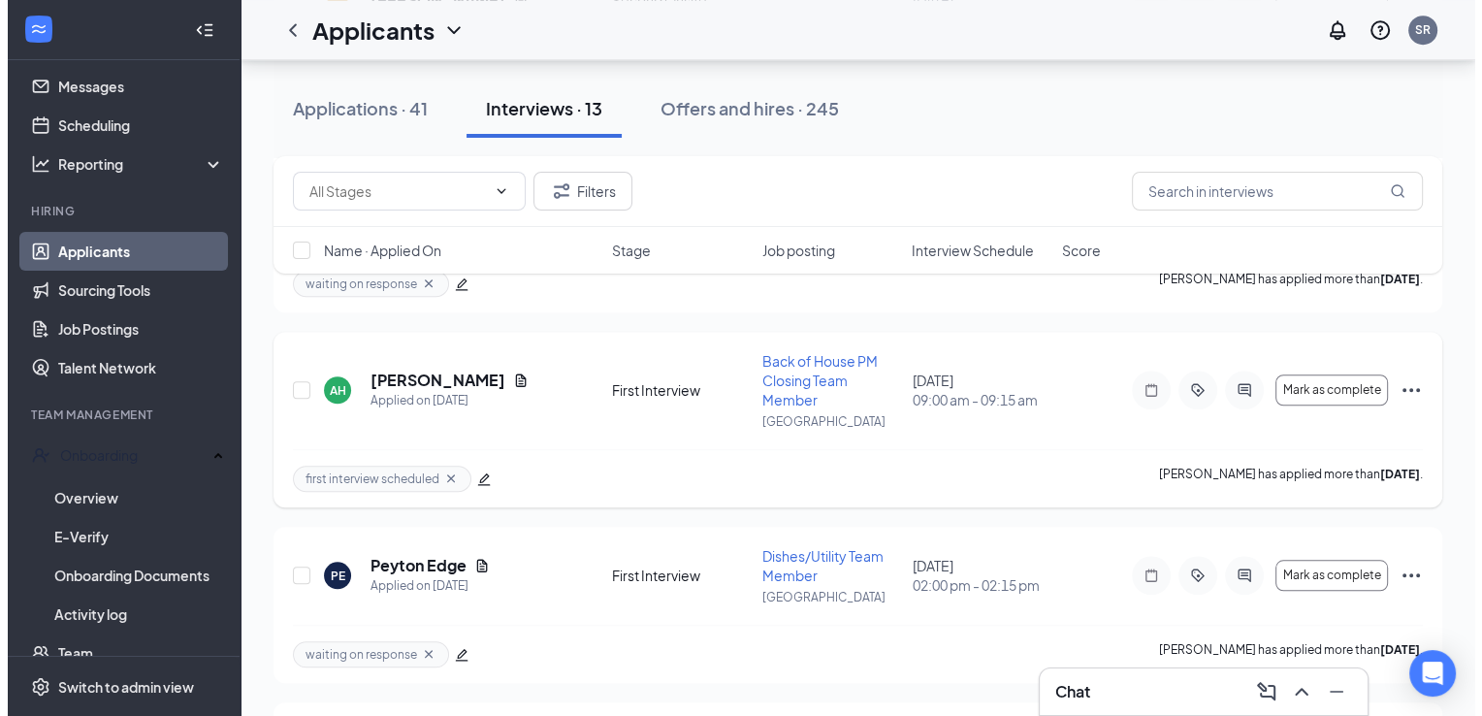
scroll to position [1454, 0]
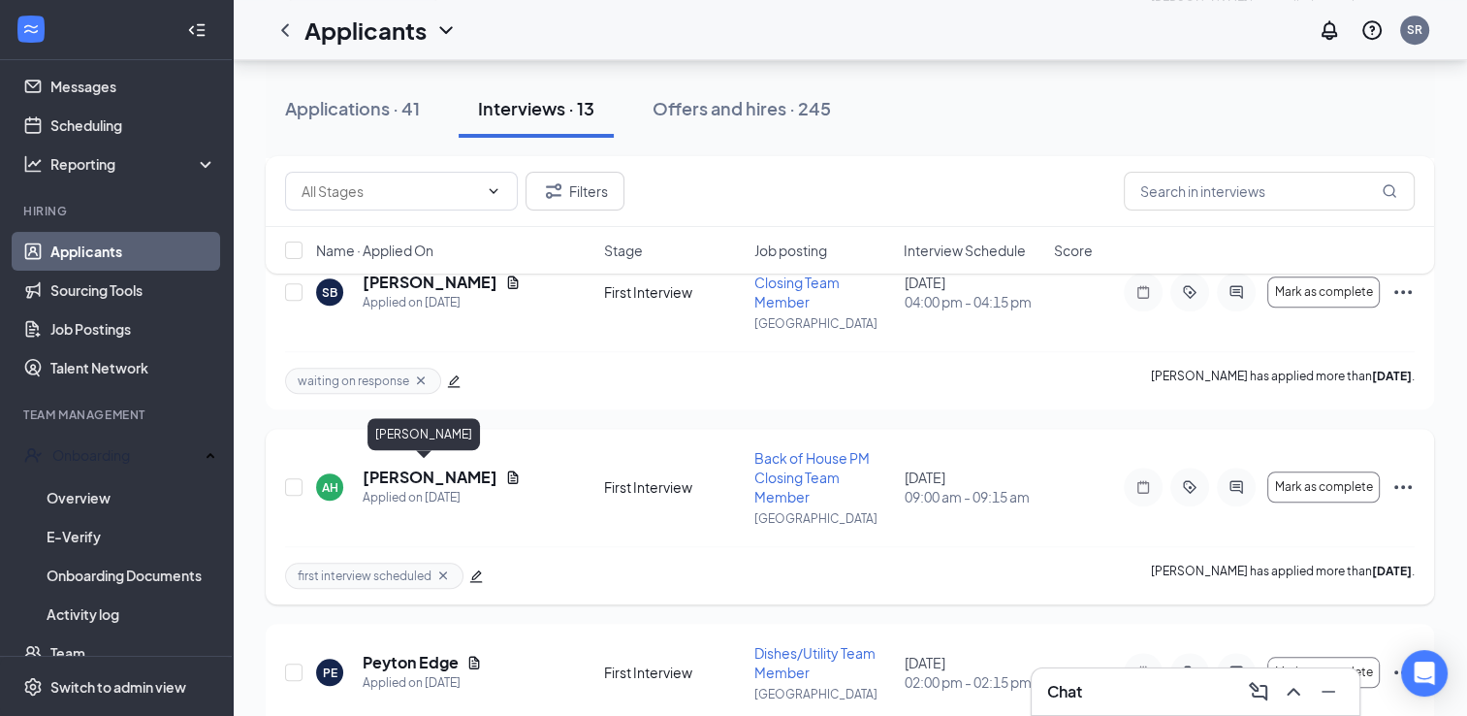
click at [423, 471] on h5 "[PERSON_NAME]" at bounding box center [430, 476] width 135 height 21
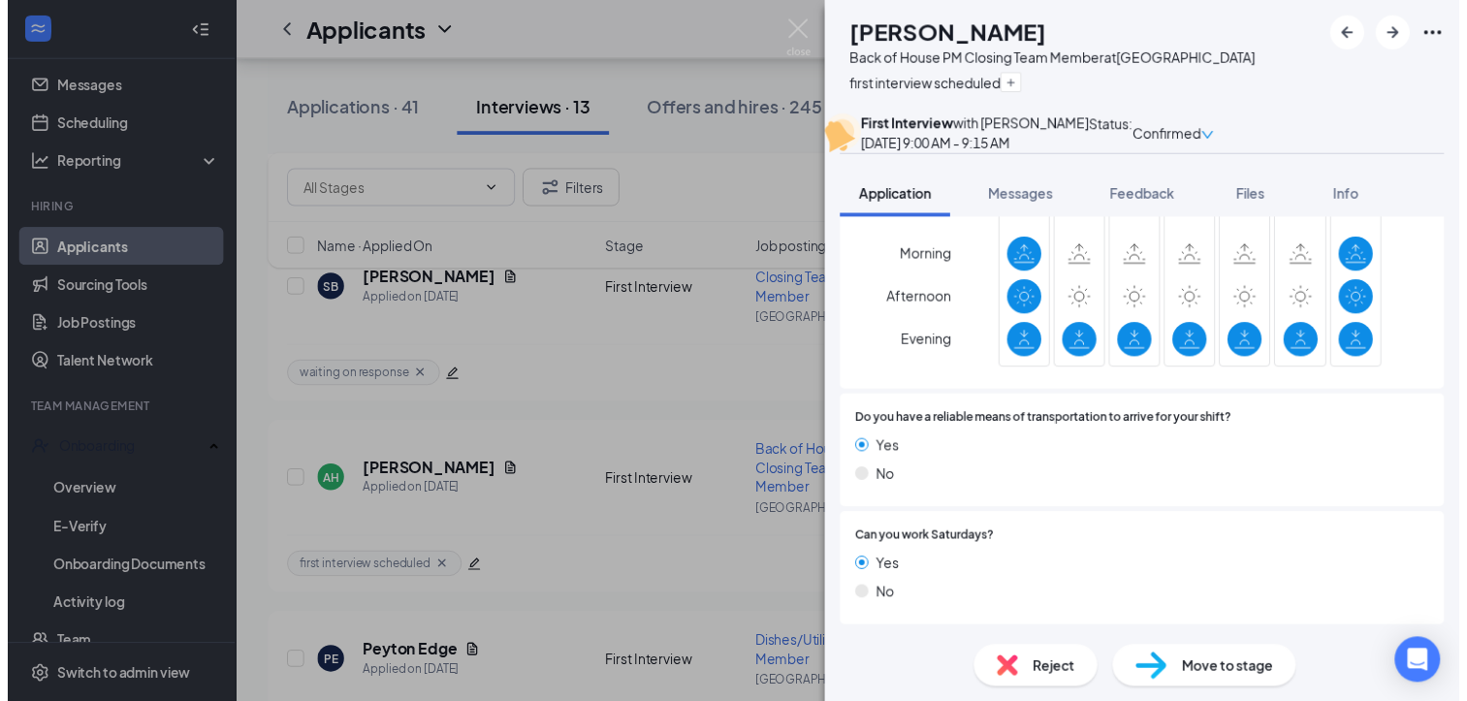
scroll to position [1590, 0]
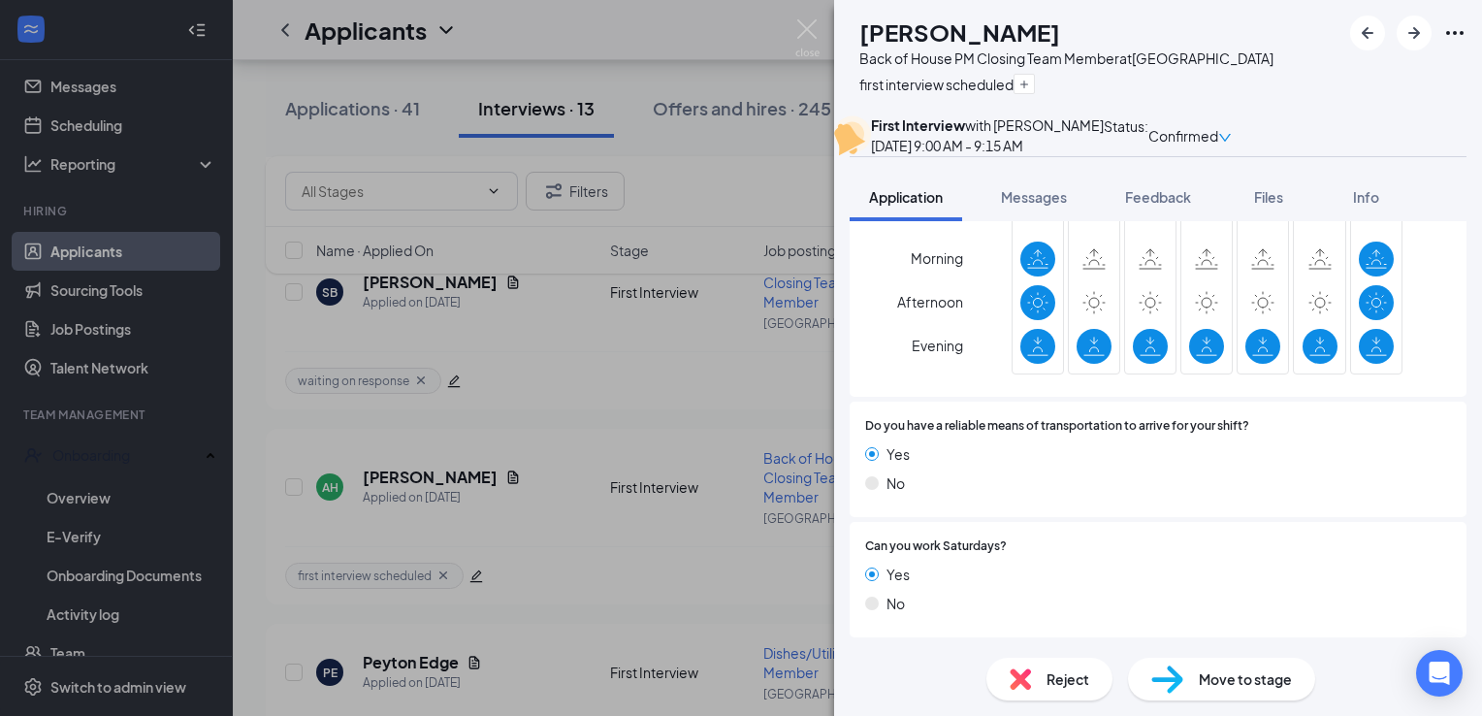
click at [807, 19] on img at bounding box center [807, 38] width 24 height 38
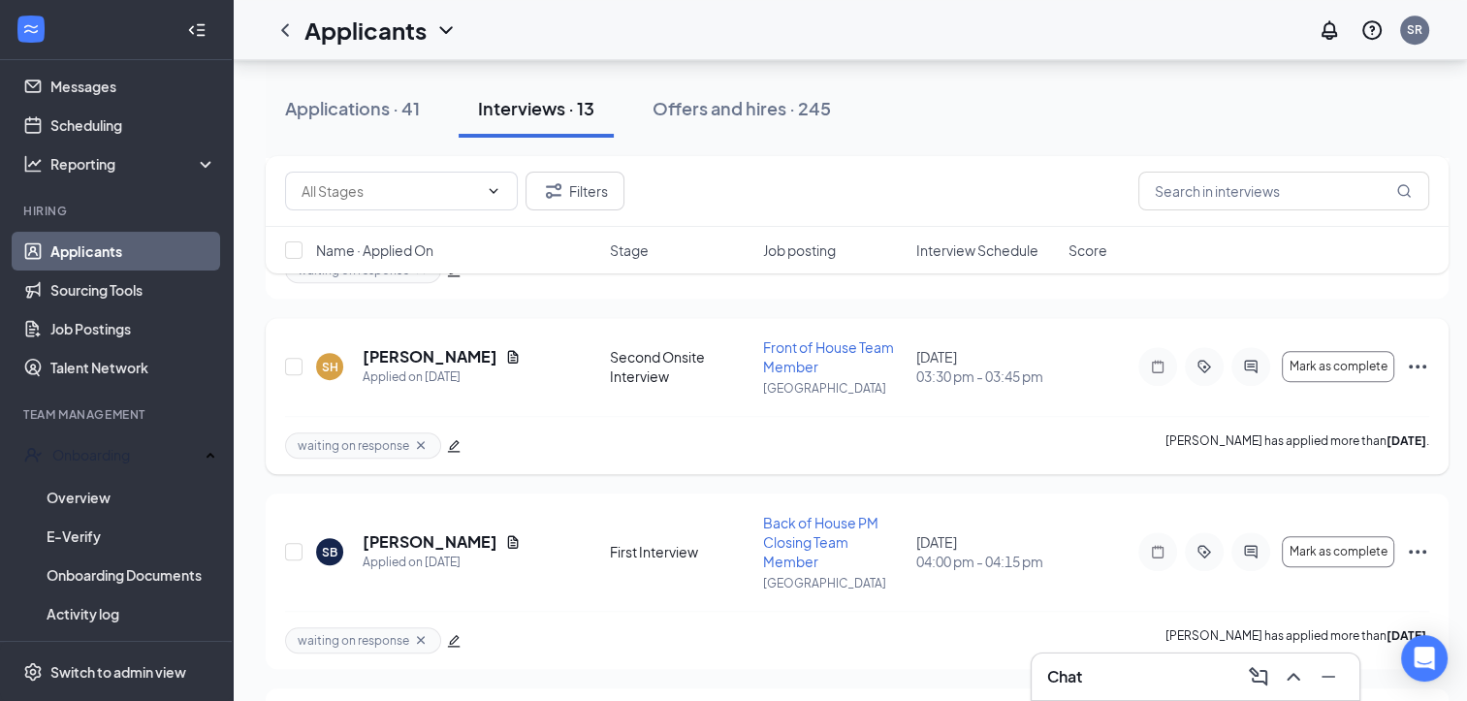
scroll to position [1164, 0]
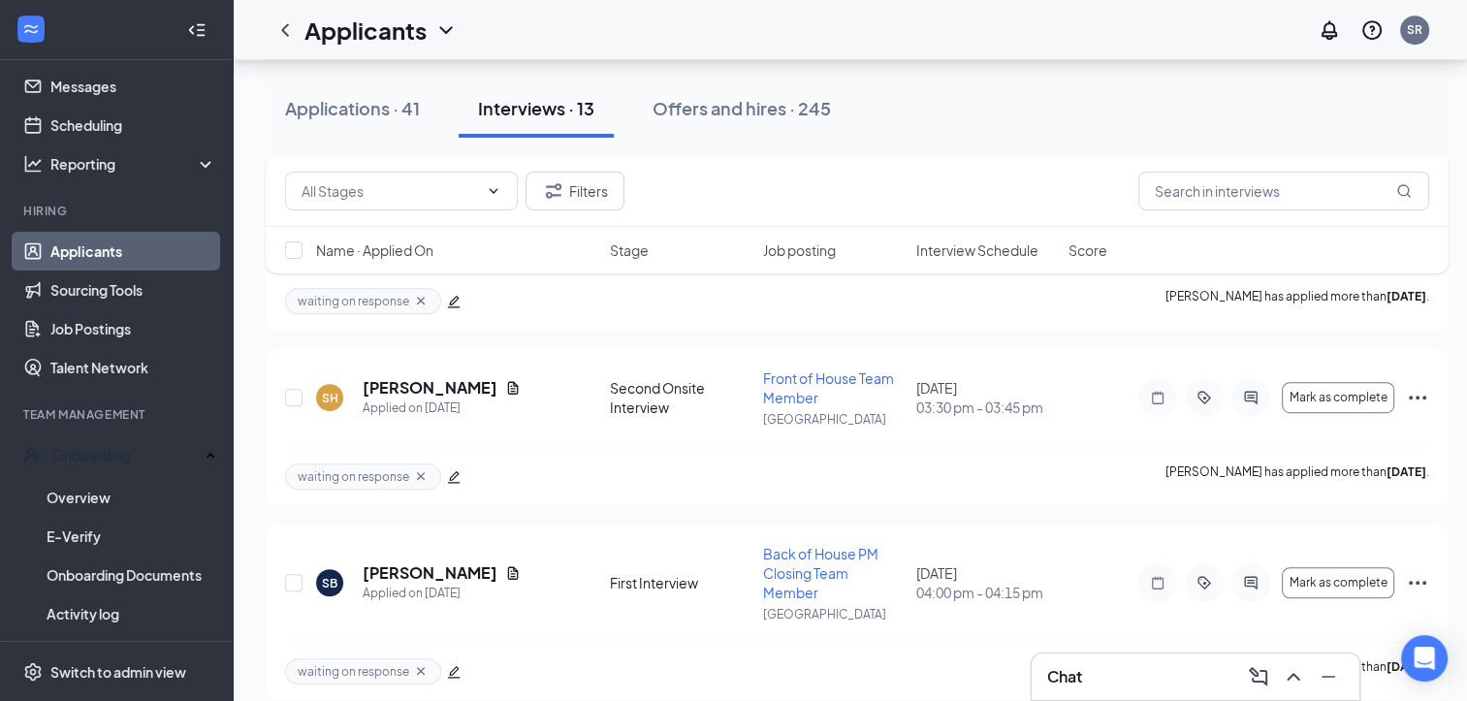
click at [1090, 679] on div "Chat" at bounding box center [1195, 676] width 297 height 31
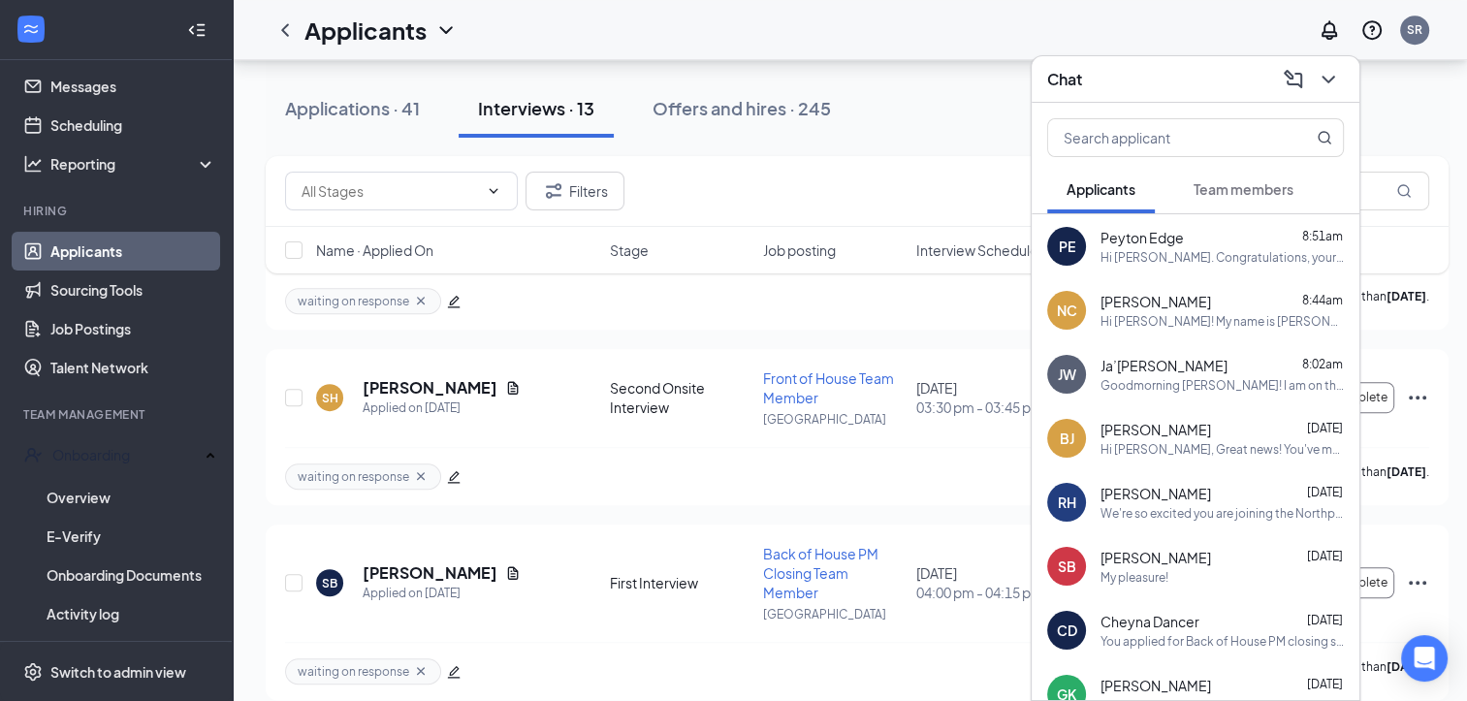
click at [1194, 369] on span "Ja’[PERSON_NAME]" at bounding box center [1164, 365] width 127 height 19
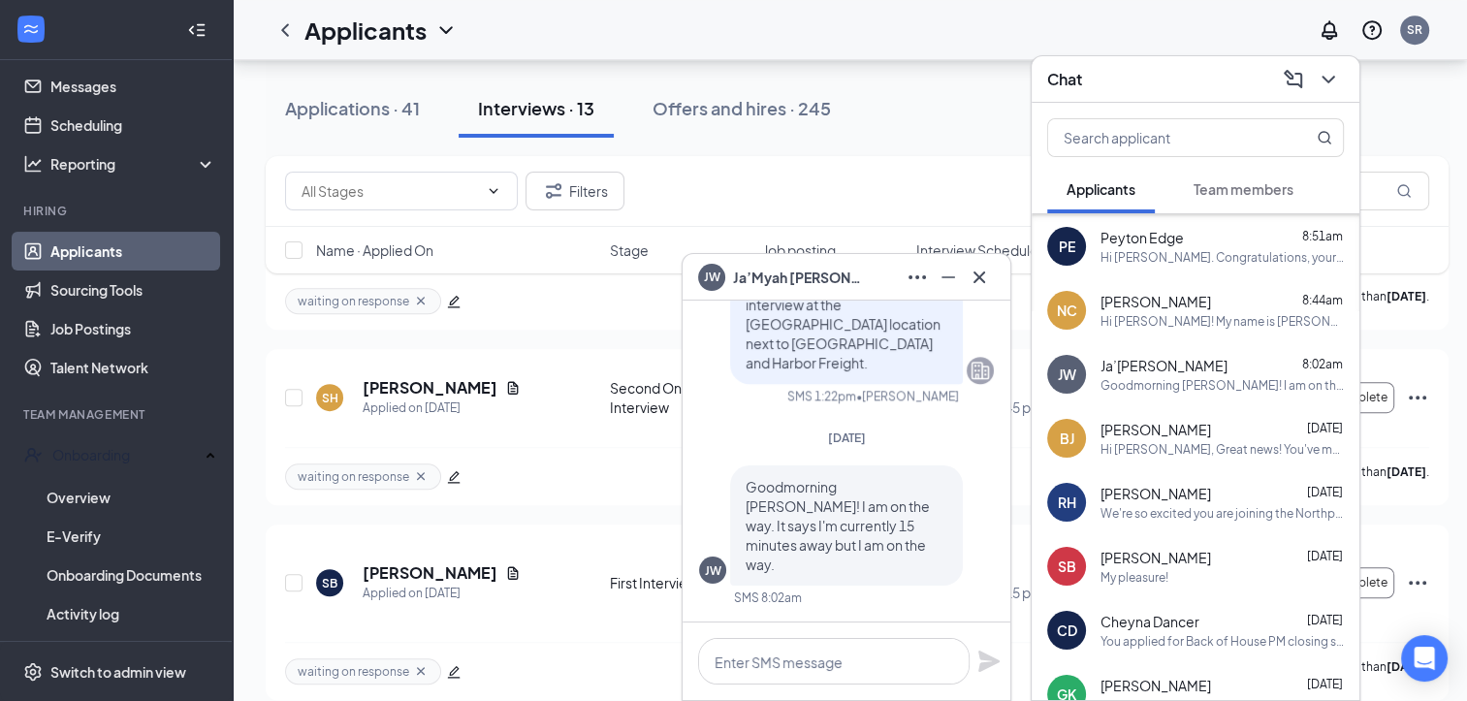
scroll to position [97, 0]
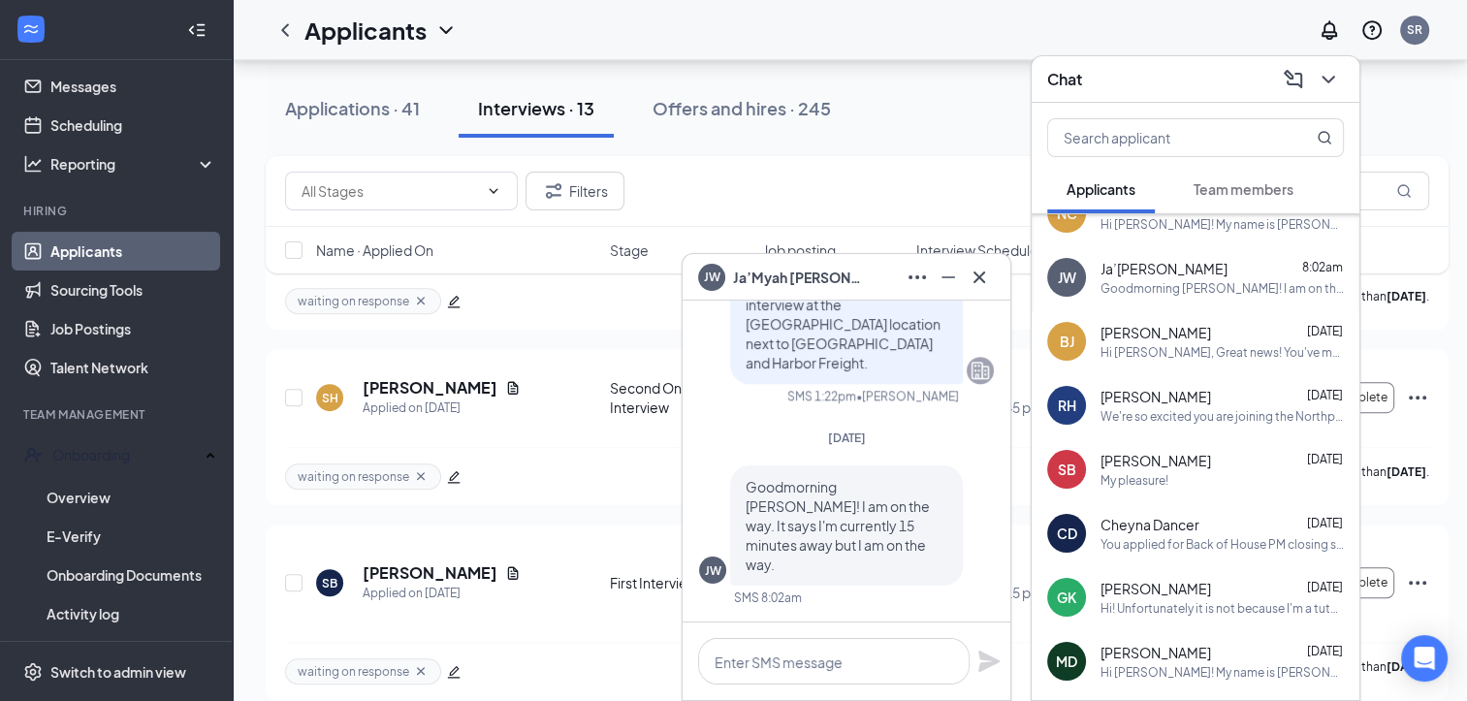
click at [1192, 456] on div "[PERSON_NAME] [DATE]" at bounding box center [1222, 460] width 243 height 19
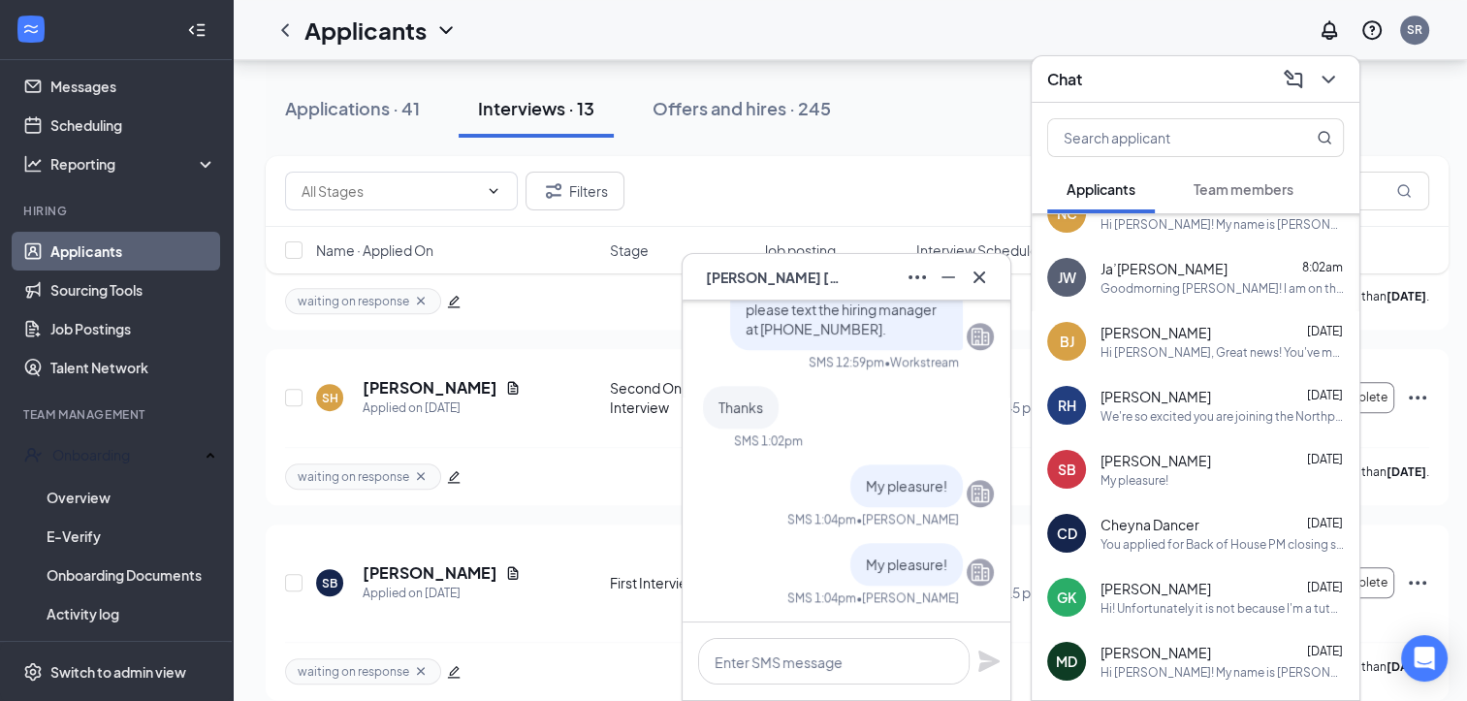
scroll to position [0, 0]
click at [978, 266] on icon "Cross" at bounding box center [979, 277] width 23 height 23
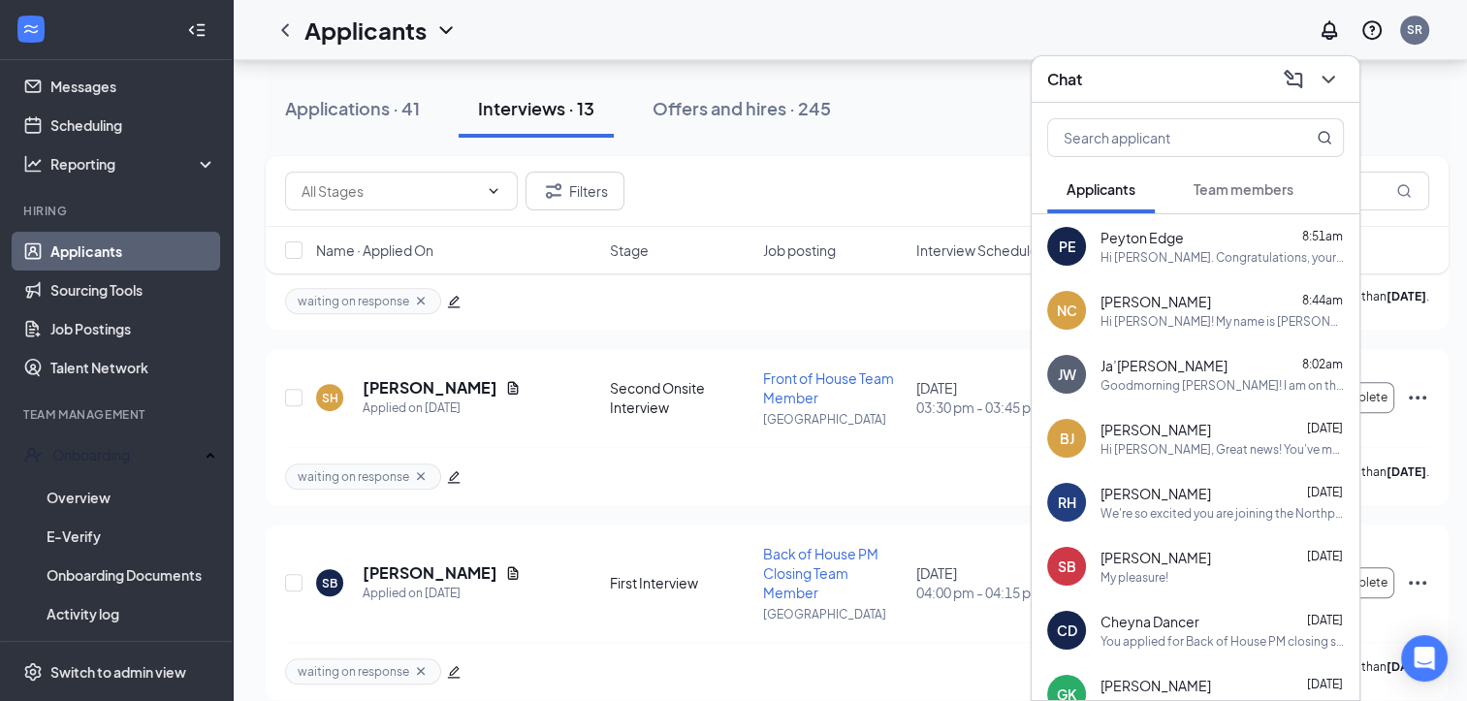
click at [1180, 76] on div "Chat" at bounding box center [1195, 79] width 297 height 30
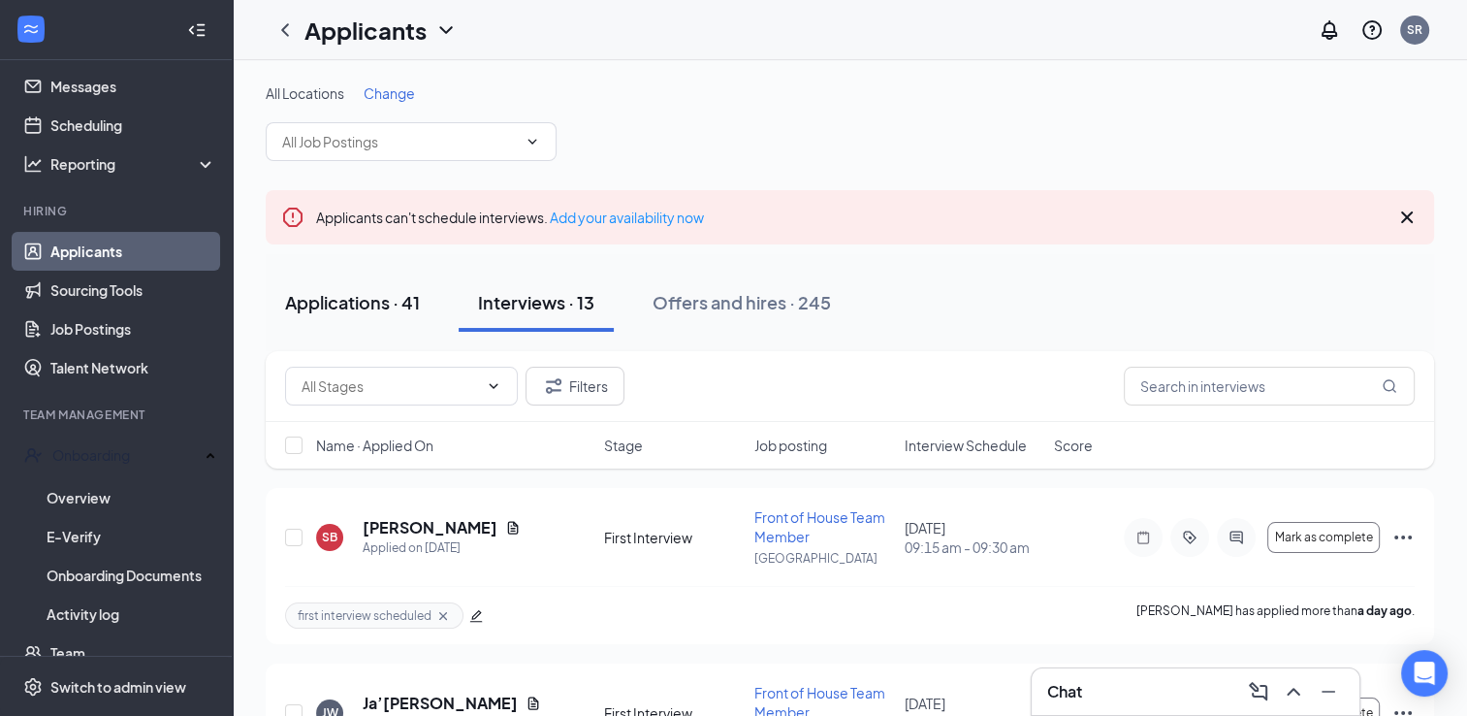
click at [327, 293] on div "Applications · 41" at bounding box center [352, 302] width 135 height 24
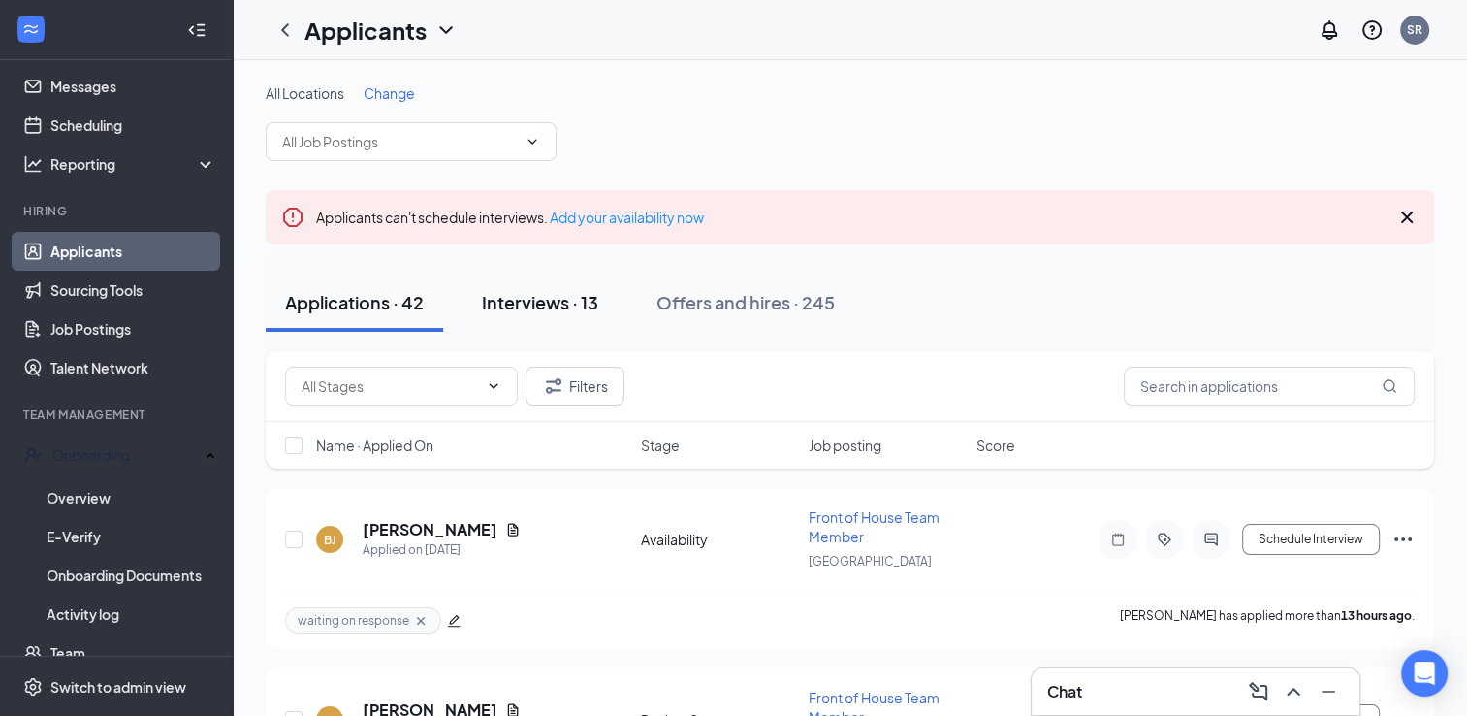
click at [568, 297] on div "Interviews · 13" at bounding box center [540, 302] width 116 height 24
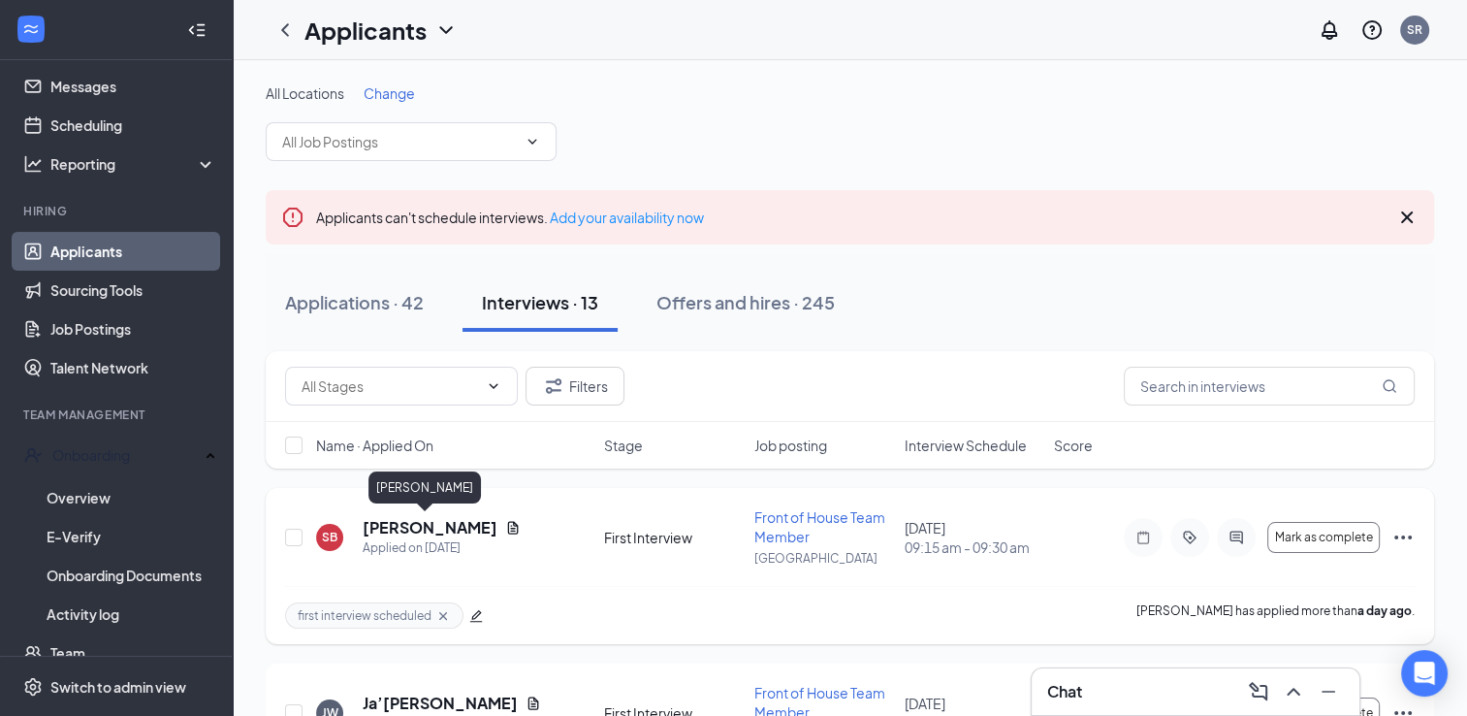
click at [427, 525] on h5 "[PERSON_NAME]" at bounding box center [430, 527] width 135 height 21
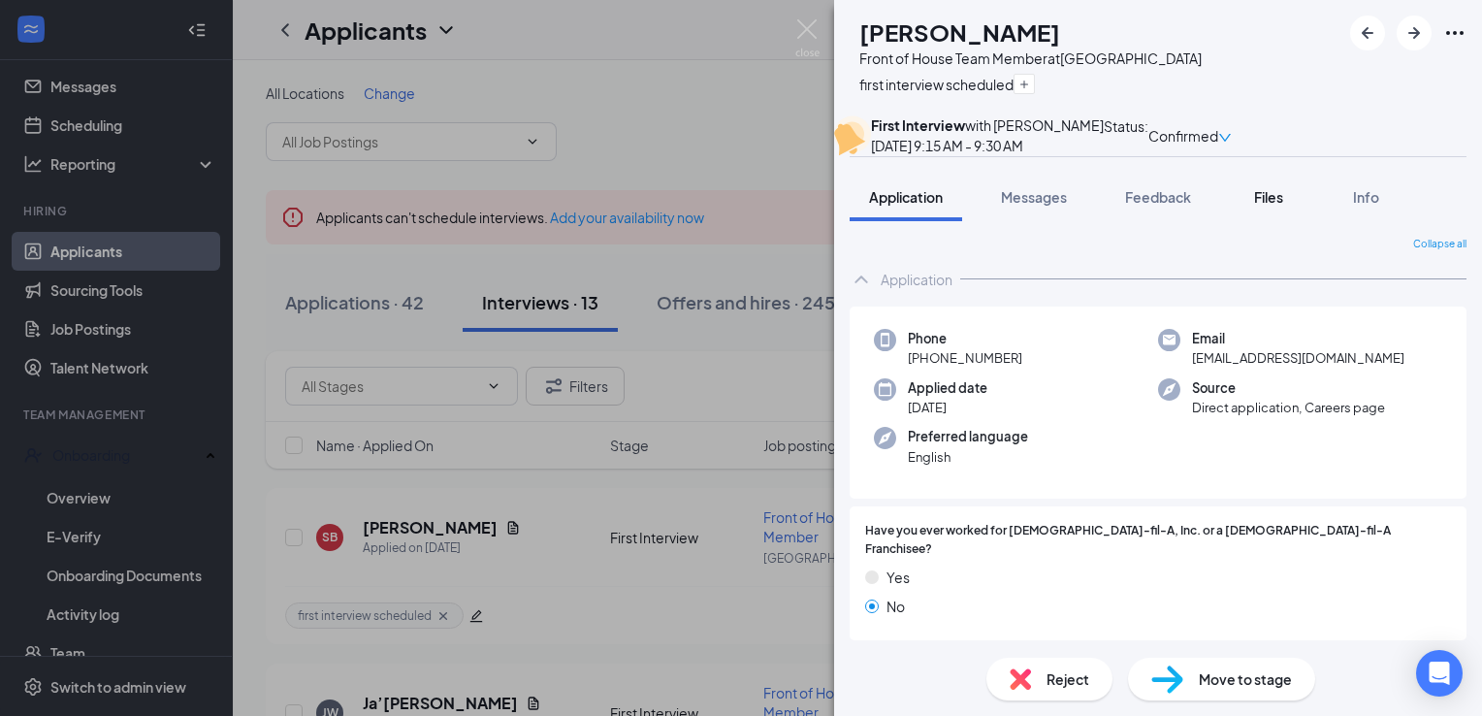
click at [1263, 206] on span "Files" at bounding box center [1268, 196] width 29 height 17
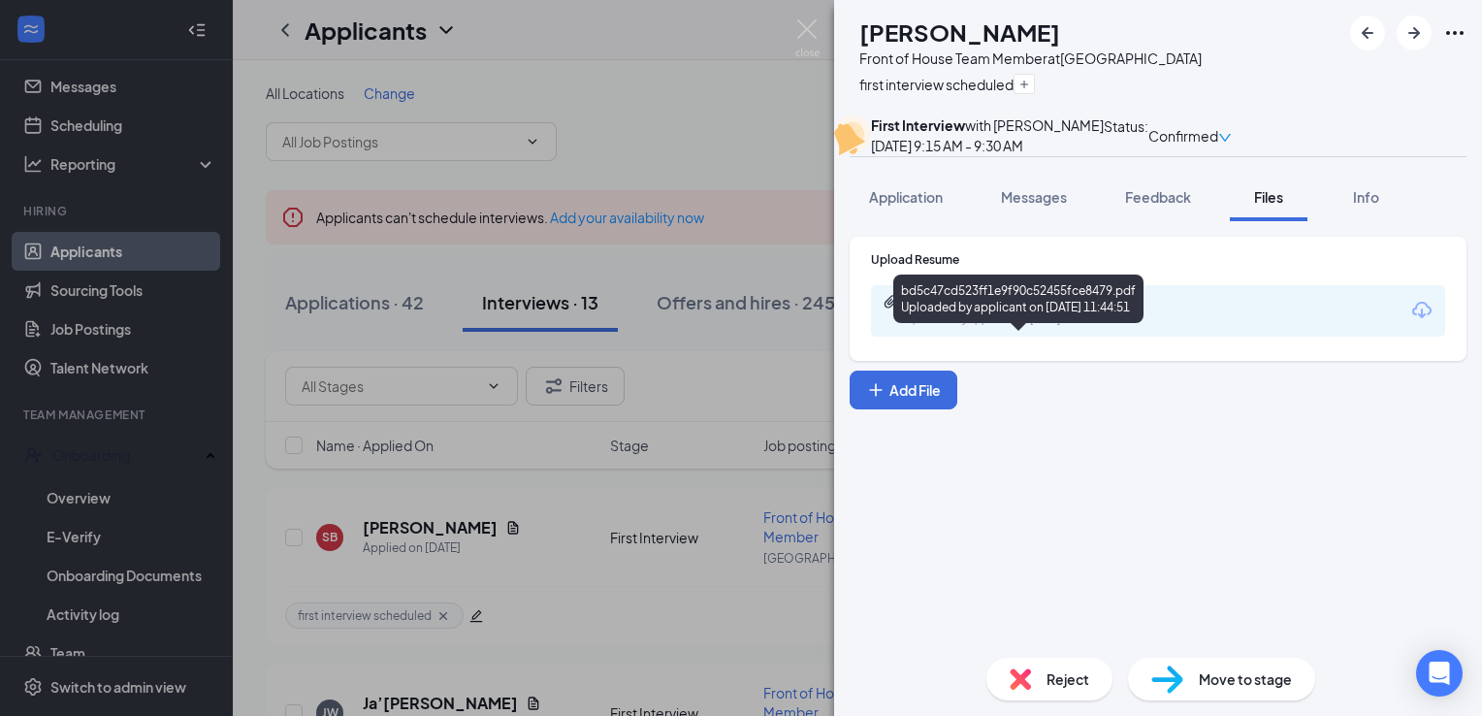
click at [1102, 309] on div "bd5c47cd523ff1e9f90c52455fce8479.pdf" at bounding box center [1042, 302] width 272 height 16
click at [1045, 309] on div "bd5c47cd523ff1e9f90c52455fce8479.pdf" at bounding box center [1042, 302] width 272 height 16
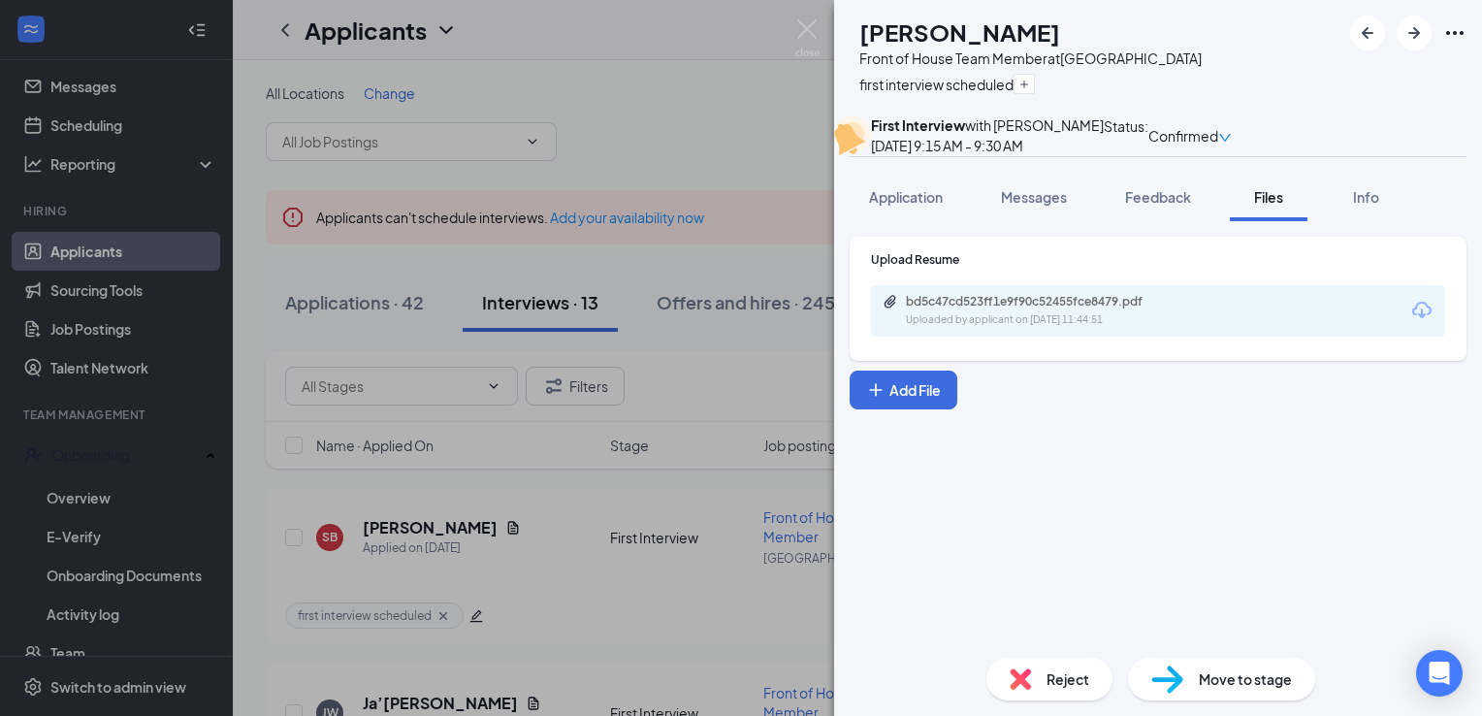
click at [1023, 334] on div "bd5c47cd523ff1e9f90c52455fce8479.pdf Uploaded by applicant on [DATE] 11:44:51" at bounding box center [1158, 310] width 574 height 51
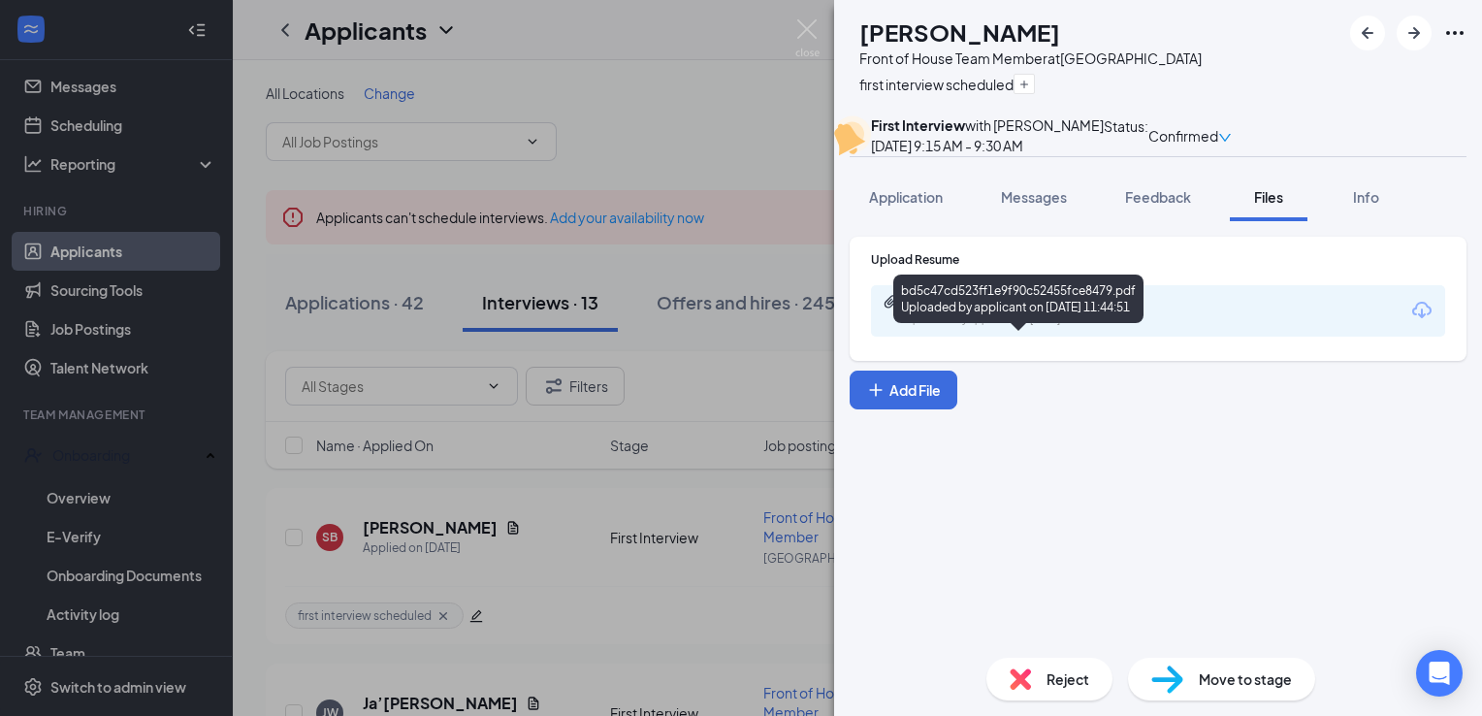
click at [1024, 309] on div "bd5c47cd523ff1e9f90c52455fce8479.pdf" at bounding box center [1042, 302] width 272 height 16
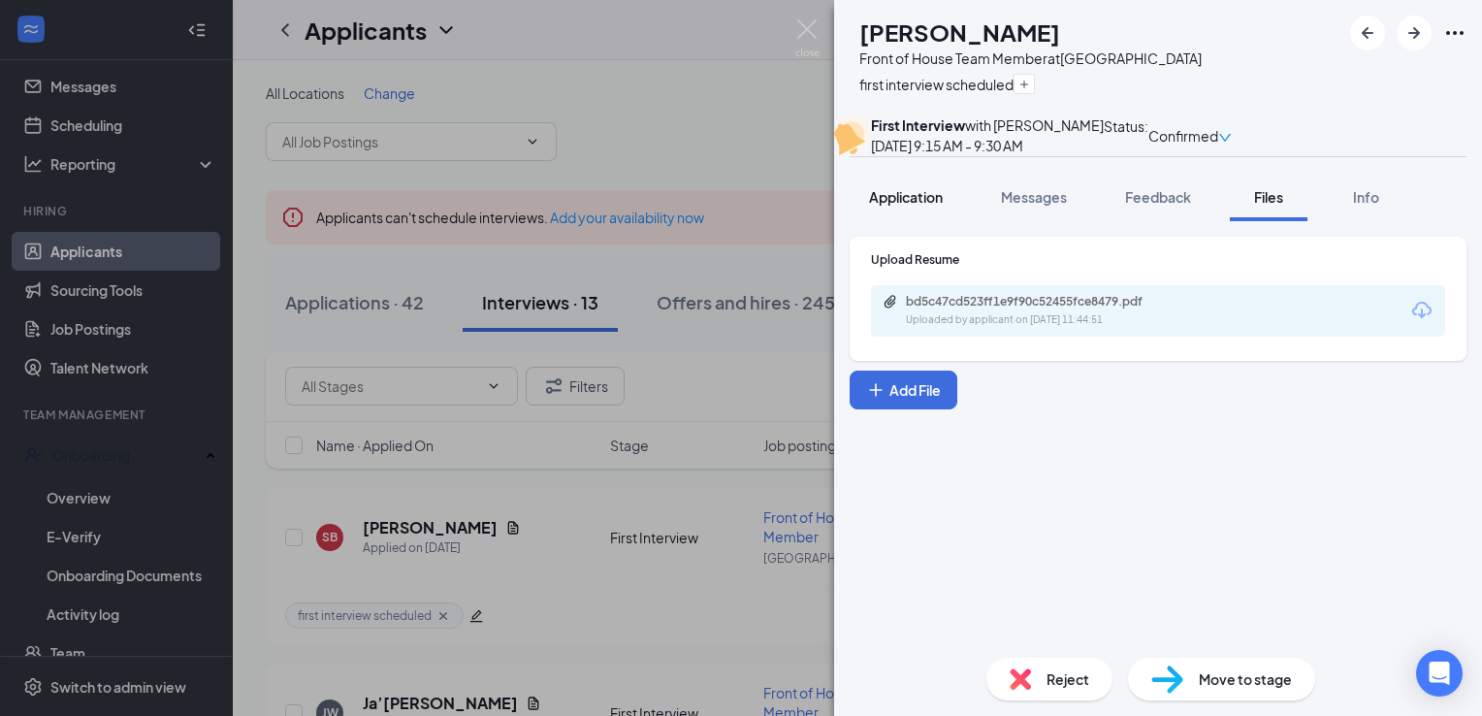
click at [908, 221] on button "Application" at bounding box center [905, 197] width 112 height 48
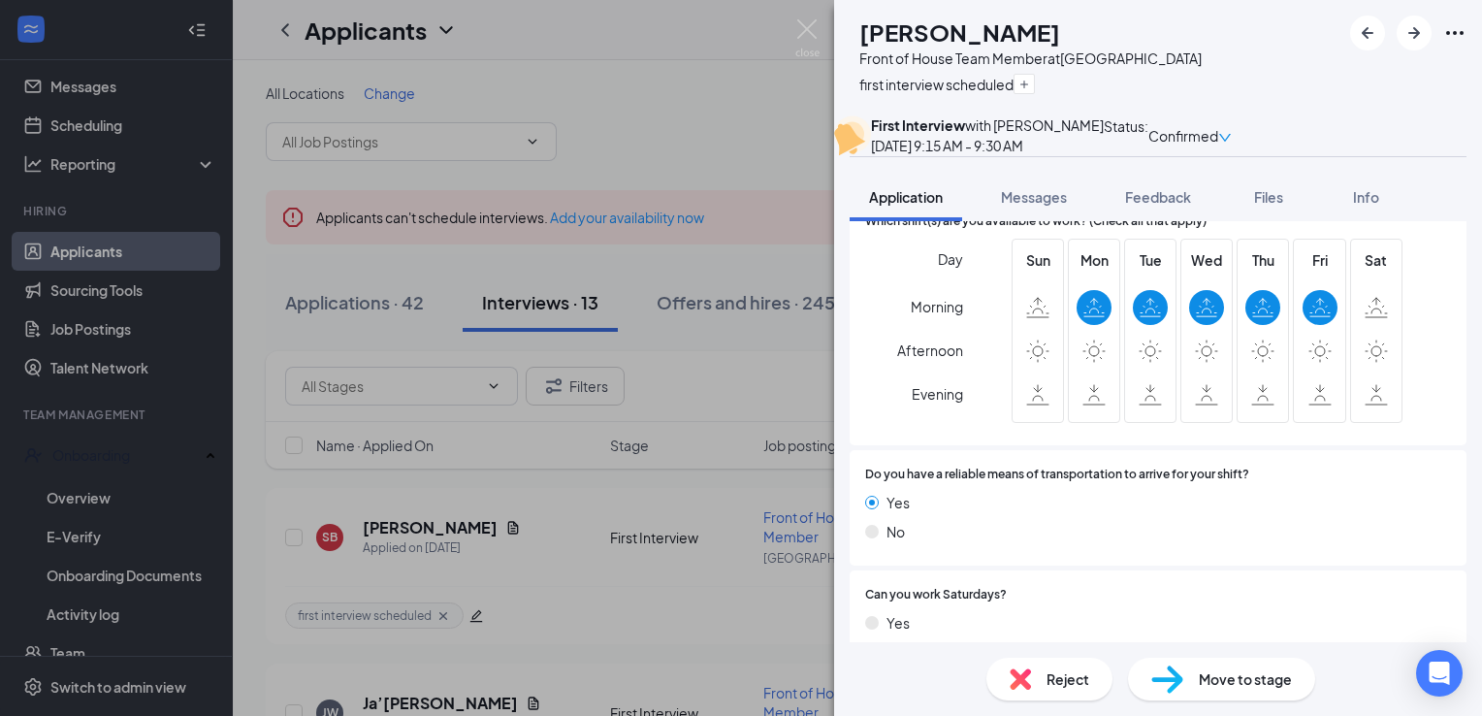
scroll to position [1544, 0]
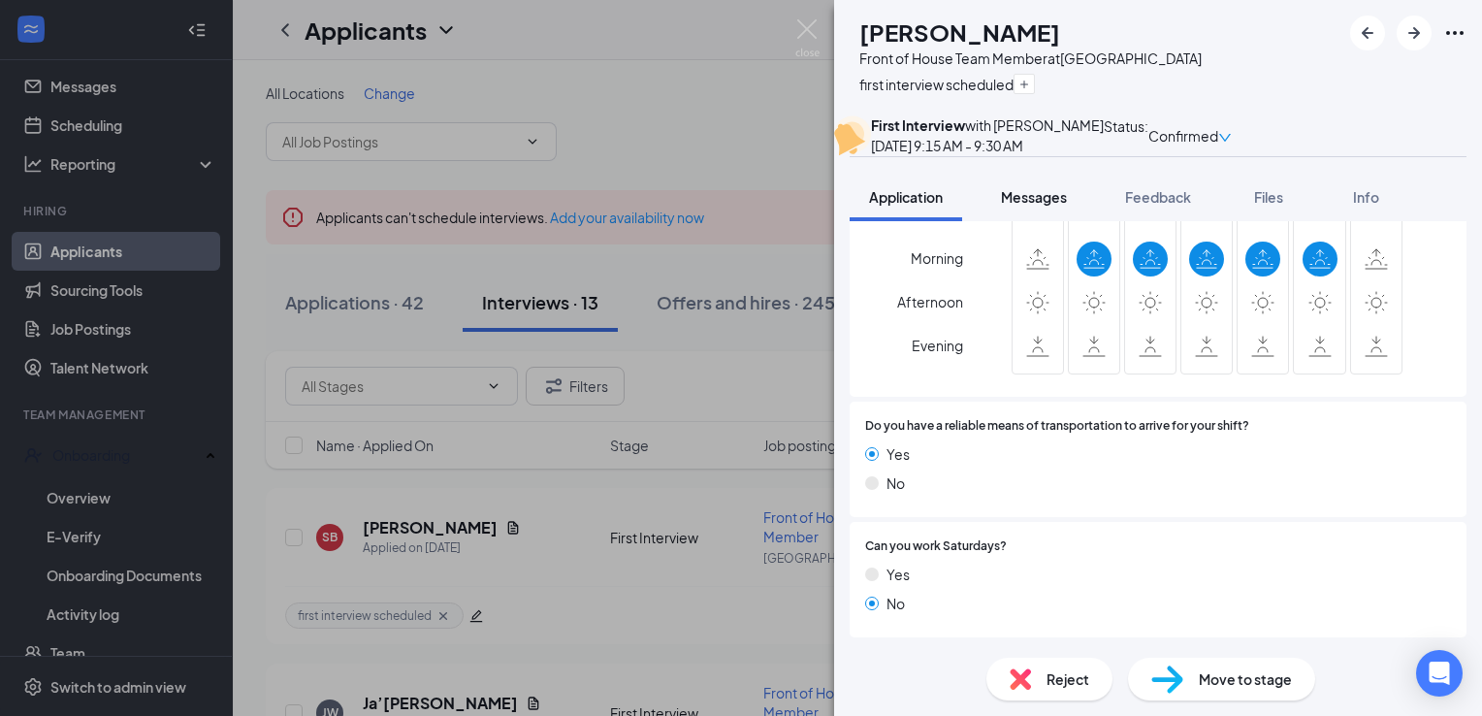
click at [1059, 206] on span "Messages" at bounding box center [1034, 196] width 66 height 17
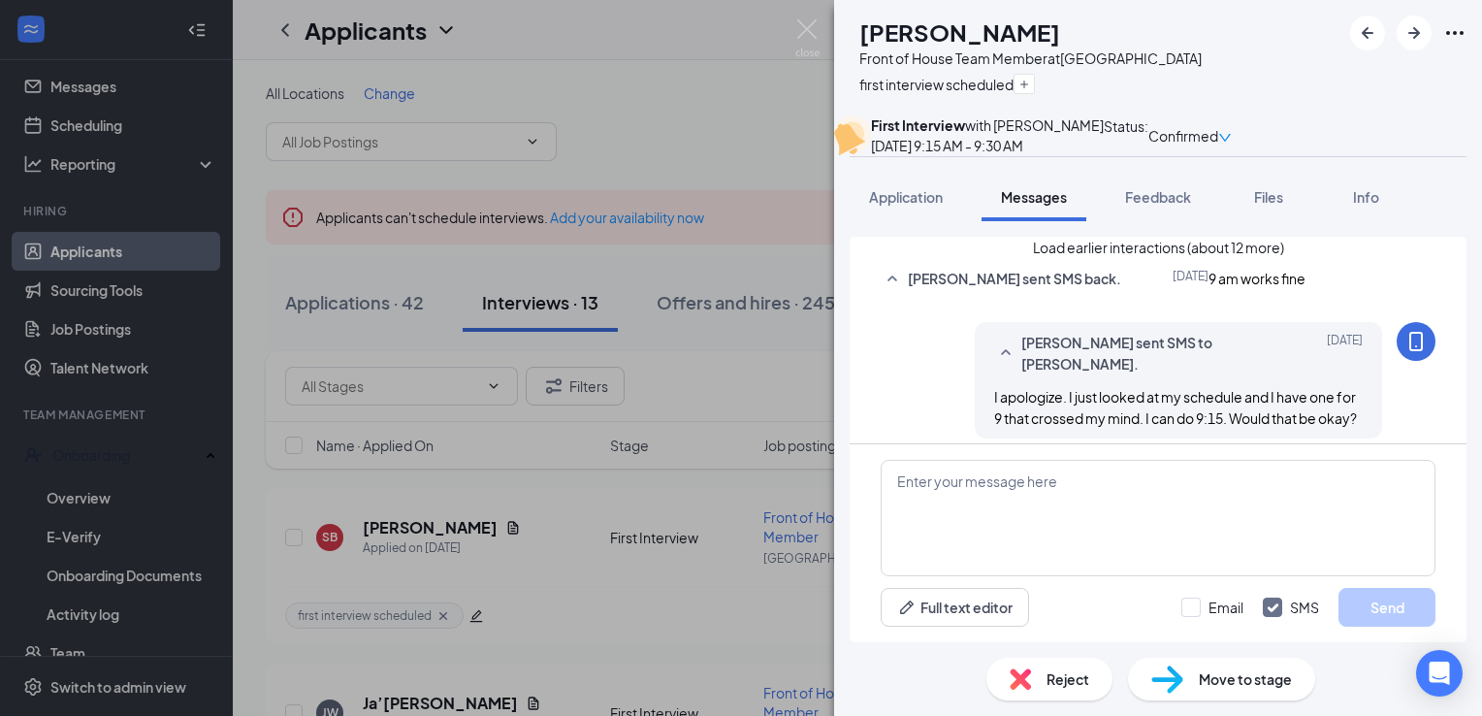
click at [1133, 258] on button "Load earlier interactions (about 12 more)" at bounding box center [1158, 247] width 251 height 21
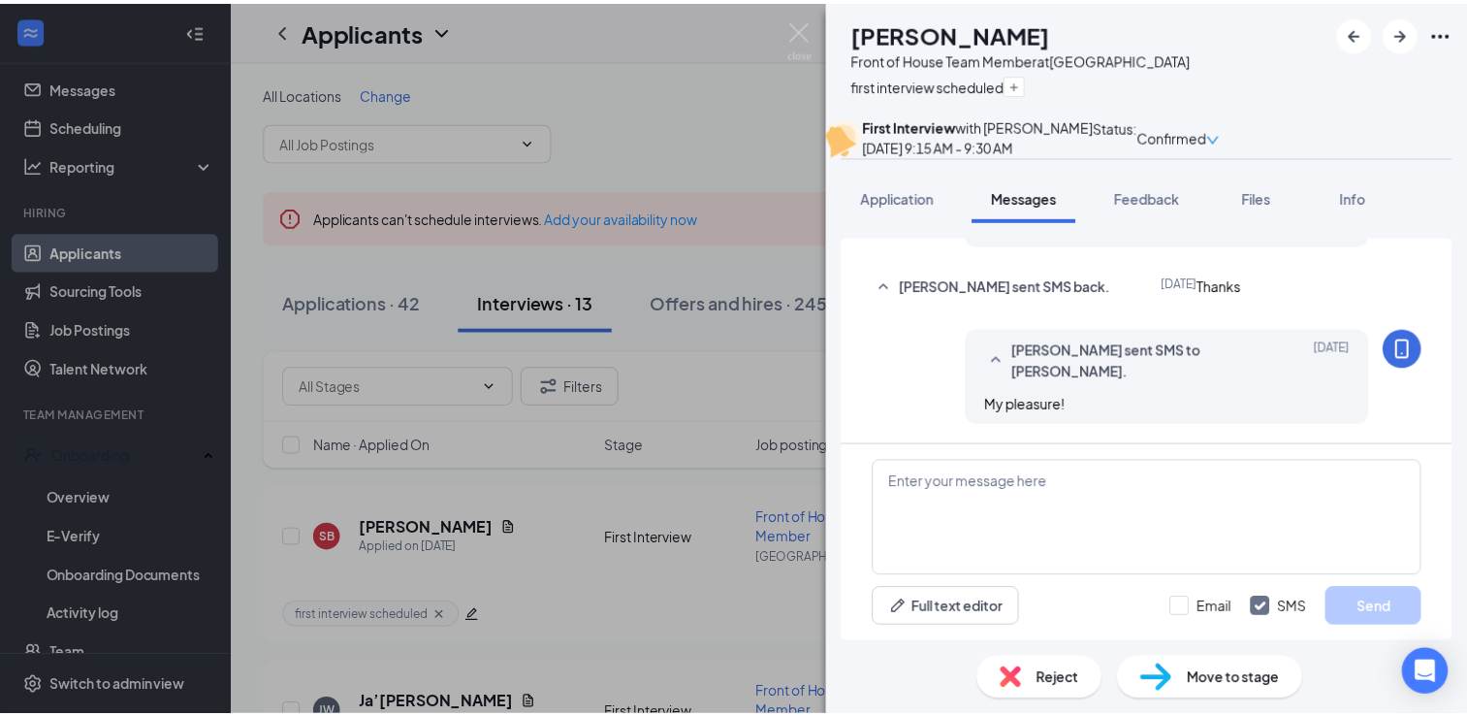
scroll to position [2004, 0]
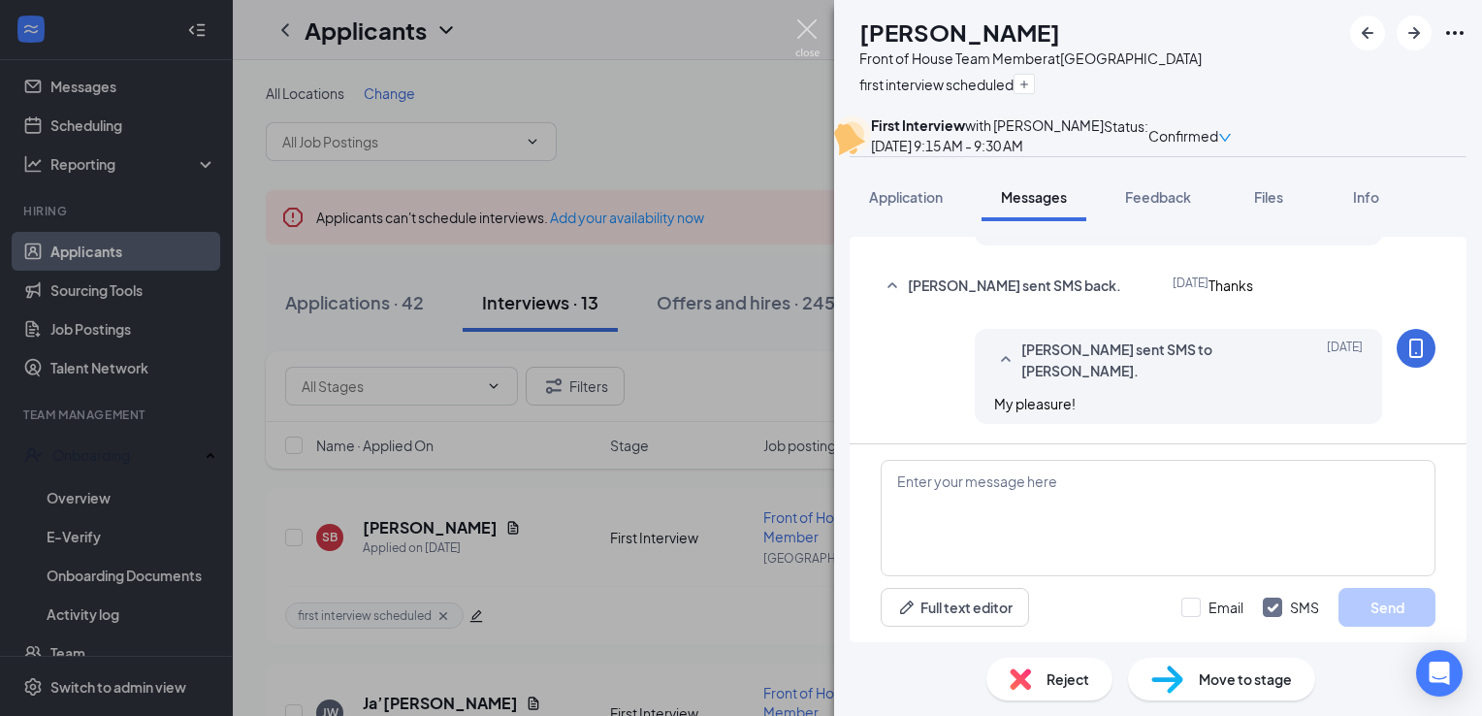
click at [815, 28] on img at bounding box center [807, 38] width 24 height 38
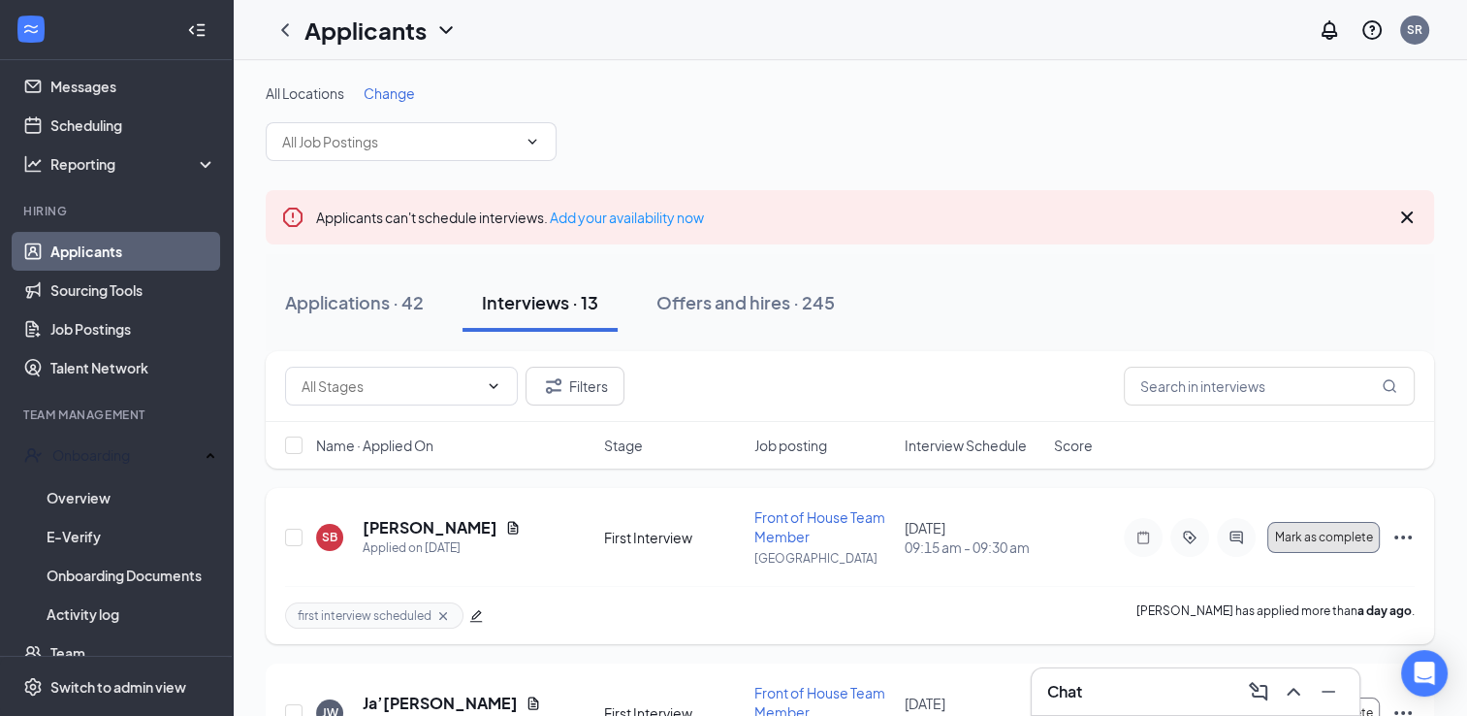
click at [1327, 549] on button "Mark as complete" at bounding box center [1323, 537] width 112 height 31
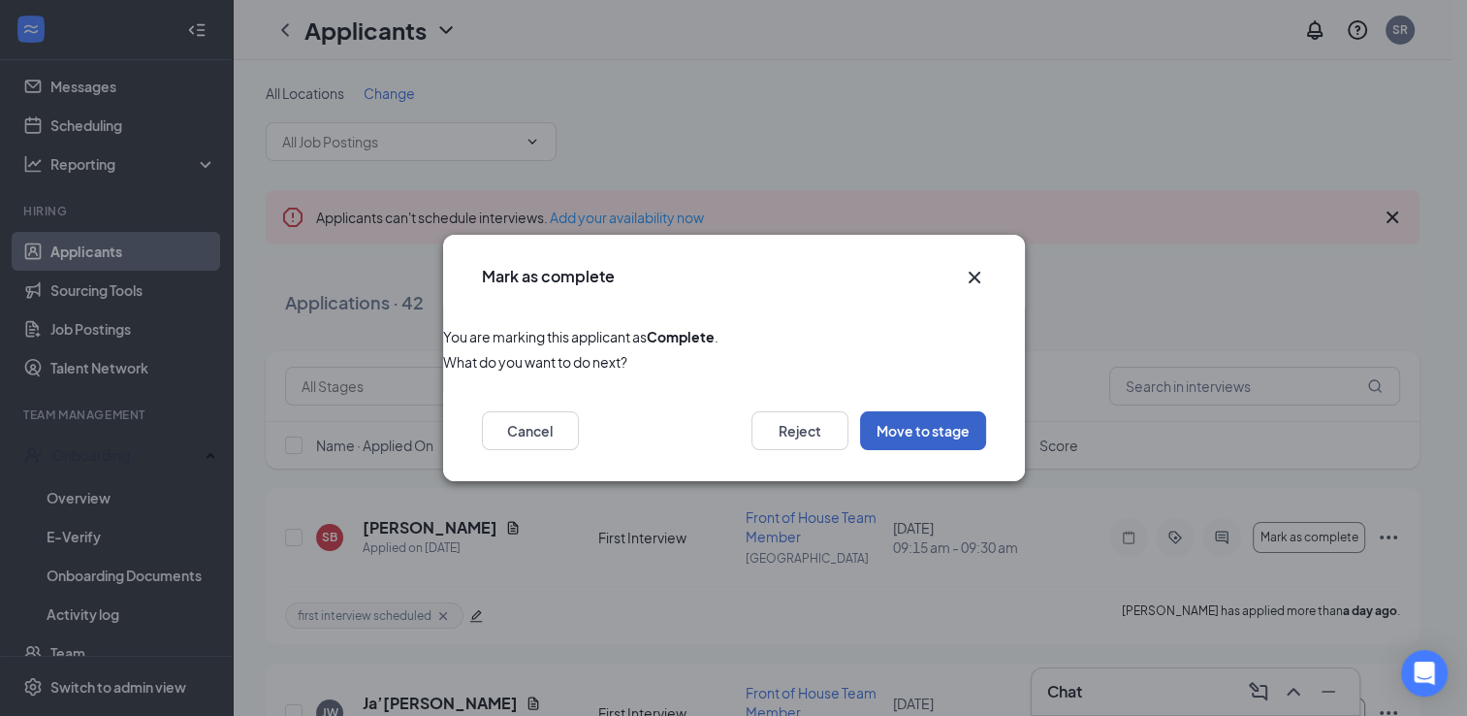
click at [919, 431] on button "Move to stage" at bounding box center [923, 430] width 126 height 39
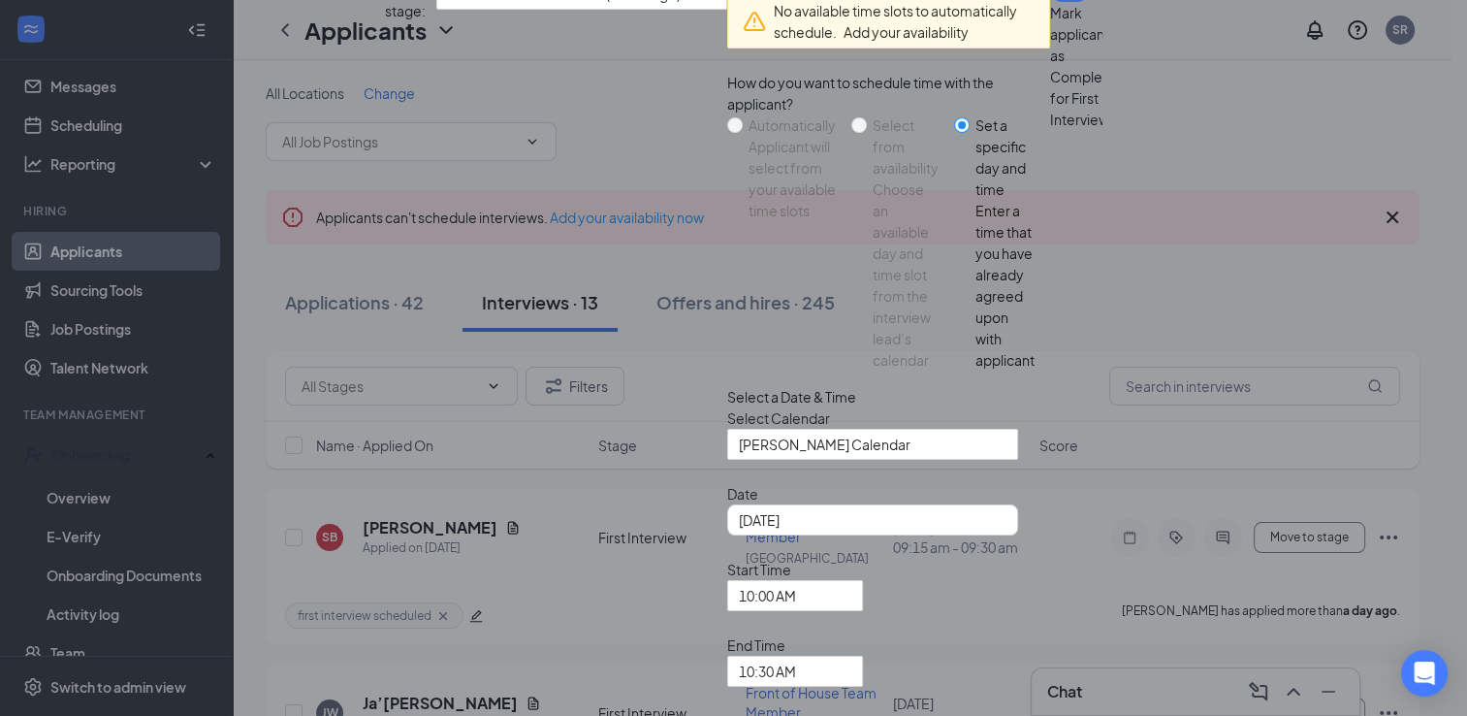
scroll to position [97, 0]
click at [727, 407] on div "Select Calendar [PERSON_NAME] Calendar" at bounding box center [888, 433] width 323 height 52
click at [739, 431] on span "[PERSON_NAME] Calendar" at bounding box center [864, 456] width 250 height 52
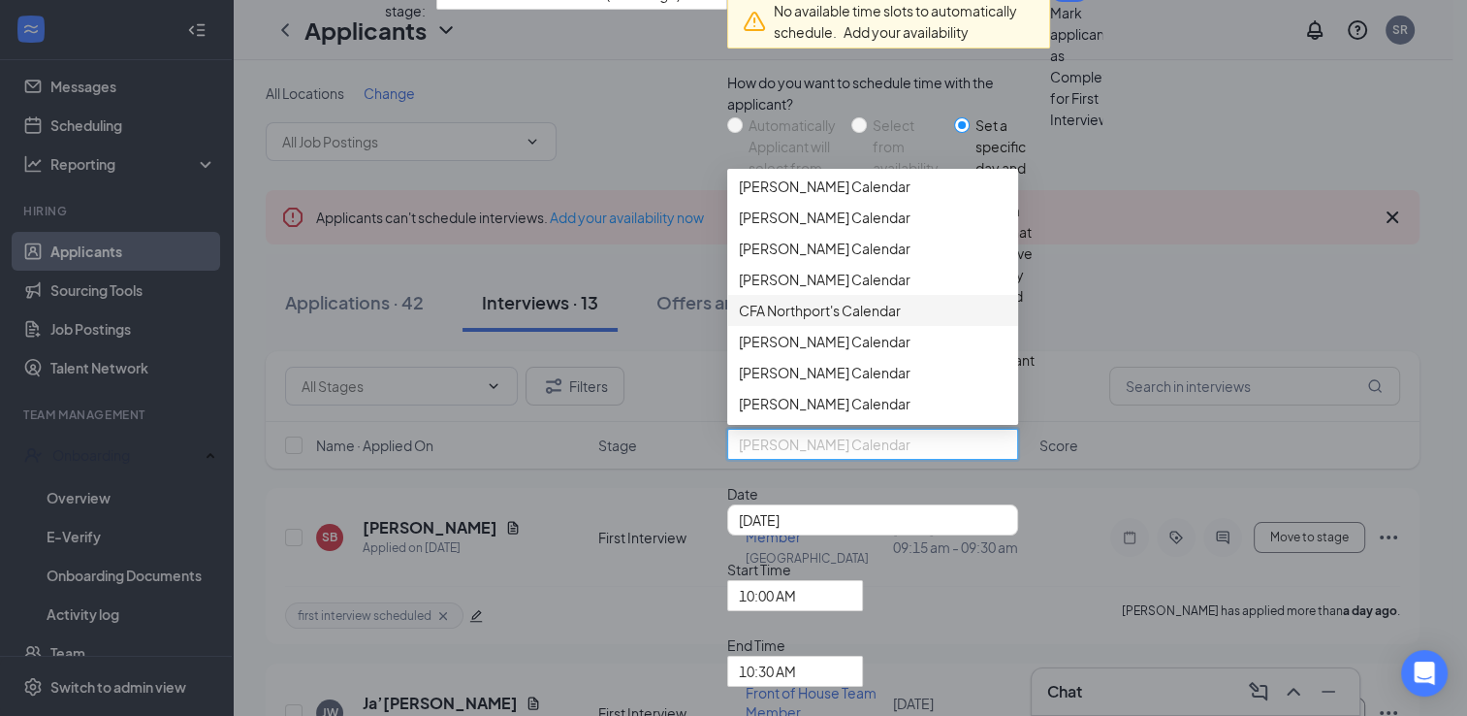
scroll to position [0, 0]
click at [739, 177] on span "[PERSON_NAME] Calendar" at bounding box center [825, 187] width 172 height 21
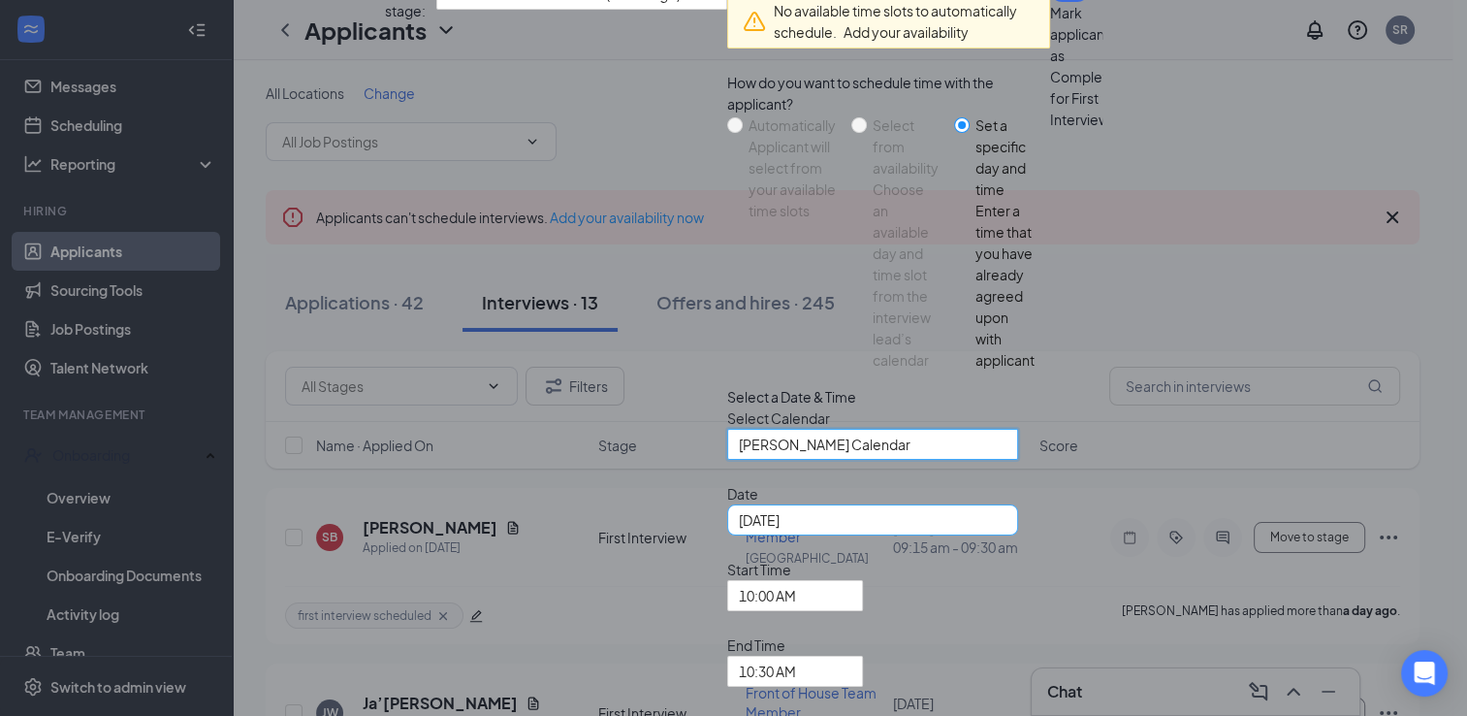
scroll to position [140, 0]
click at [739, 509] on input "[DATE]" at bounding box center [871, 519] width 264 height 21
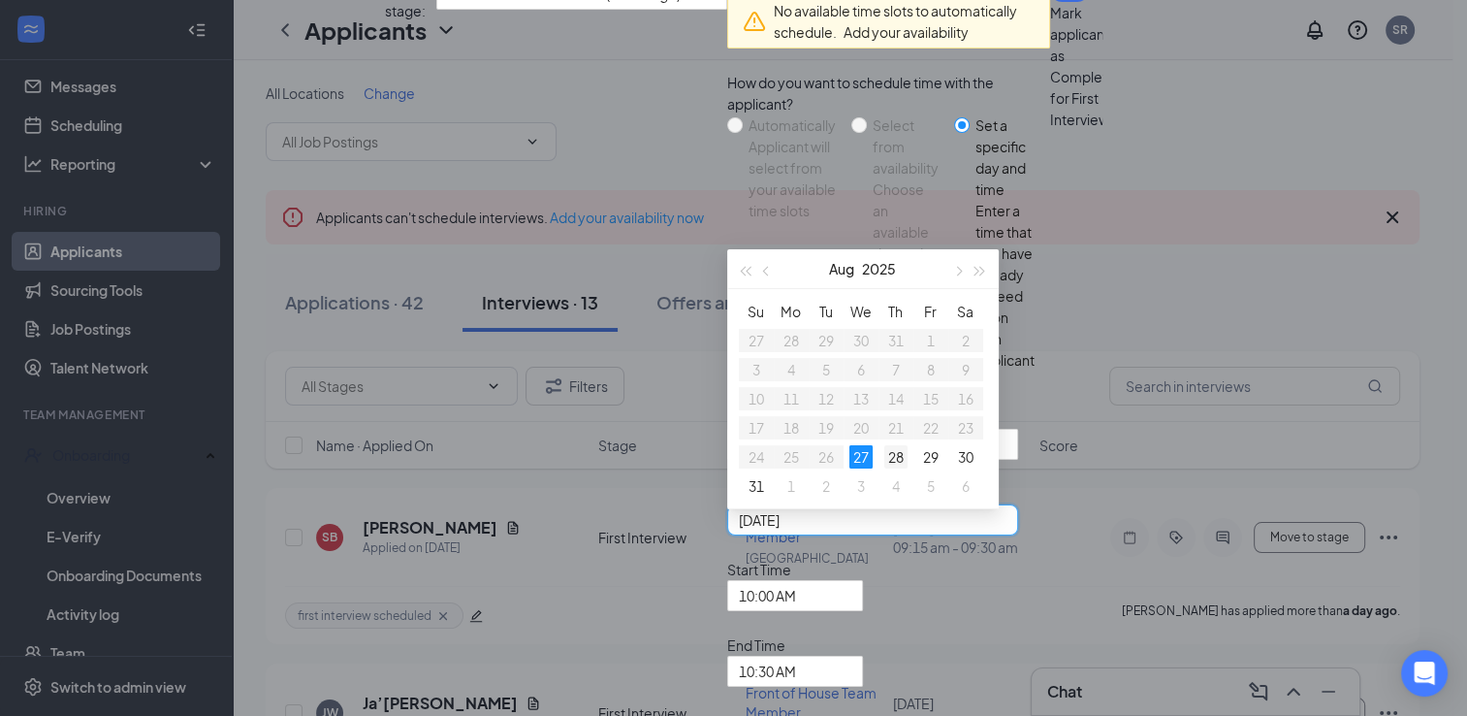
type input "[DATE]"
click at [884, 445] on div "28" at bounding box center [895, 456] width 23 height 23
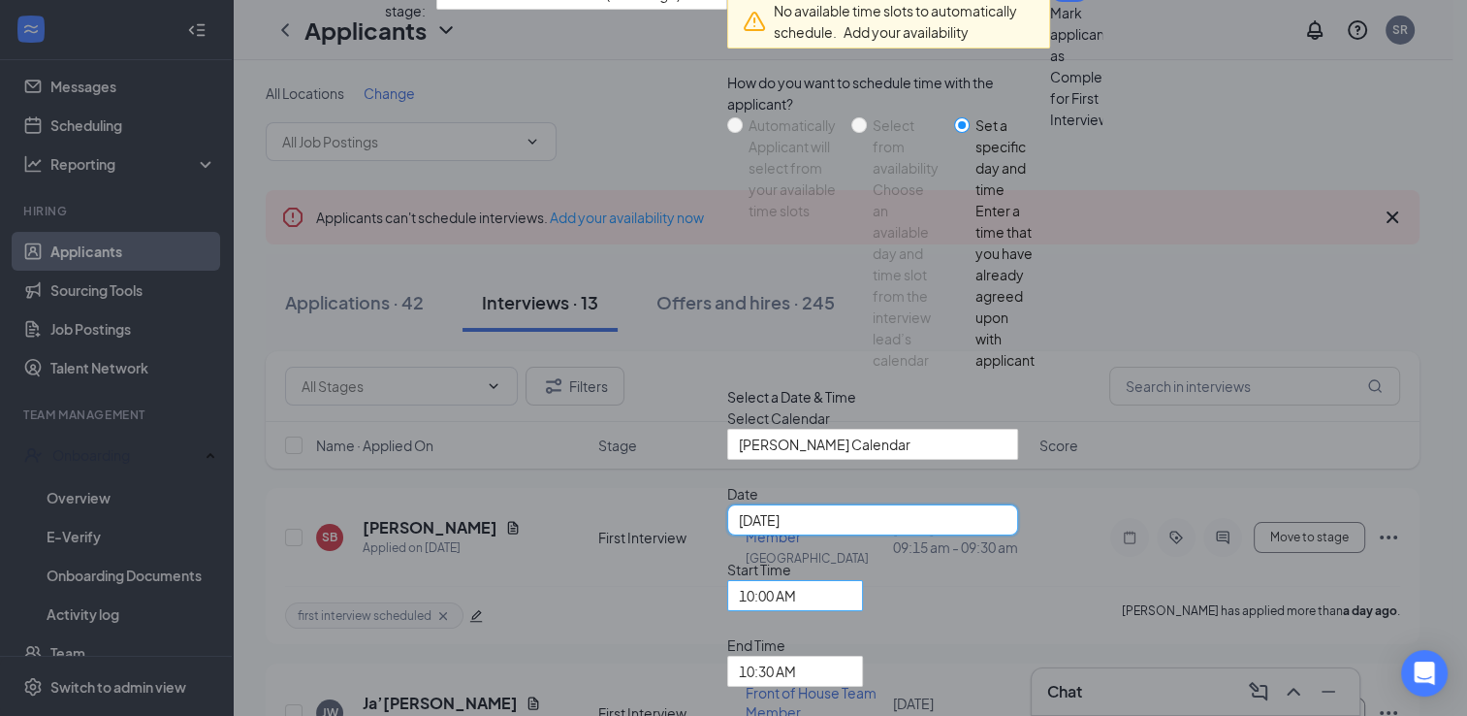
click at [739, 581] on span "10:00 AM" at bounding box center [767, 595] width 57 height 29
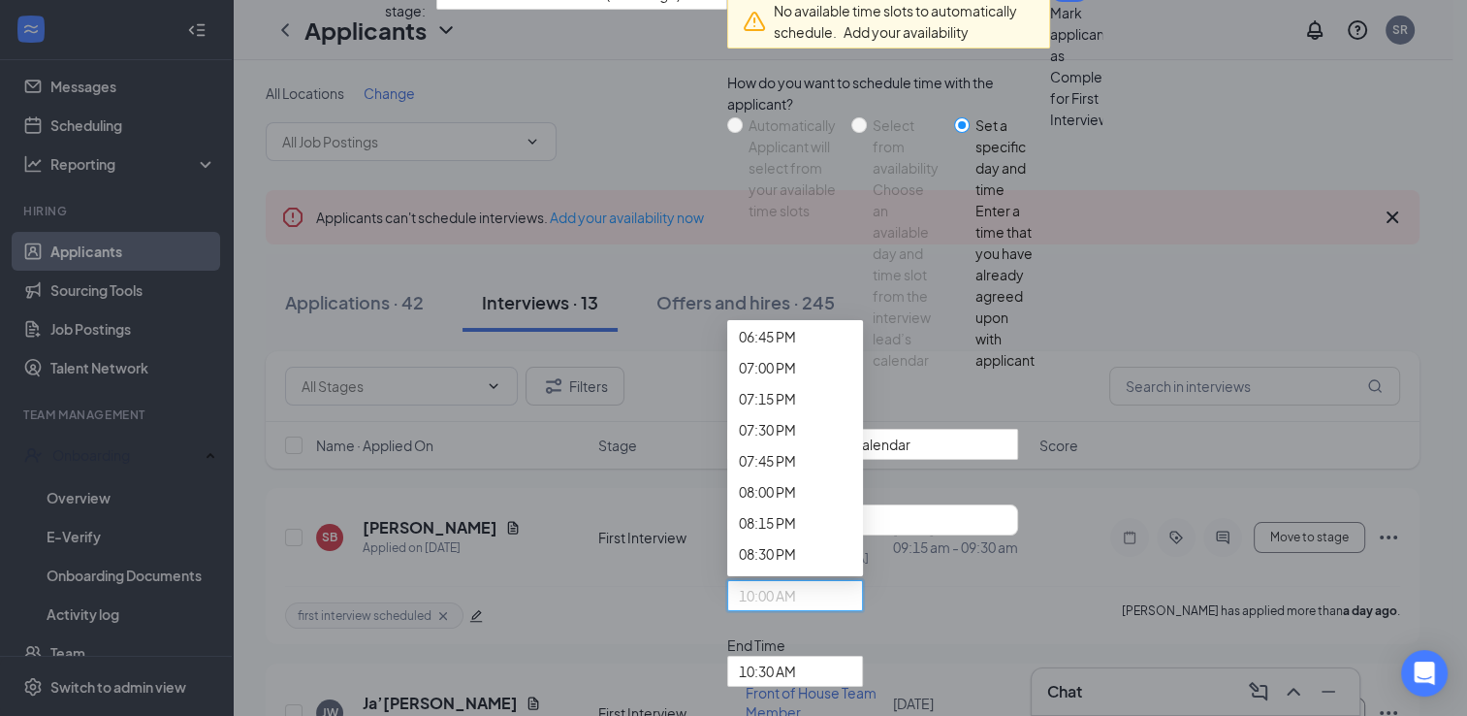
scroll to position [2455, 0]
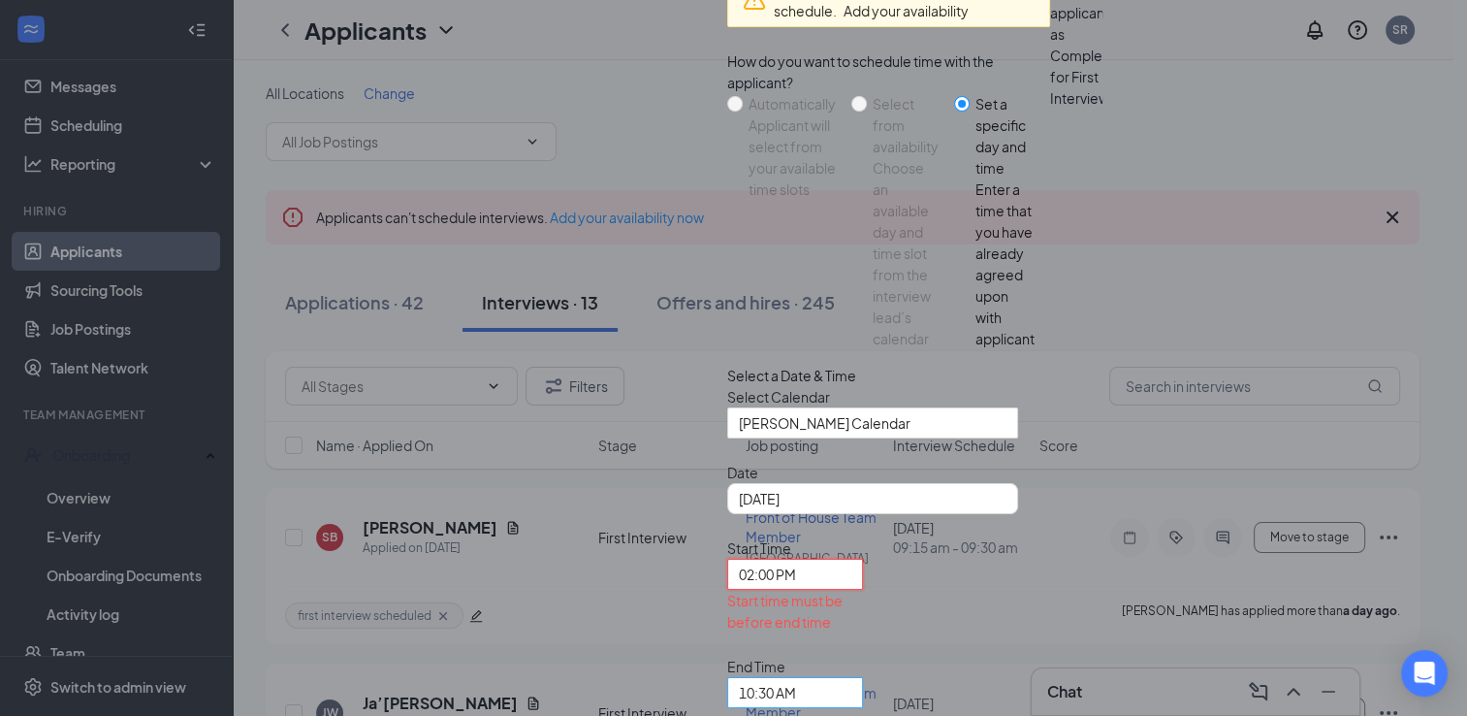
click at [796, 678] on span "10:30 AM" at bounding box center [767, 692] width 57 height 29
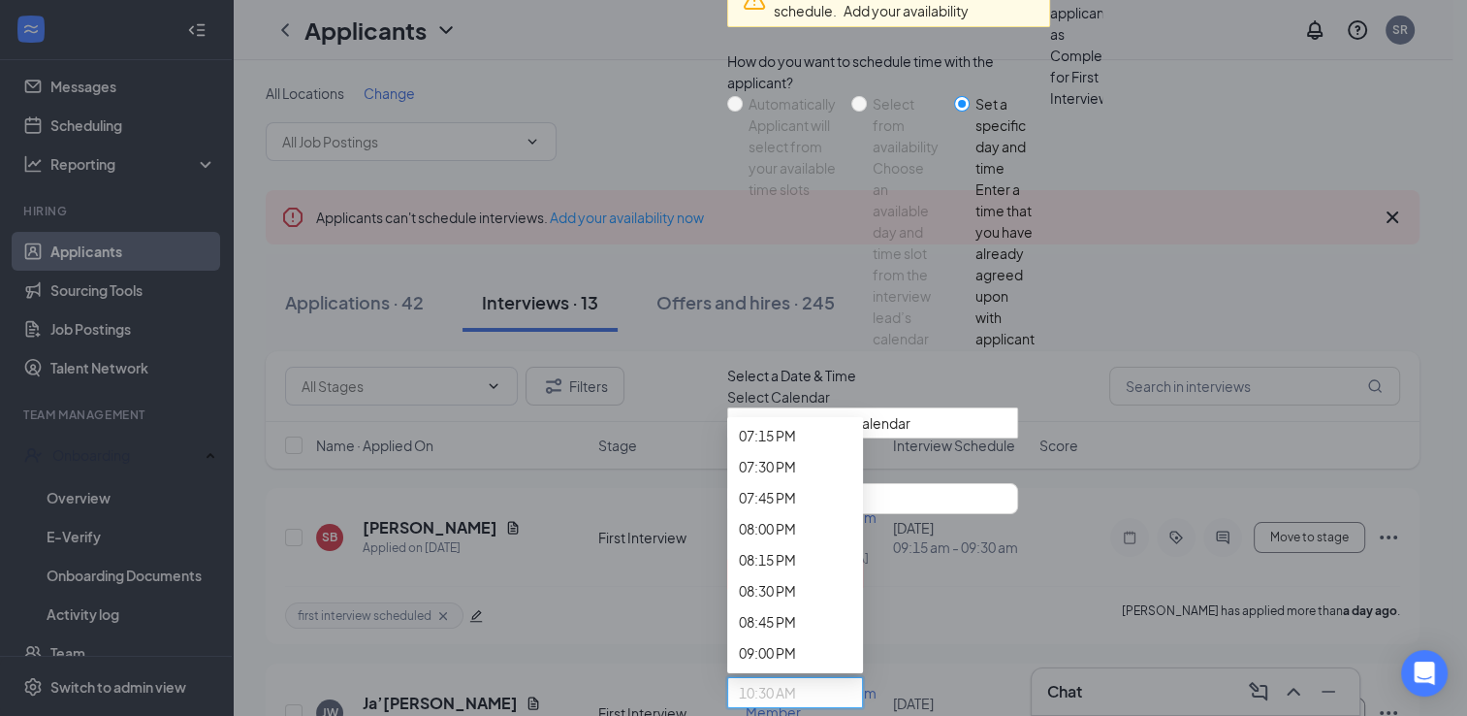
scroll to position [2447, 0]
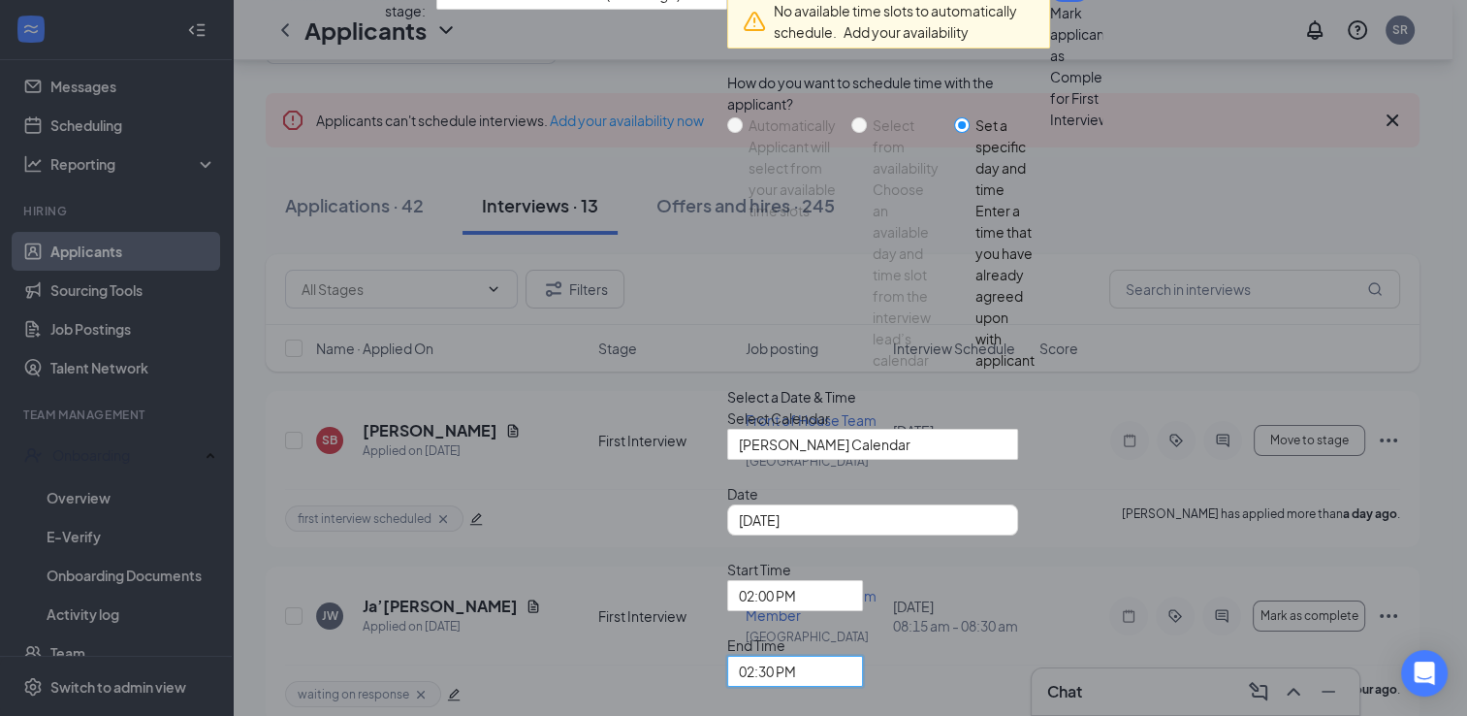
scroll to position [140, 0]
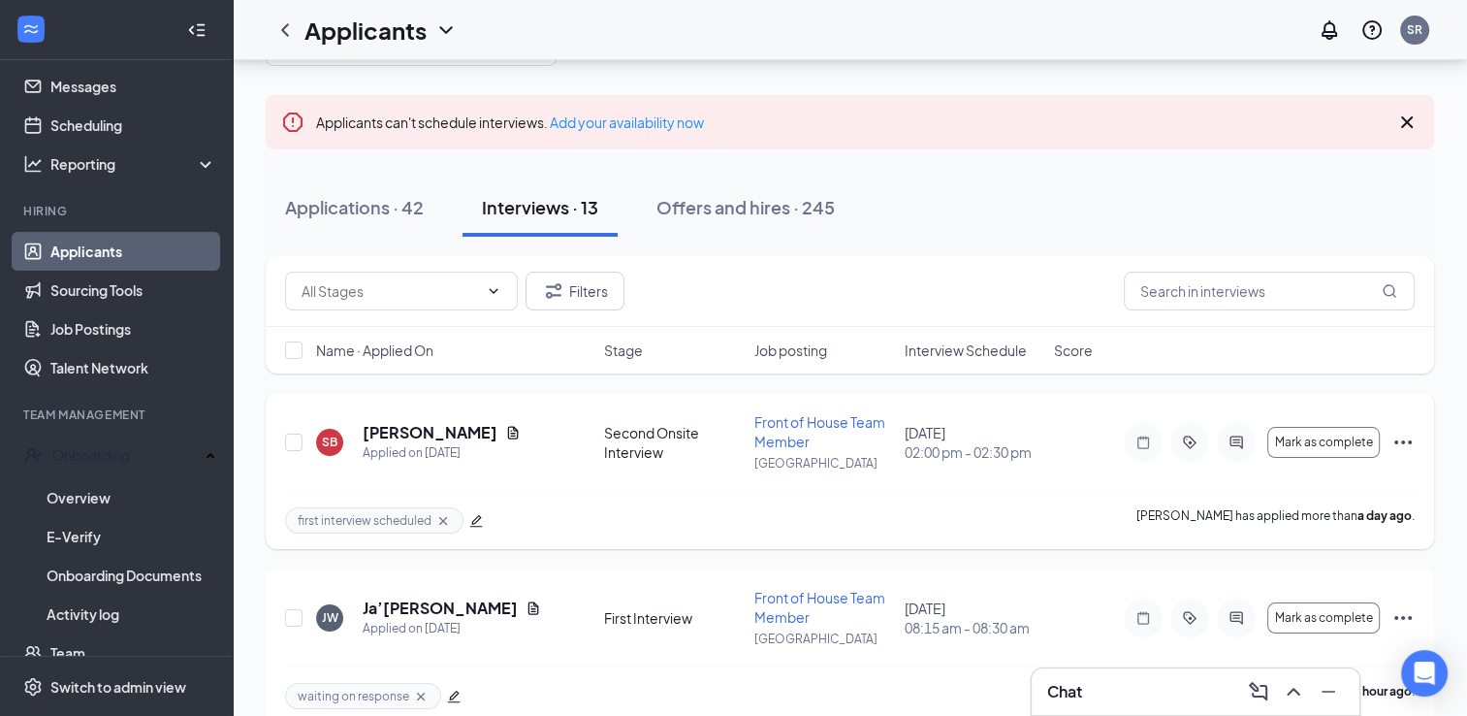
scroll to position [0, 0]
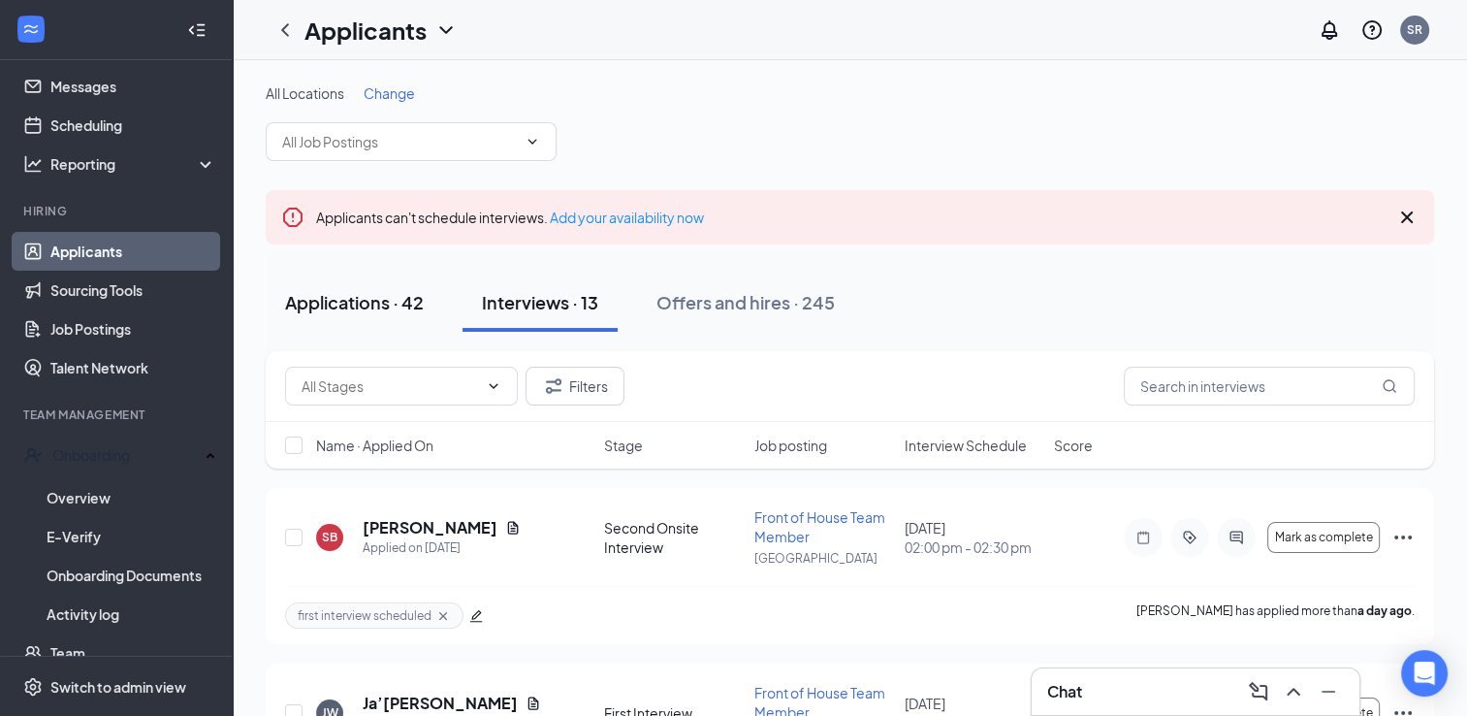
click at [345, 315] on button "Applications · 42" at bounding box center [354, 302] width 177 height 58
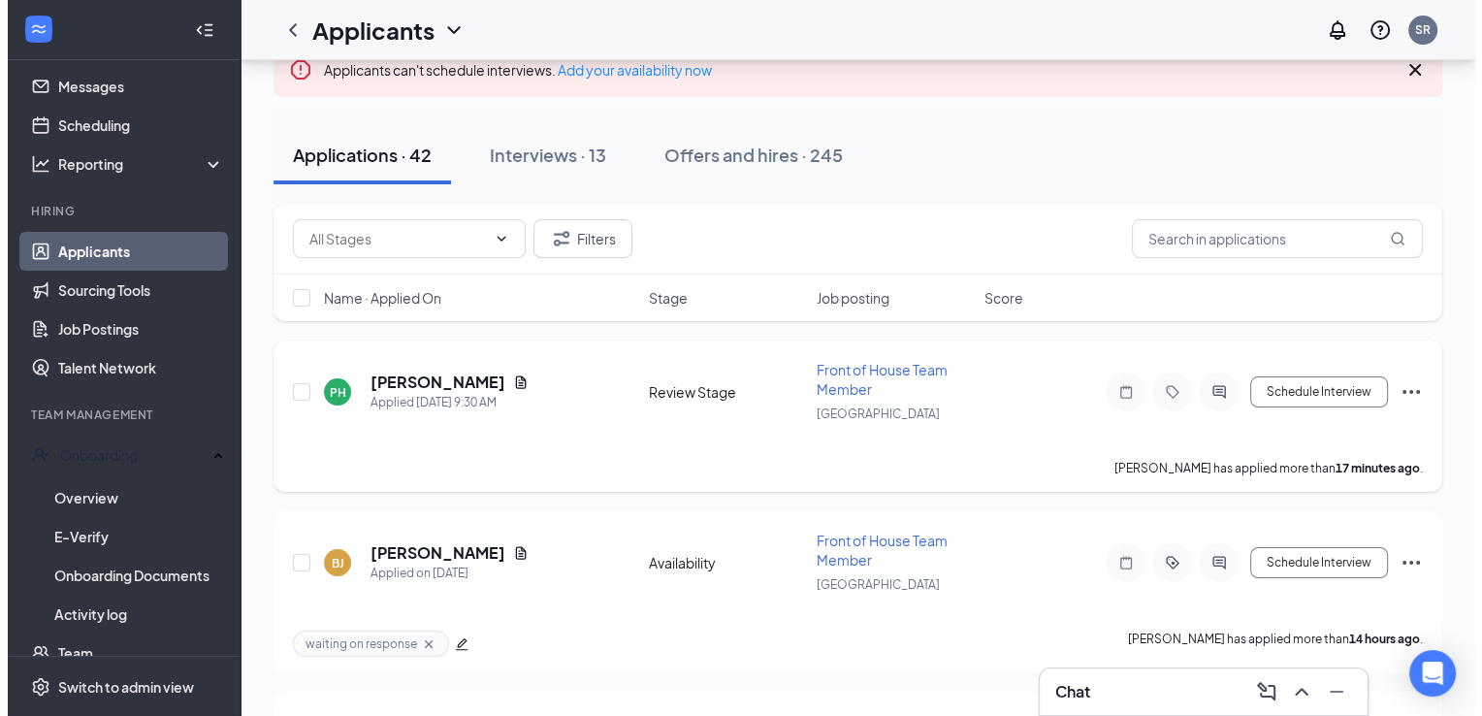
scroll to position [97, 0]
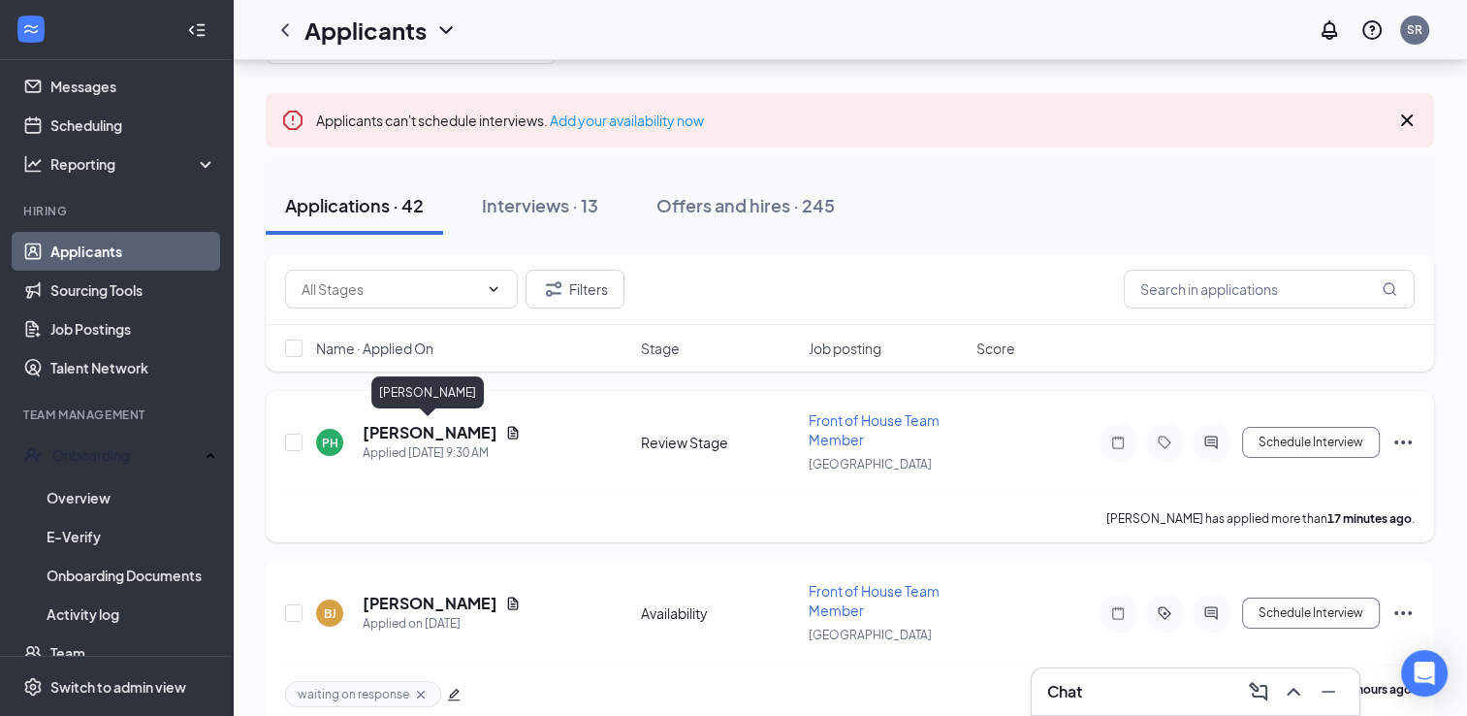
click at [454, 425] on h5 "[PERSON_NAME]" at bounding box center [430, 432] width 135 height 21
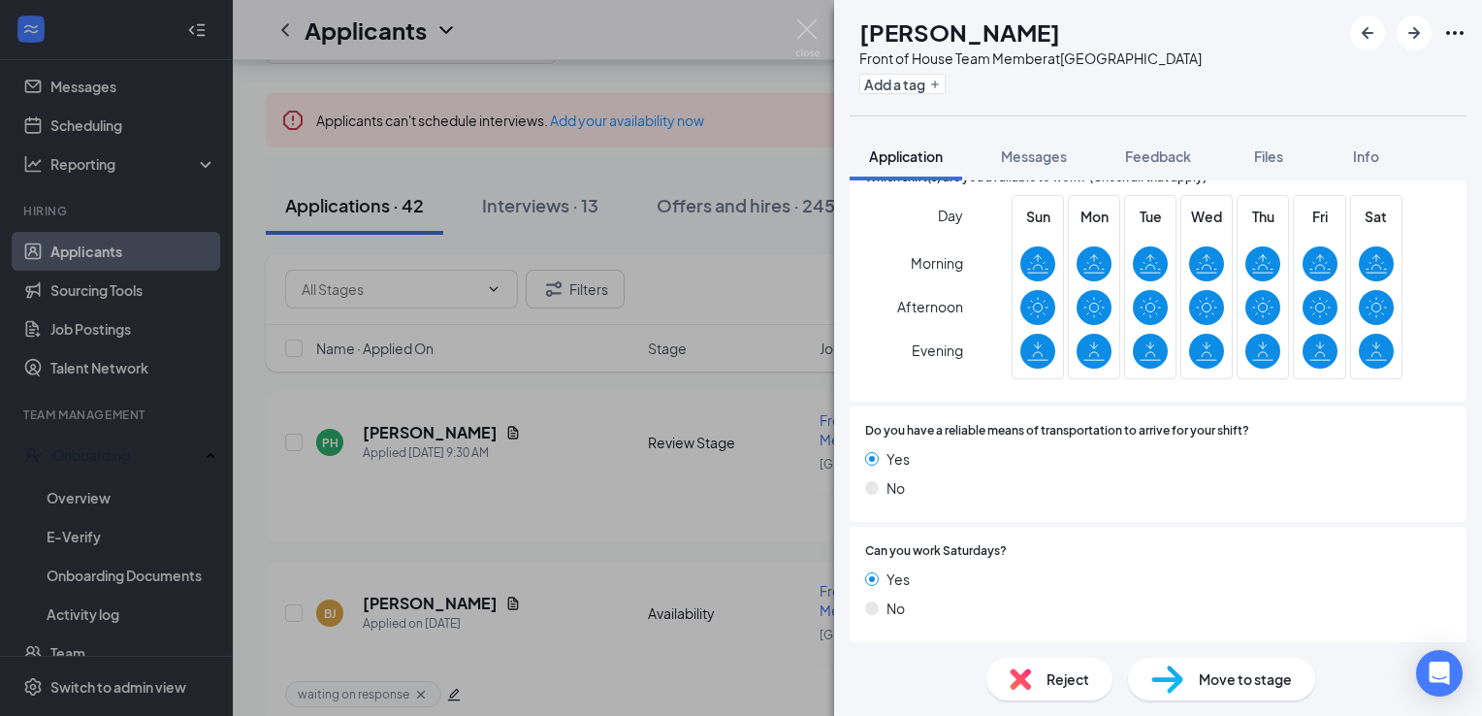
scroll to position [1558, 0]
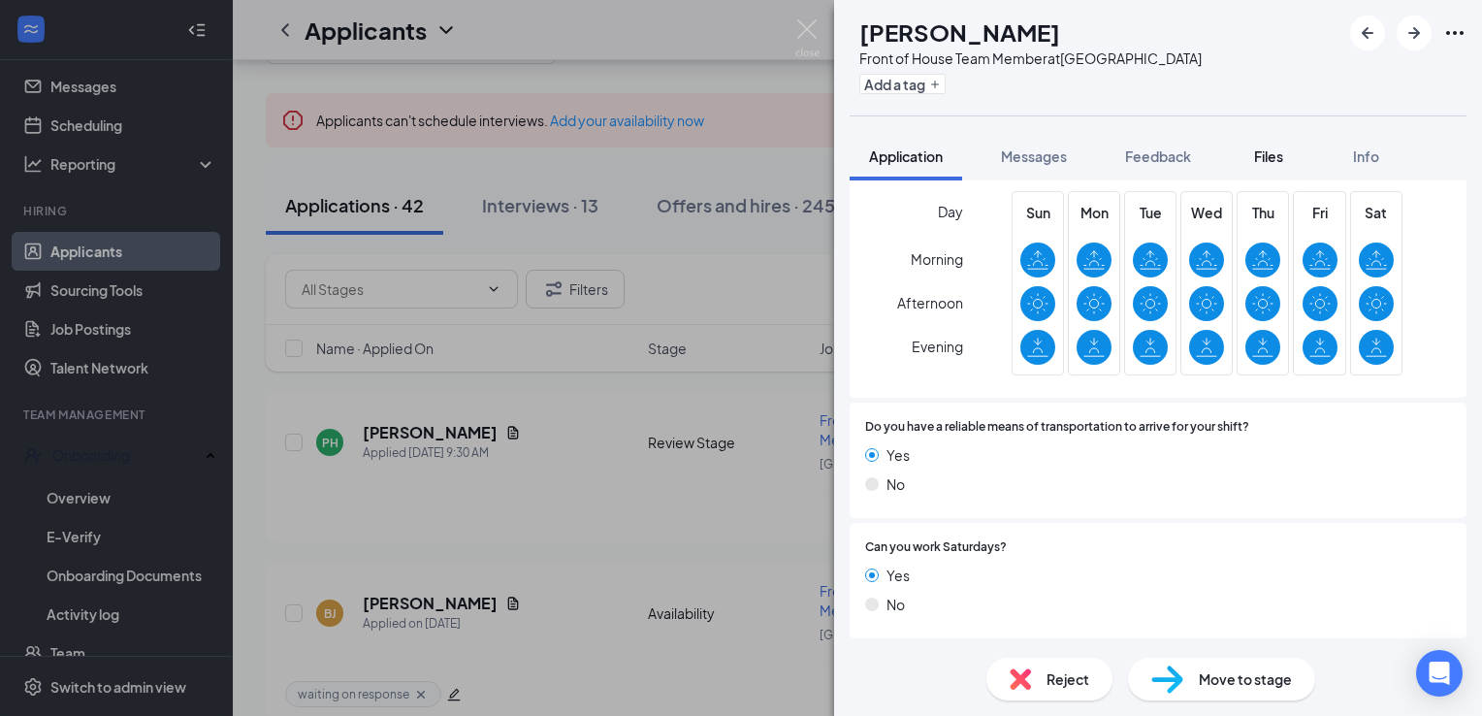
click at [1272, 143] on button "Files" at bounding box center [1269, 156] width 78 height 48
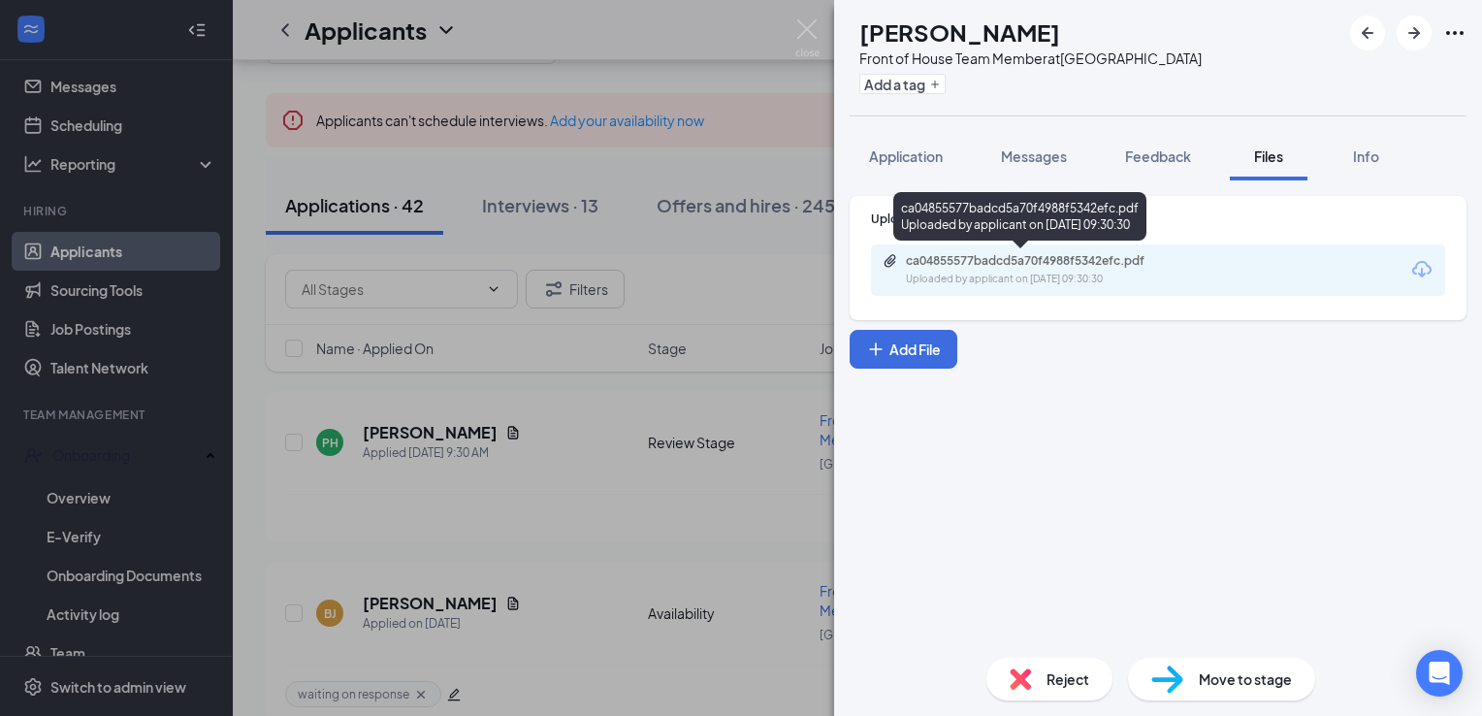
click at [1033, 270] on div "ca04855577badcd5a70f4988f5342efc.pdf Uploaded by applicant on [DATE] 09:30:30" at bounding box center [1039, 270] width 314 height 34
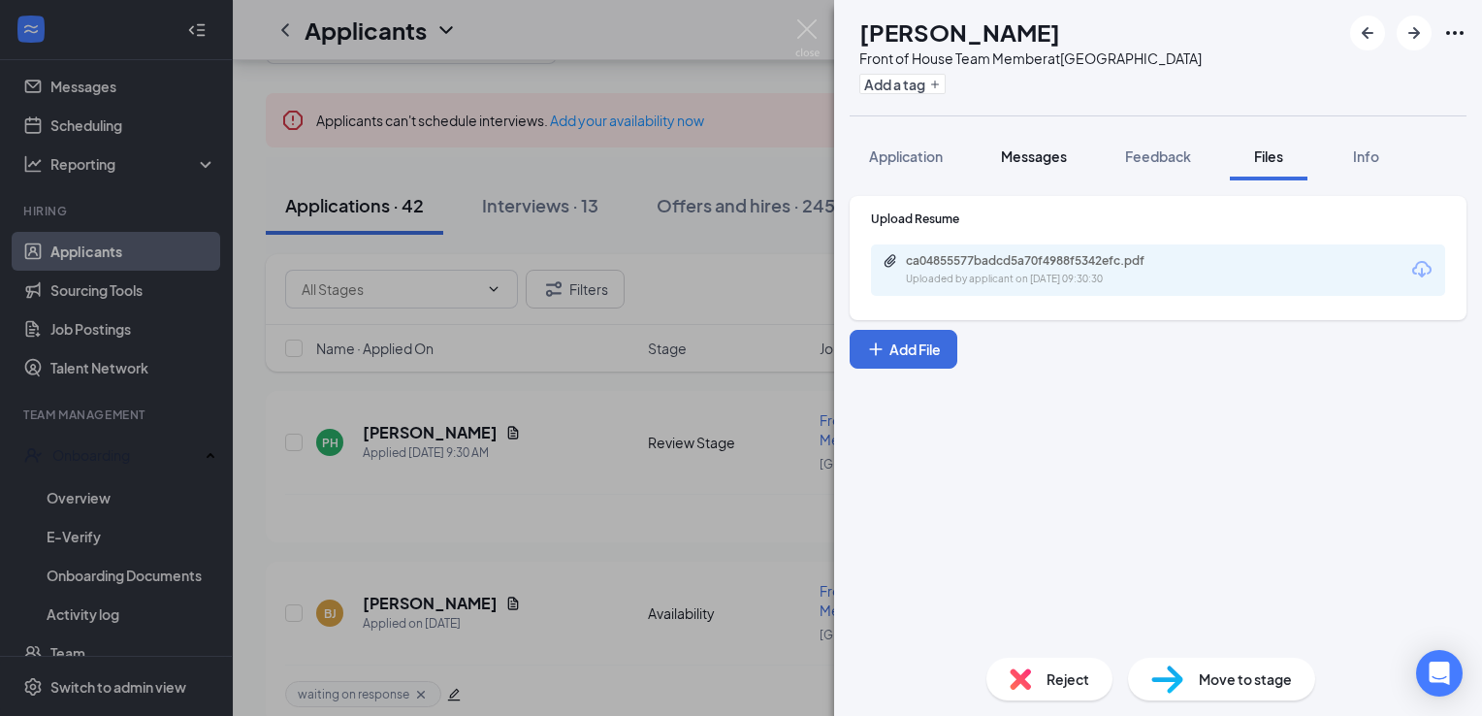
click at [1018, 174] on button "Messages" at bounding box center [1033, 156] width 105 height 48
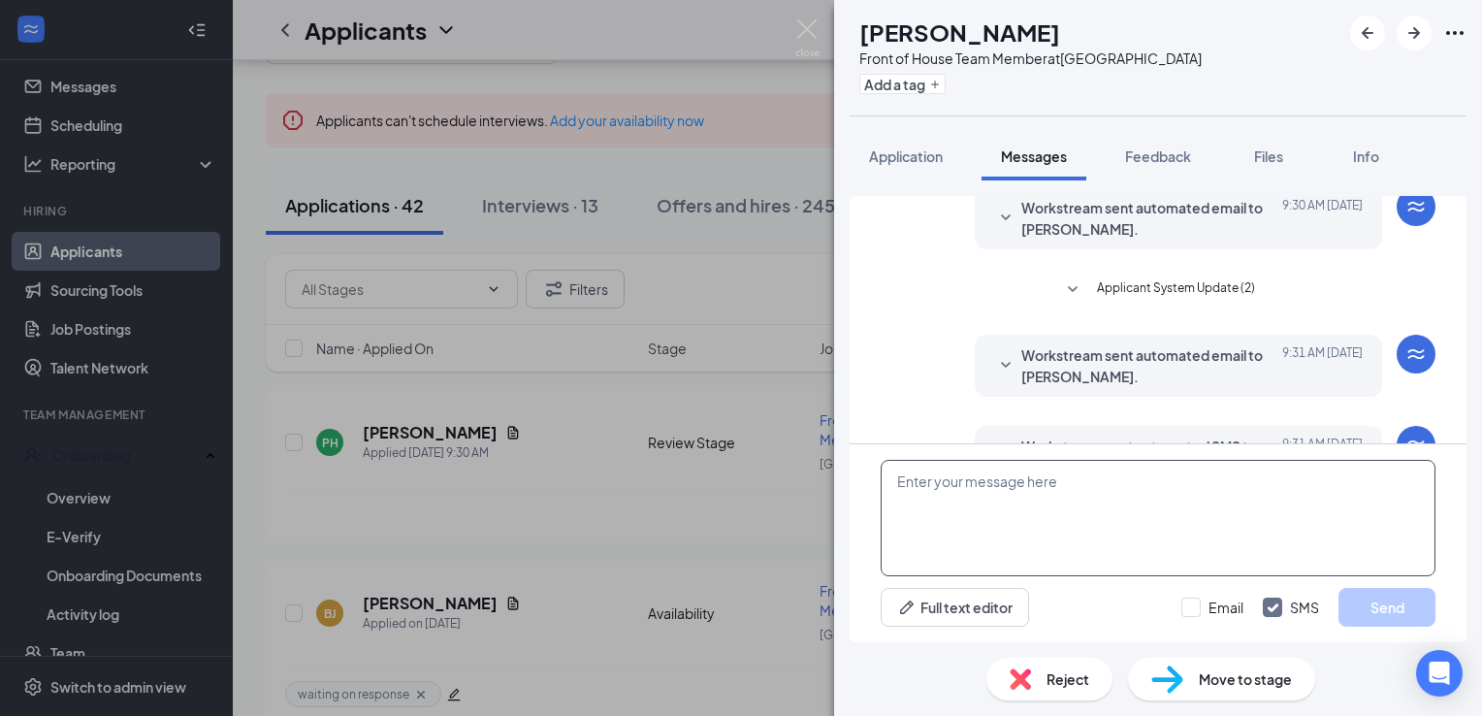
scroll to position [138, 0]
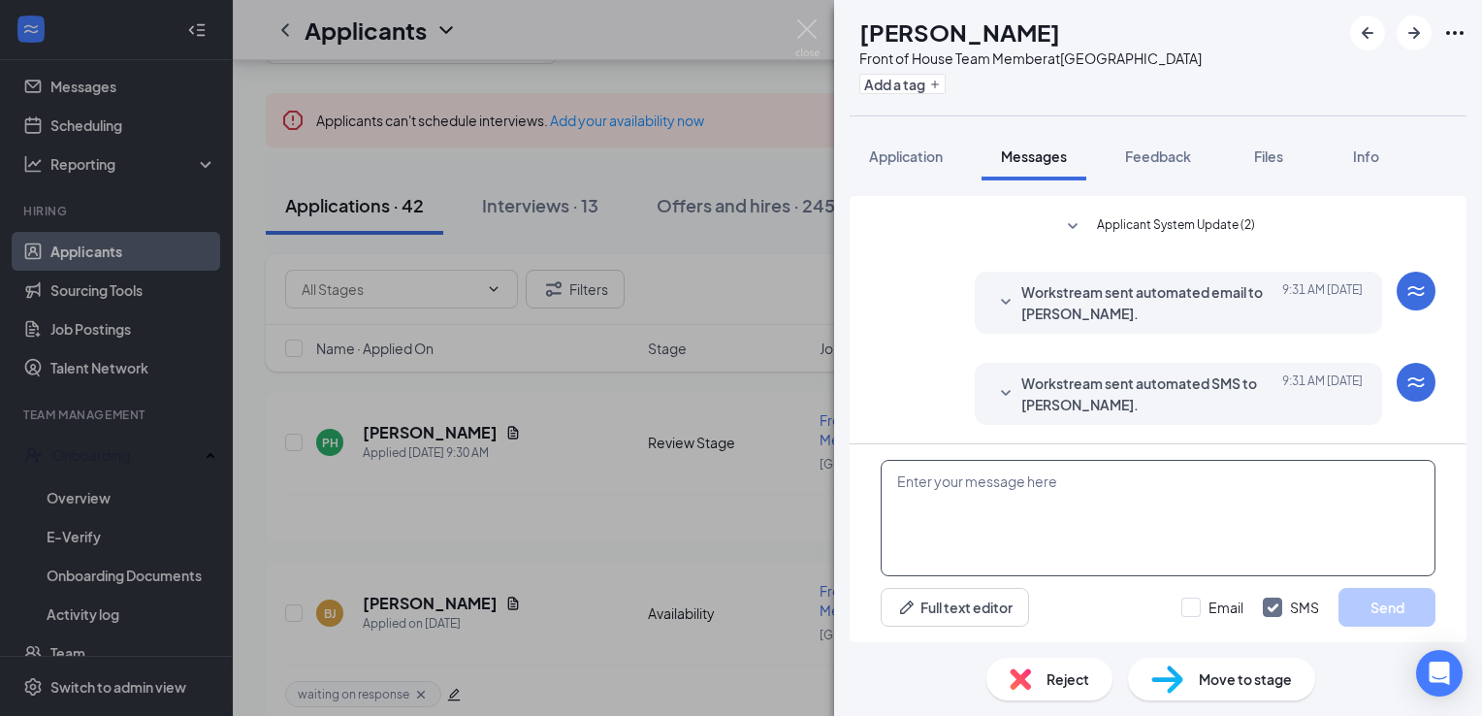
click at [1008, 537] on textarea at bounding box center [1157, 518] width 555 height 116
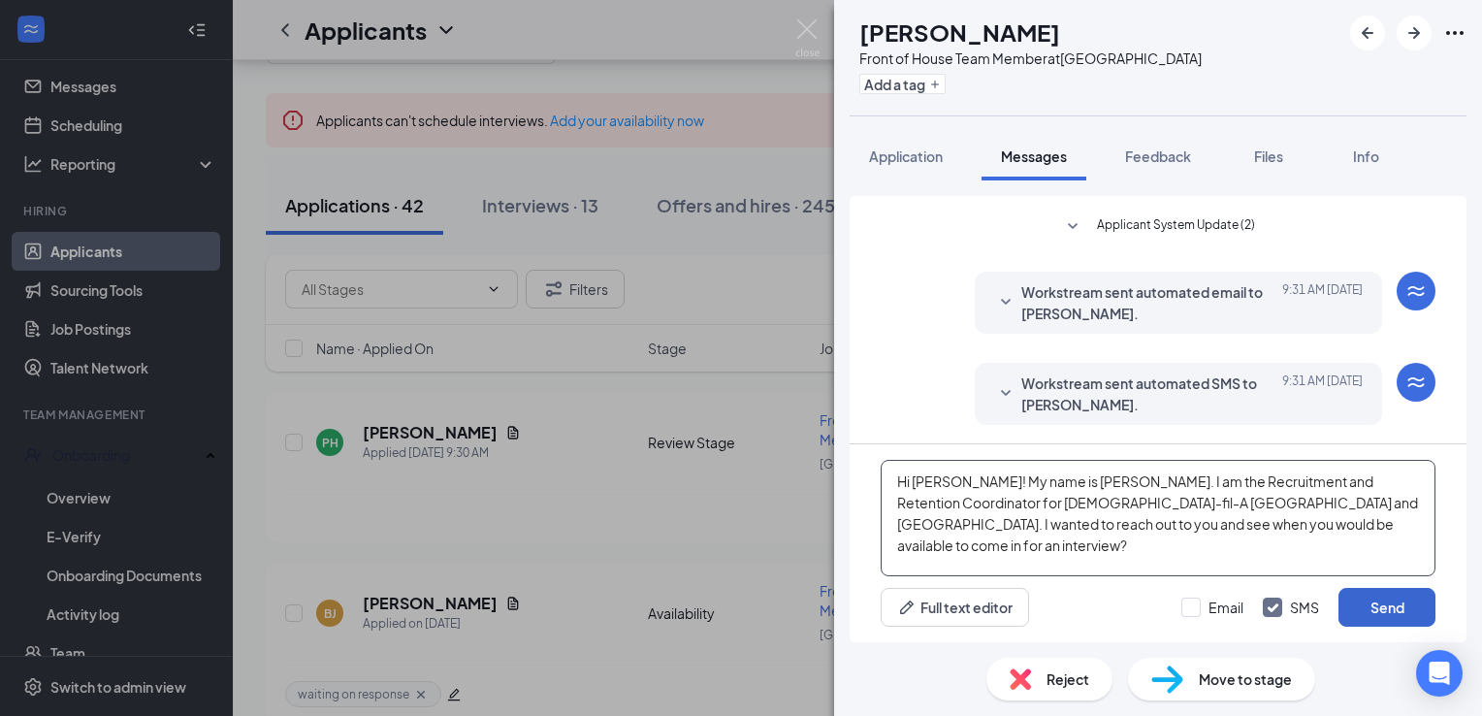
type textarea "Hi [PERSON_NAME]! My name is [PERSON_NAME]. I am the Recruitment and Retention …"
click at [1365, 621] on button "Send" at bounding box center [1386, 607] width 97 height 39
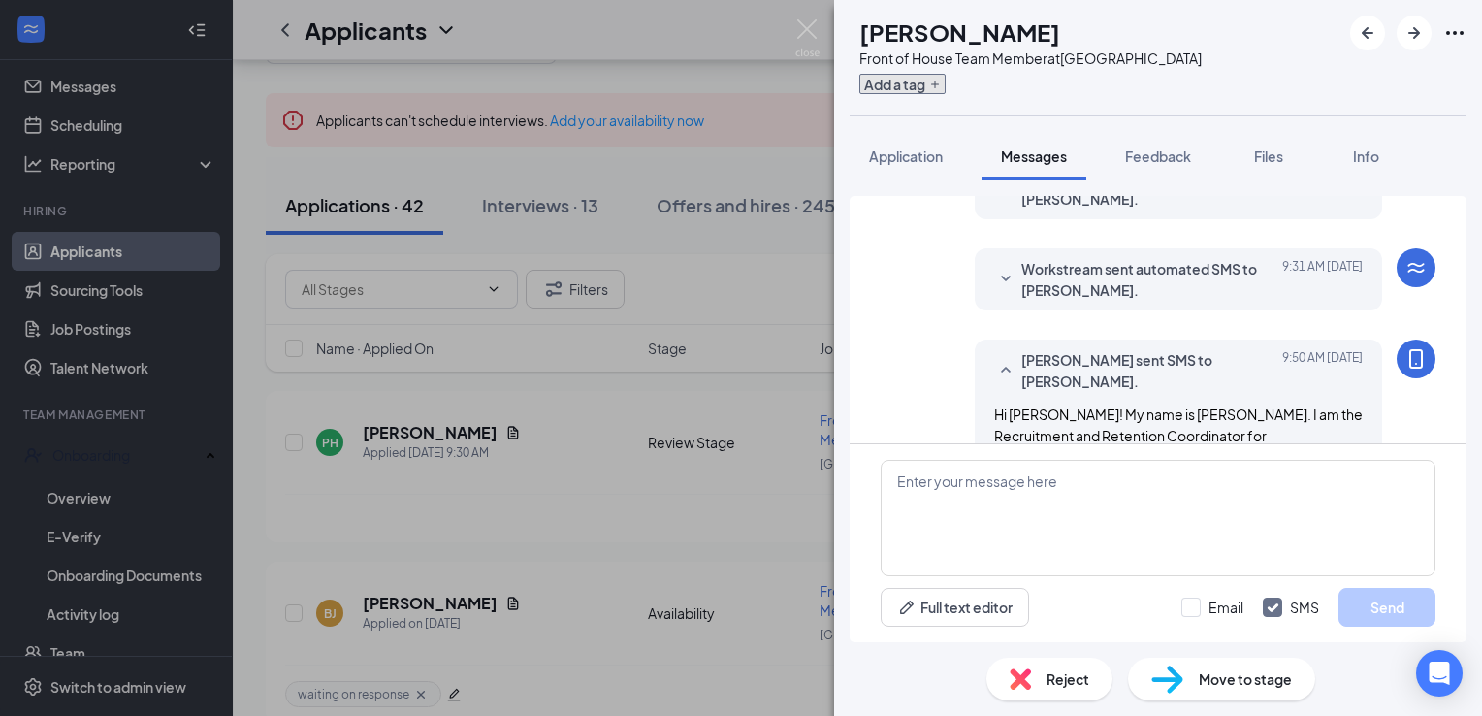
click at [945, 79] on button "Add a tag" at bounding box center [902, 84] width 86 height 20
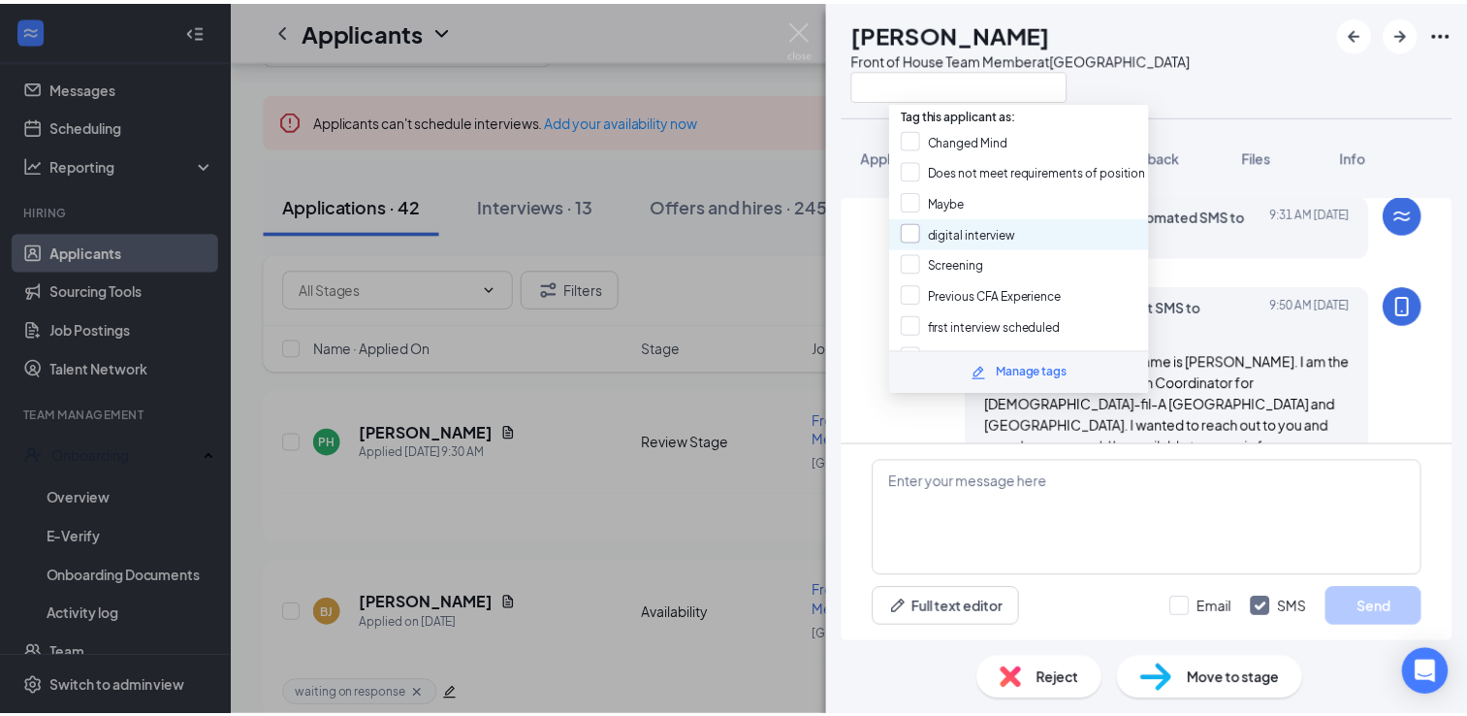
scroll to position [326, 0]
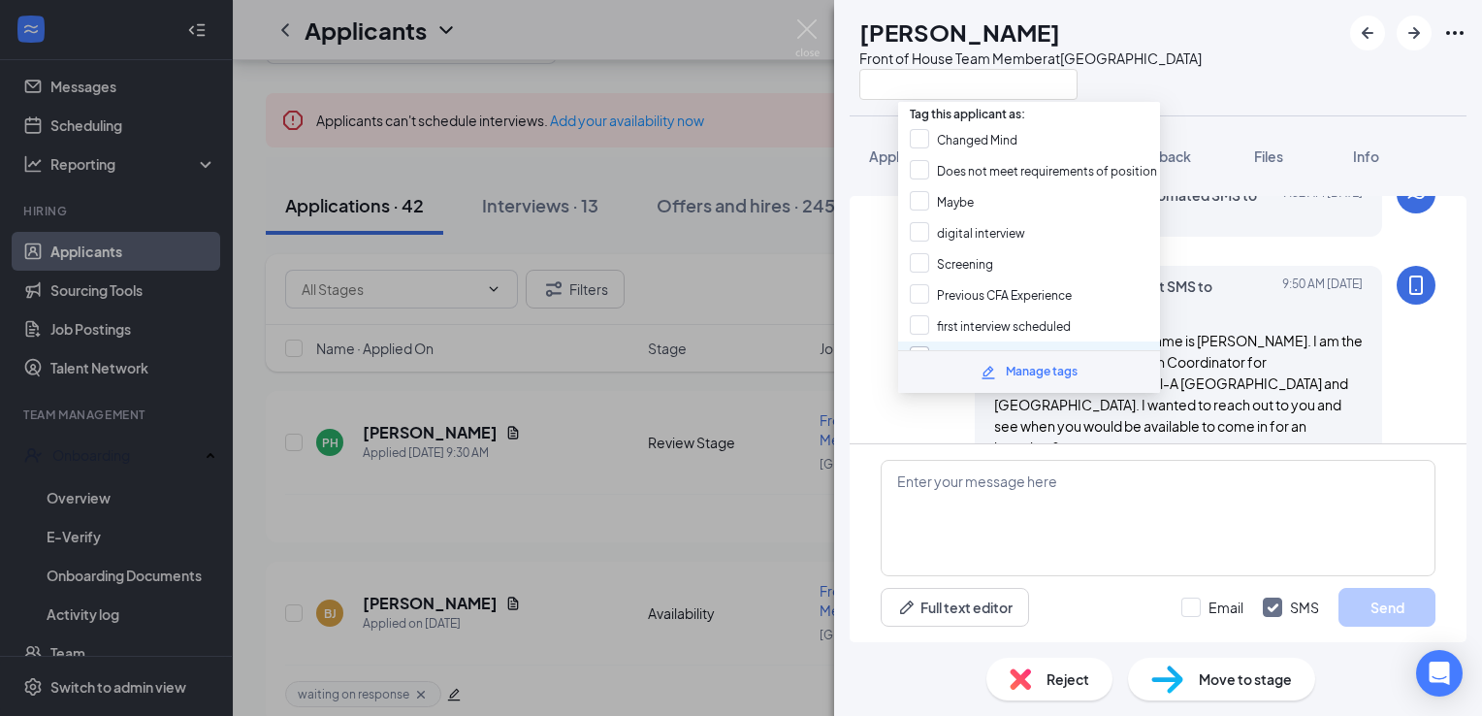
click at [943, 346] on input "waiting on response" at bounding box center [979, 356] width 139 height 21
checkbox input "true"
click at [801, 30] on img at bounding box center [807, 38] width 24 height 38
